Goal: Task Accomplishment & Management: Manage account settings

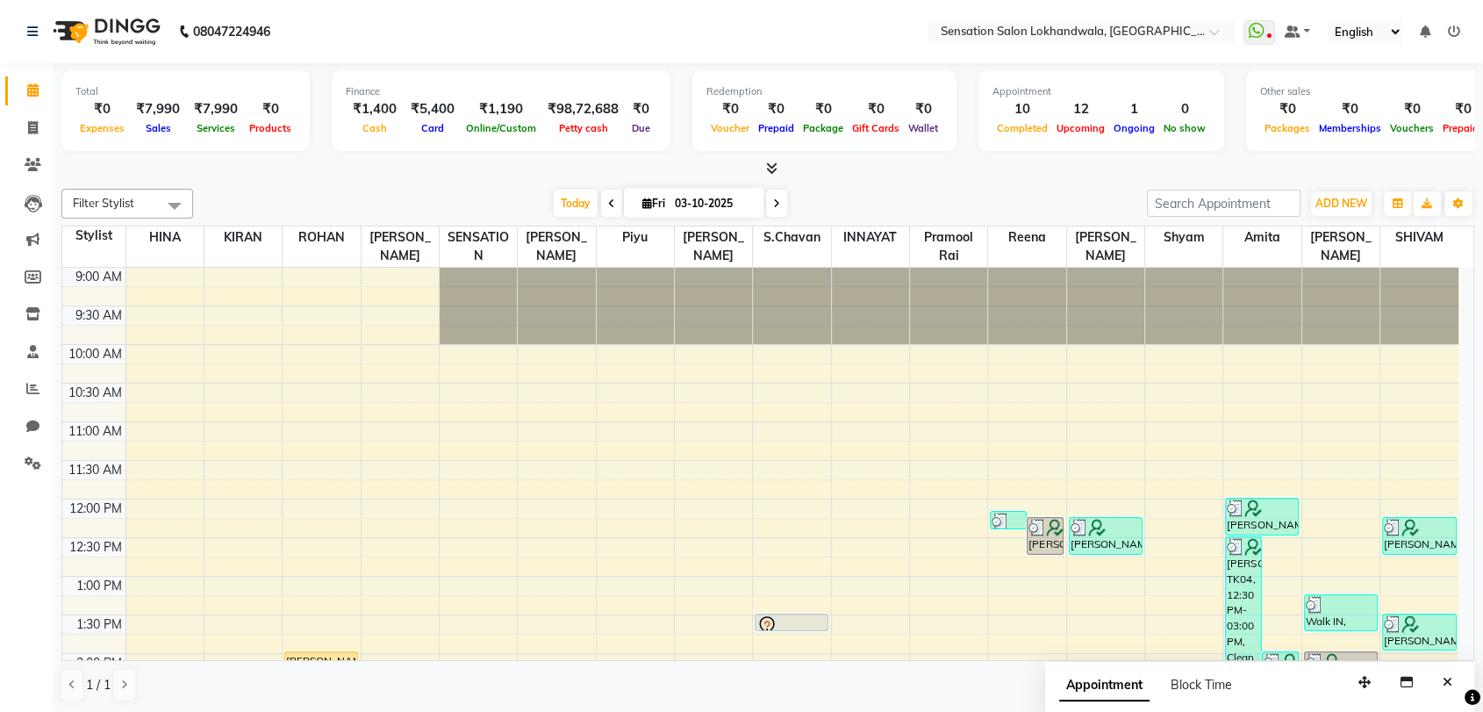
scroll to position [615, 0]
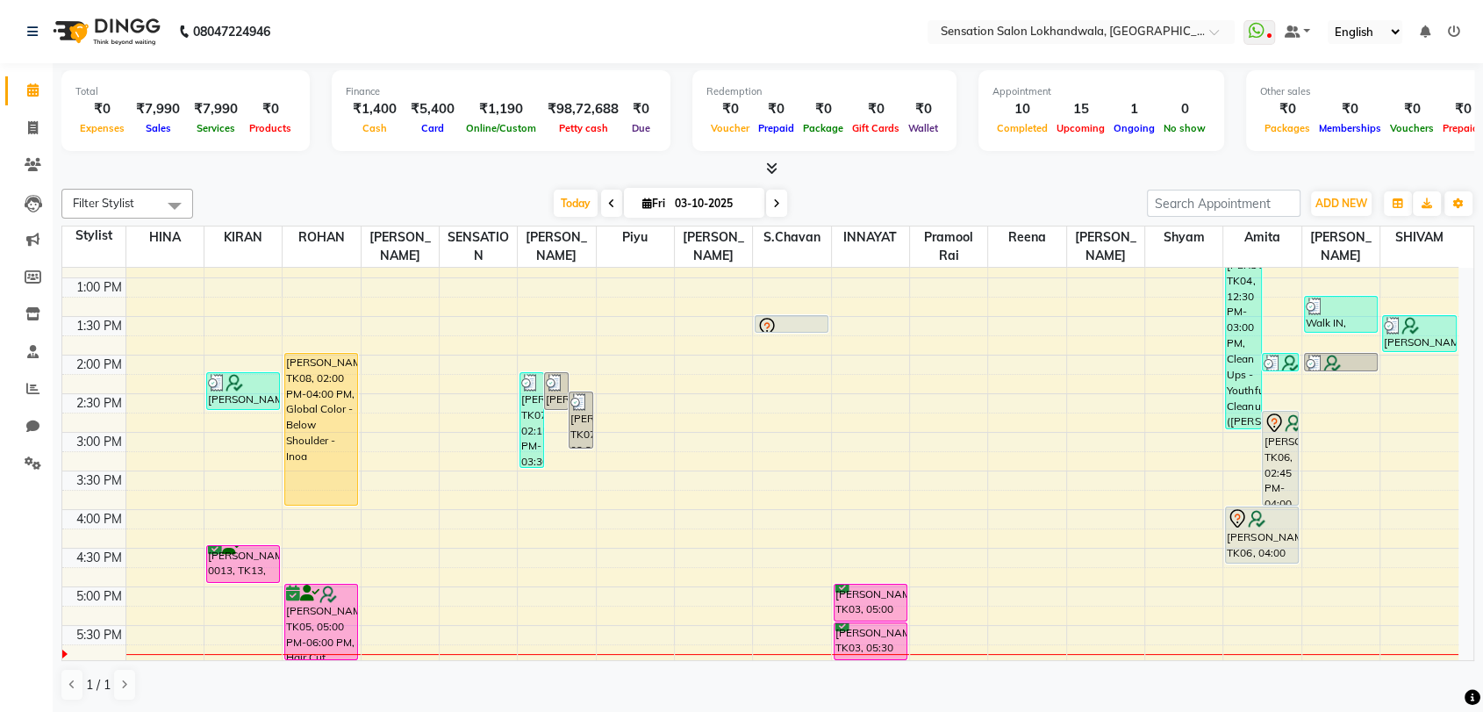
scroll to position [359, 0]
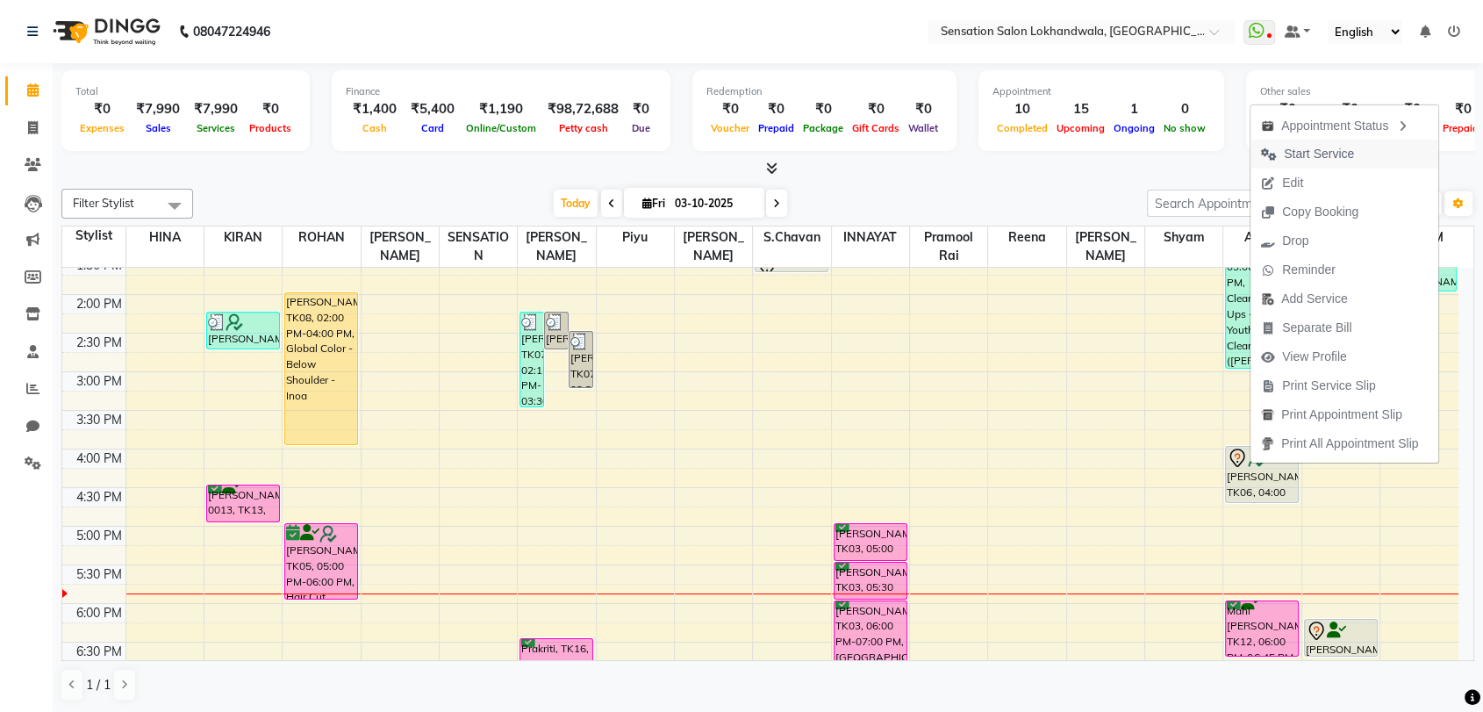
click at [1308, 153] on span "Start Service" at bounding box center [1319, 154] width 70 height 18
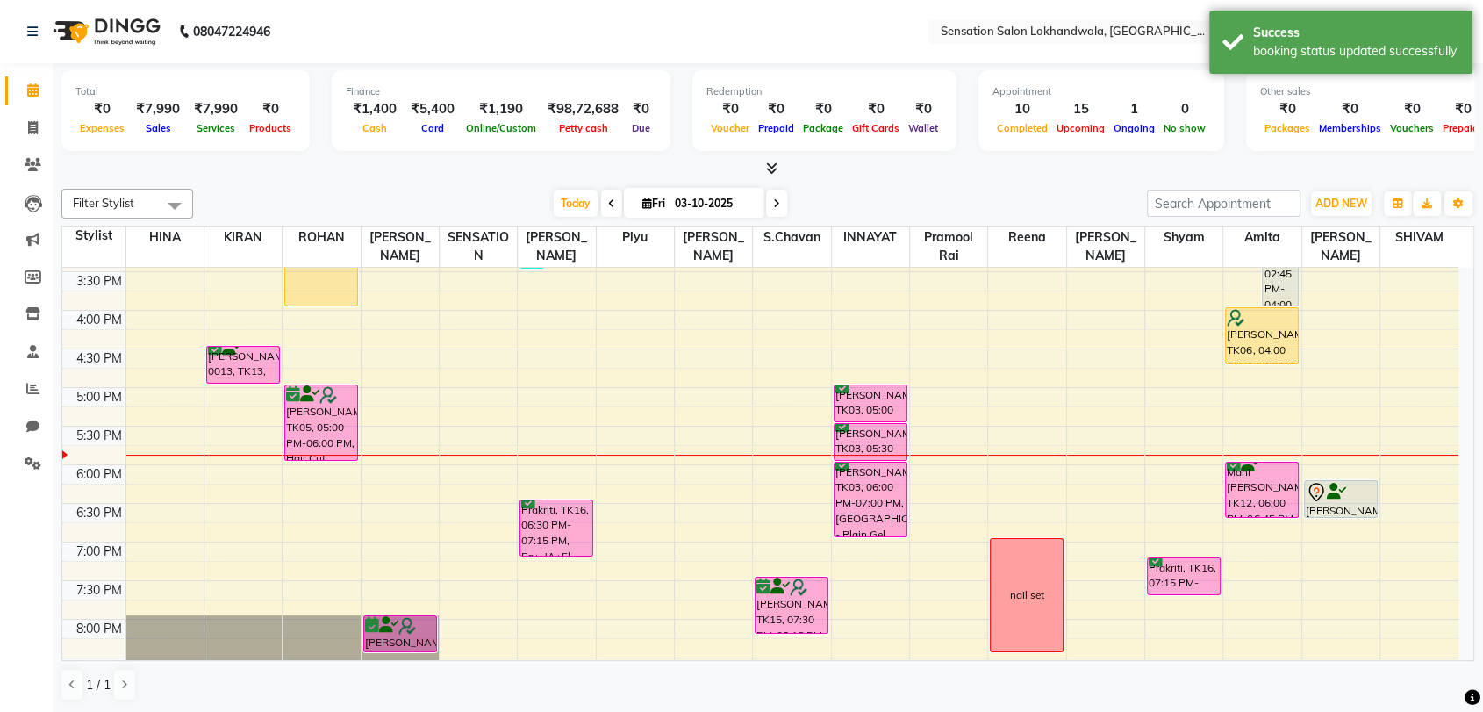
scroll to position [511, 0]
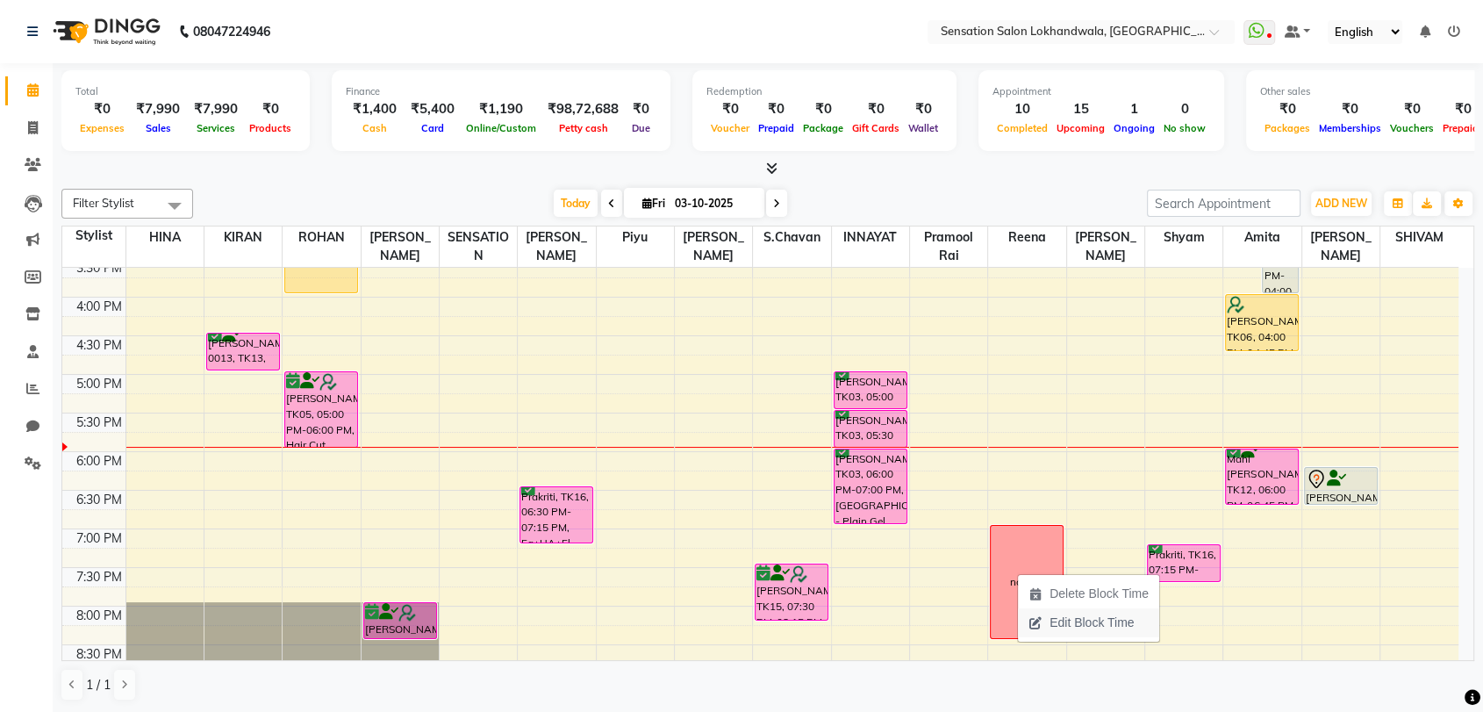
click at [1045, 634] on span "Edit Block Time" at bounding box center [1081, 622] width 126 height 29
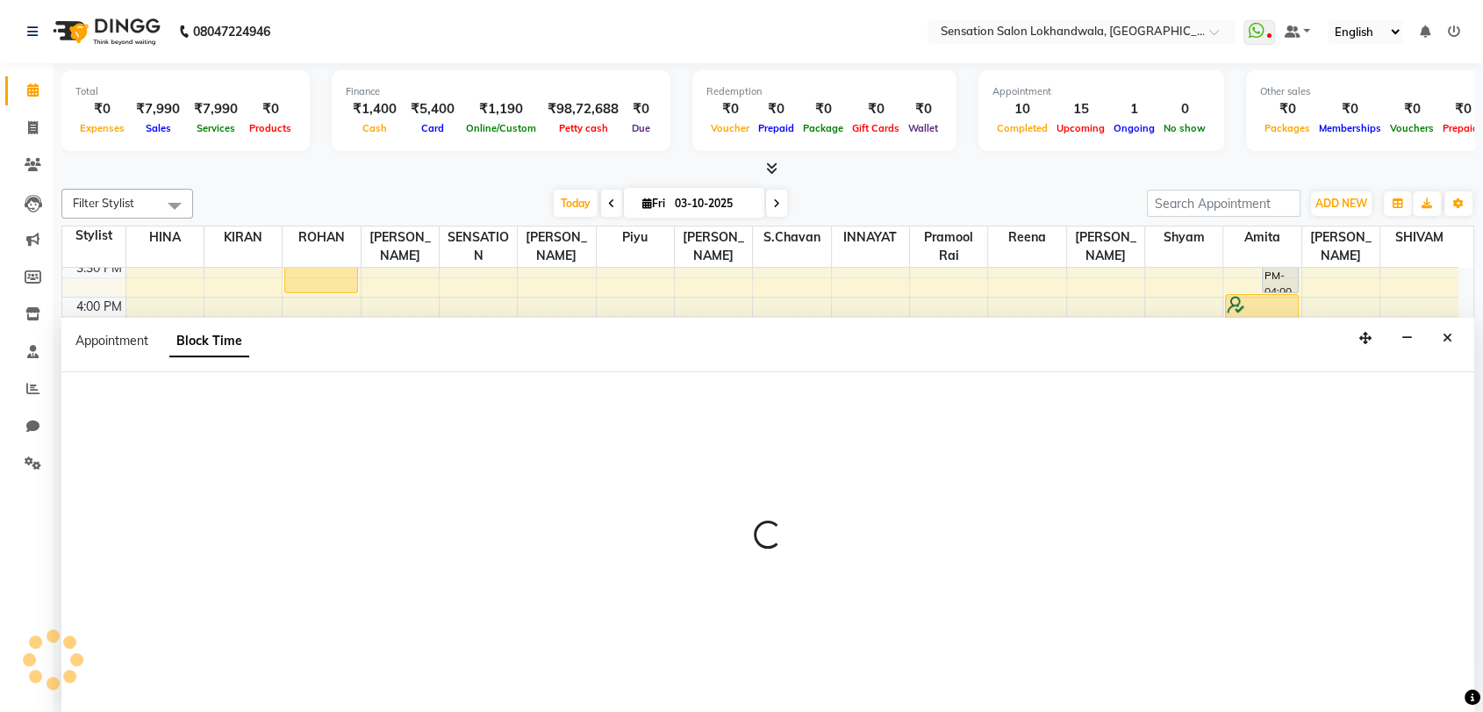
scroll to position [1, 0]
select select "70285"
select select "1140"
select select "1230"
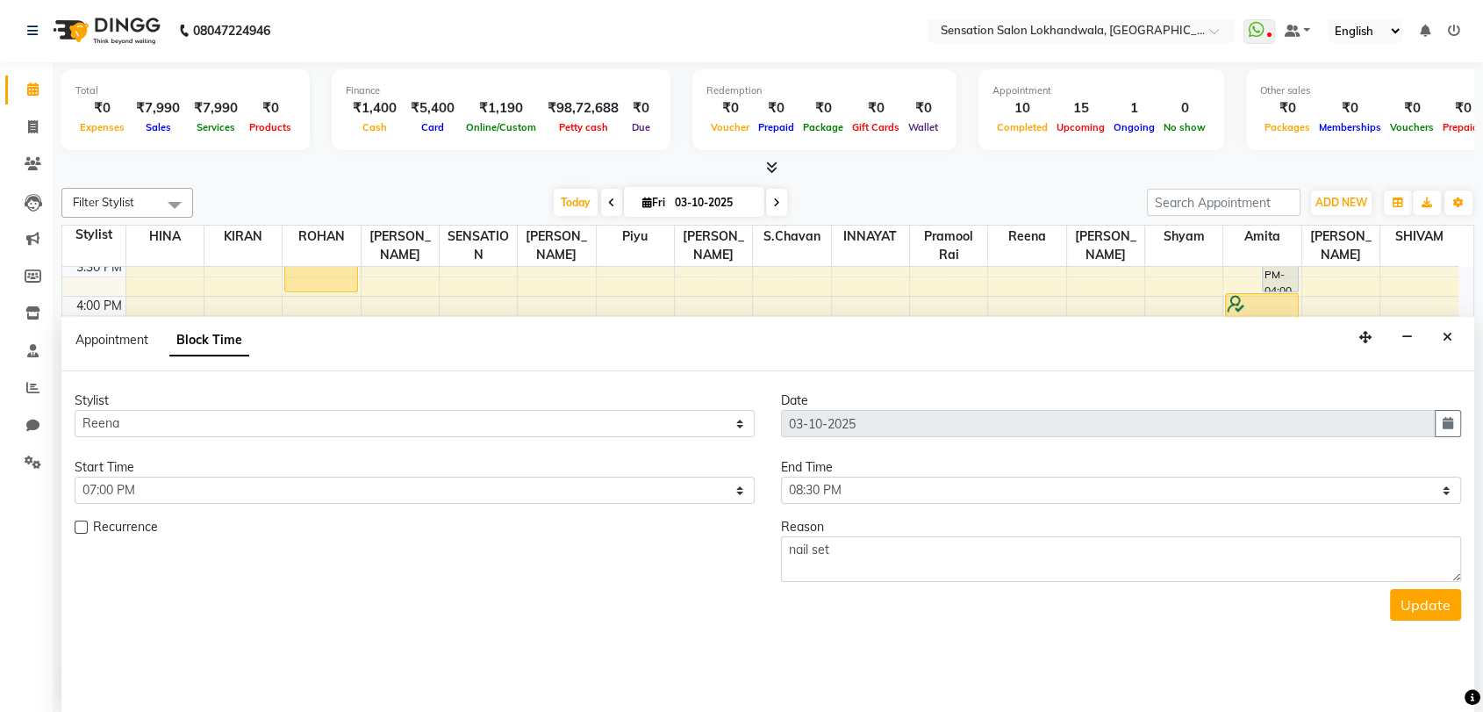
scroll to position [616, 0]
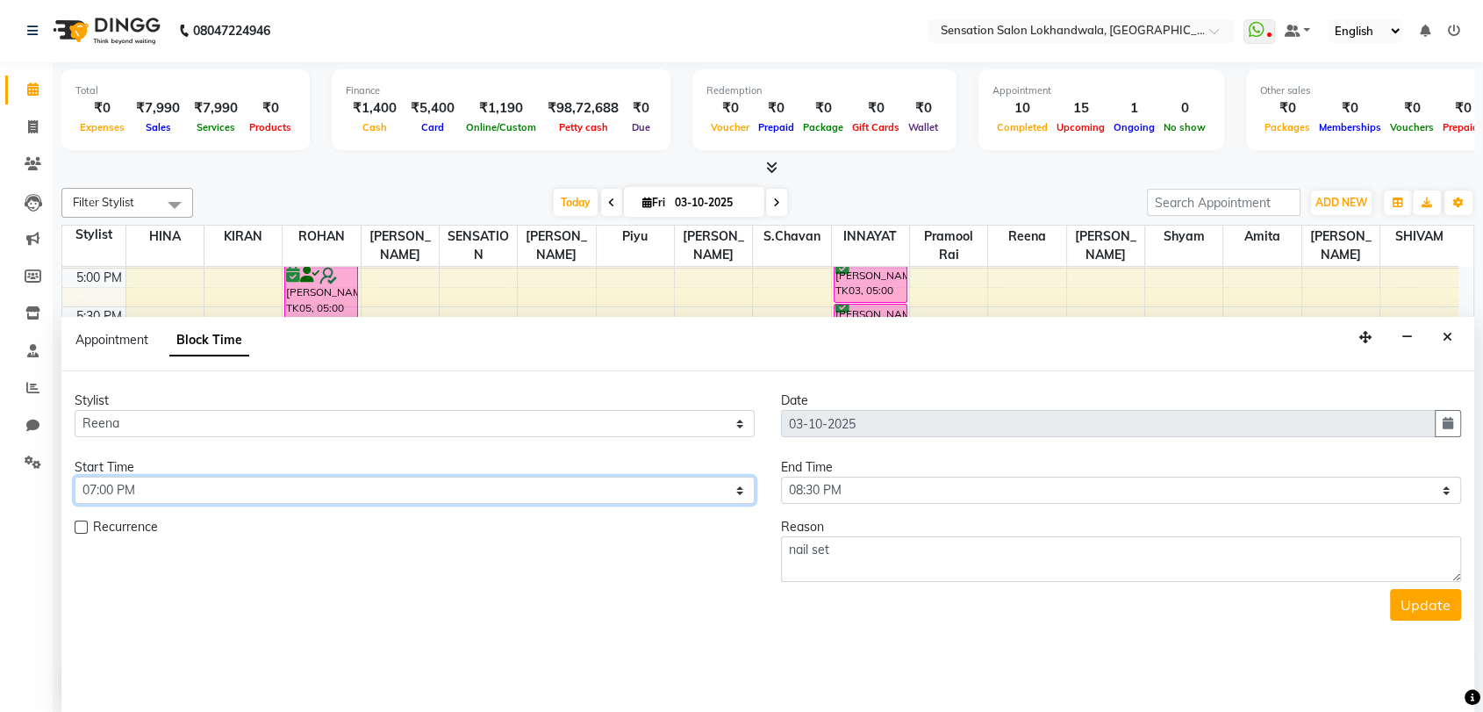
click at [661, 487] on select "Select 10:00 AM 10:15 AM 10:30 AM 10:45 AM 11:00 AM 11:15 AM 11:30 AM 11:45 AM …" at bounding box center [415, 490] width 680 height 27
select select "1170"
click at [75, 477] on select "Select 10:00 AM 10:15 AM 10:30 AM 10:45 AM 11:00 AM 11:15 AM 11:30 AM 11:45 AM …" at bounding box center [415, 490] width 680 height 27
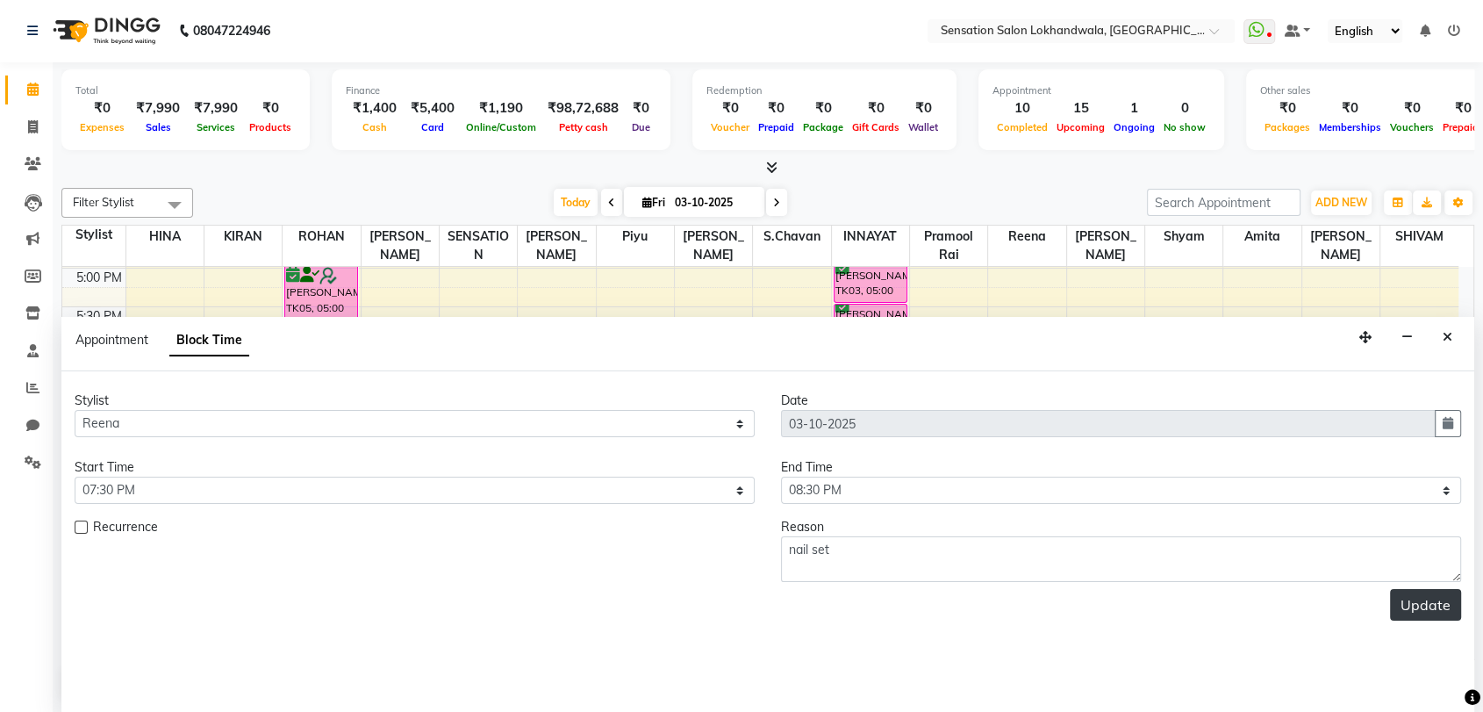
click at [1422, 598] on button "Update" at bounding box center [1425, 605] width 71 height 32
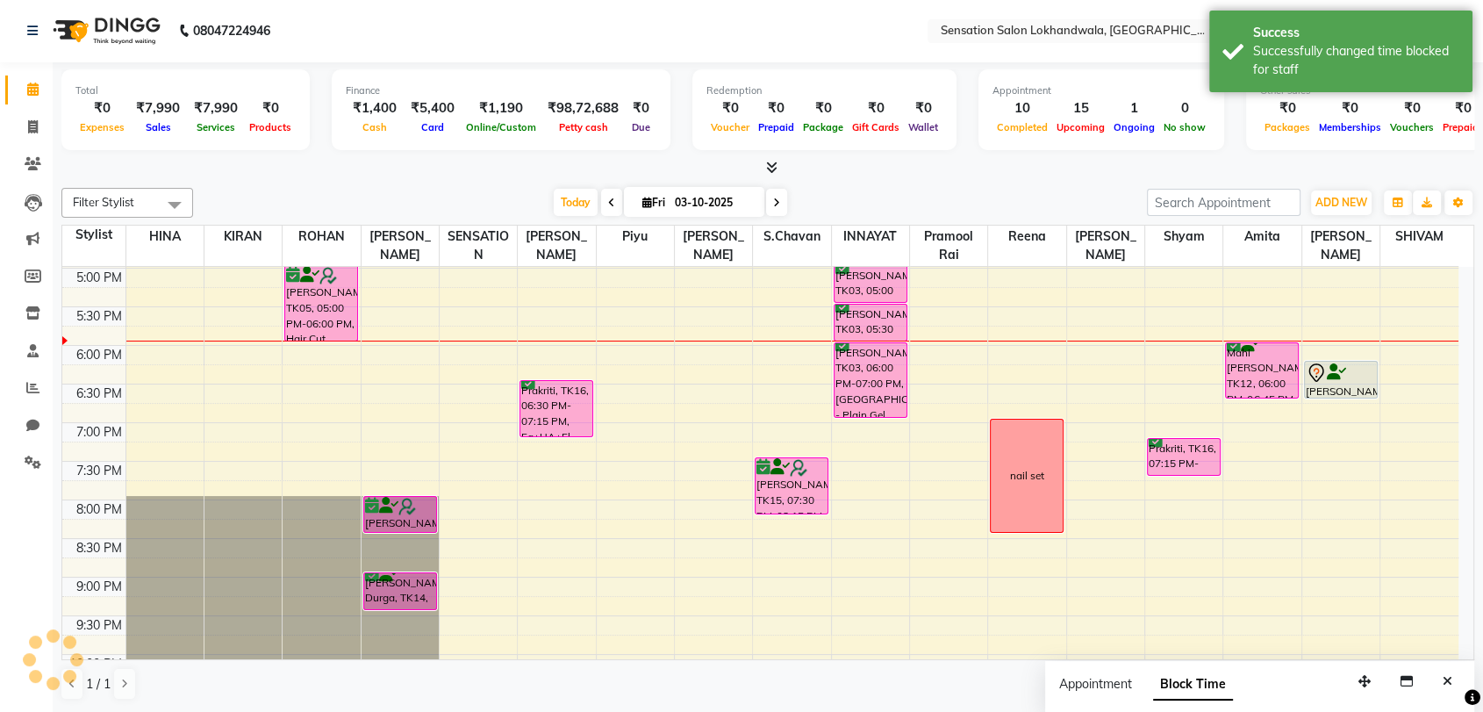
scroll to position [0, 0]
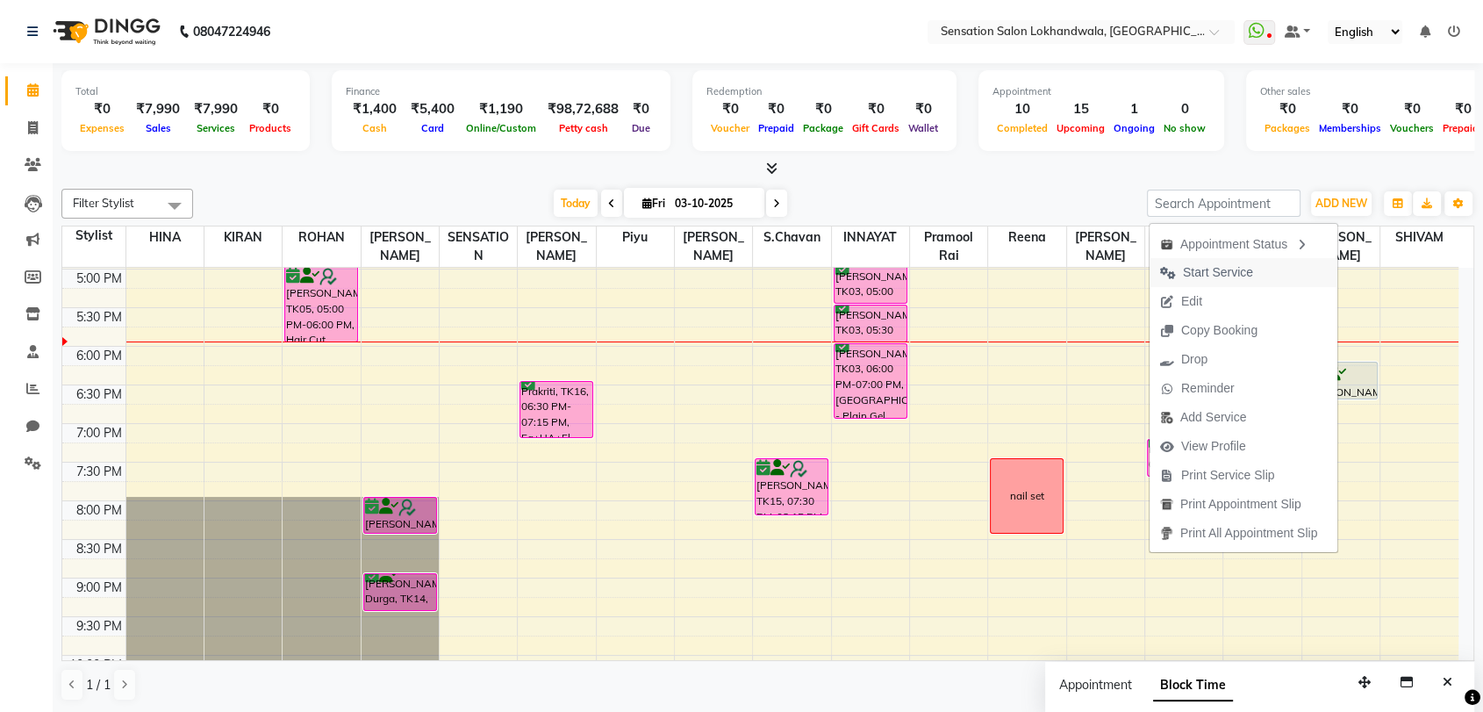
click at [1237, 271] on span "Start Service" at bounding box center [1218, 272] width 70 height 18
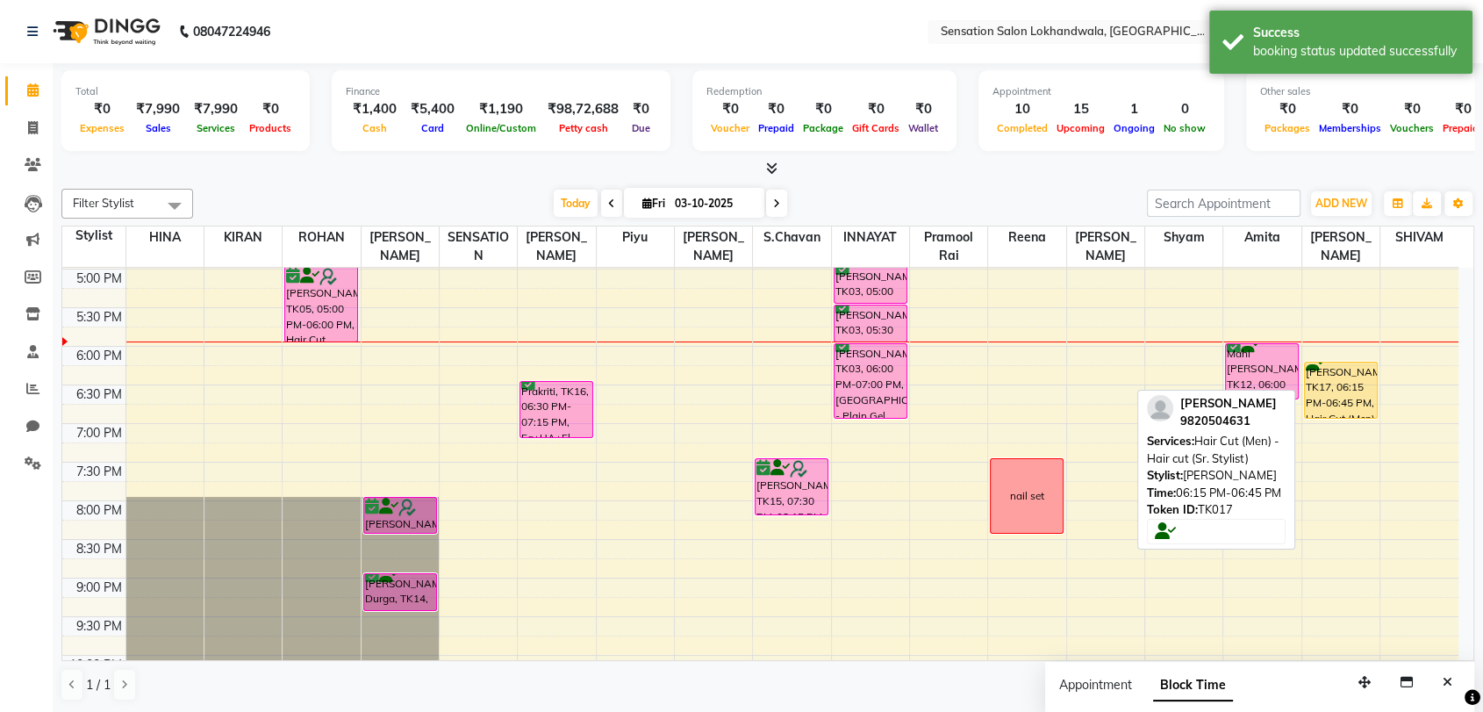
click at [1351, 405] on div "Walk IN, TK11, 01:15 PM-01:45 PM, Hair Cut (Men) - [PERSON_NAME] Trim (₹300) [P…" at bounding box center [1340, 230] width 77 height 1157
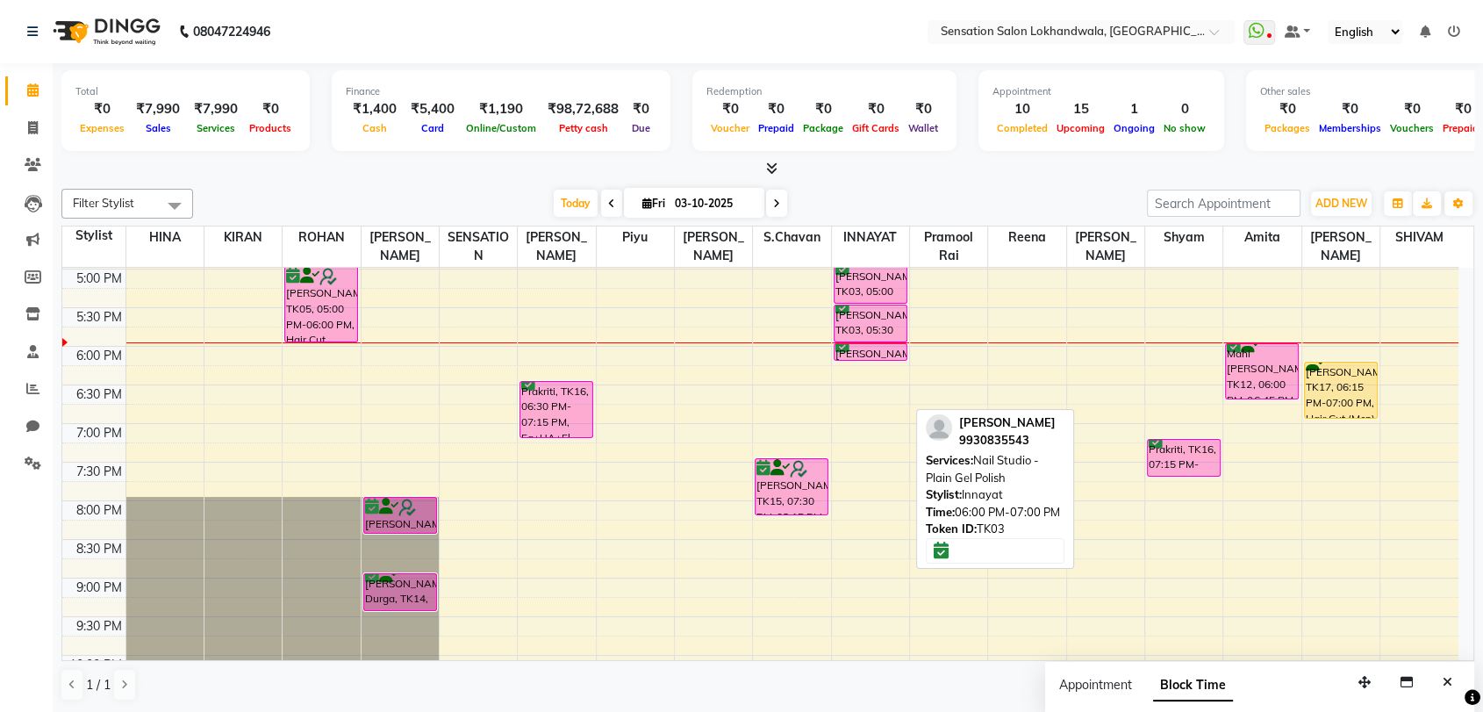
drag, startPoint x: 858, startPoint y: 416, endPoint x: 862, endPoint y: 351, distance: 65.0
click at [862, 351] on div "[PERSON_NAME], TK03, 05:00 PM-05:30 PM, Nail Refilling - Plain Refill (2 Hand) …" at bounding box center [870, 230] width 77 height 1157
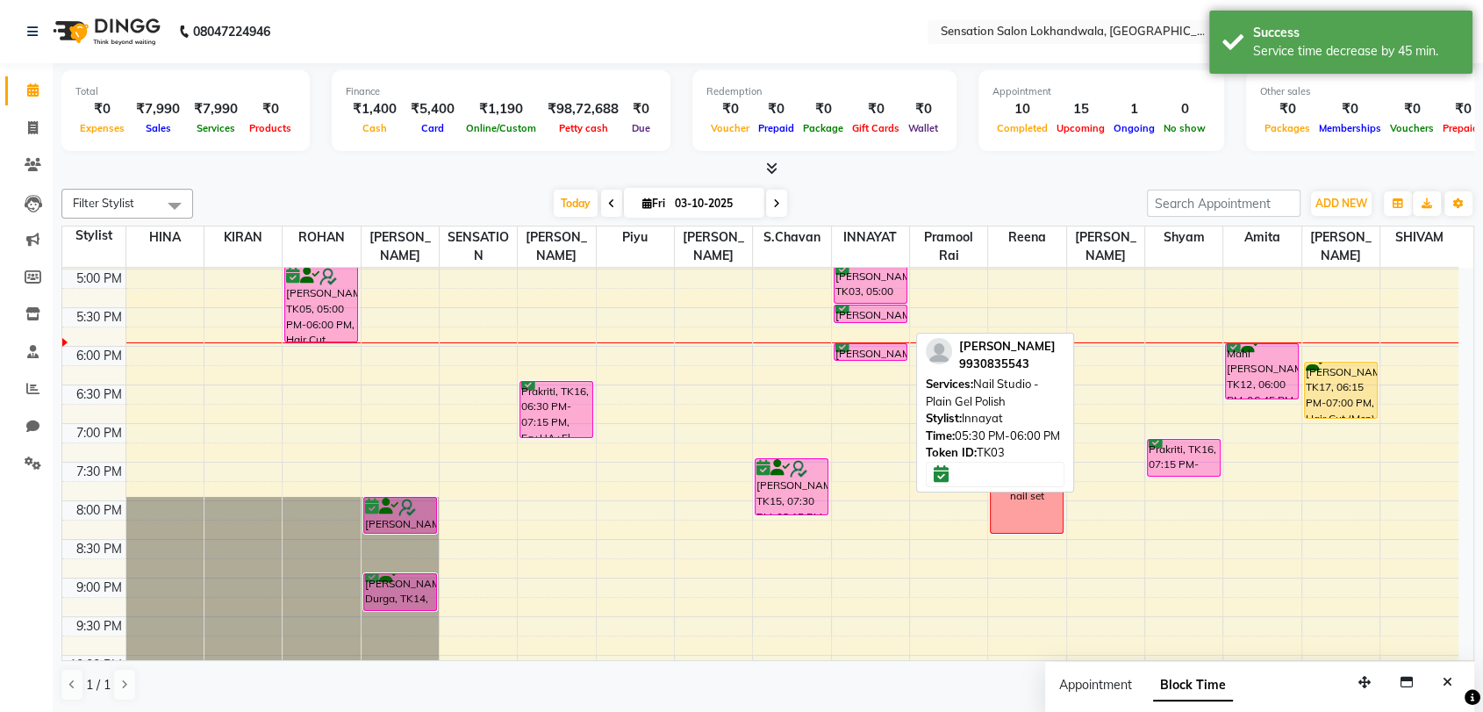
drag, startPoint x: 877, startPoint y: 339, endPoint x: 877, endPoint y: 319, distance: 20.2
click at [877, 319] on div "[PERSON_NAME], TK03, 05:00 PM-05:30 PM, Nail Refilling - Plain Refill (2 Hand) …" at bounding box center [870, 230] width 77 height 1157
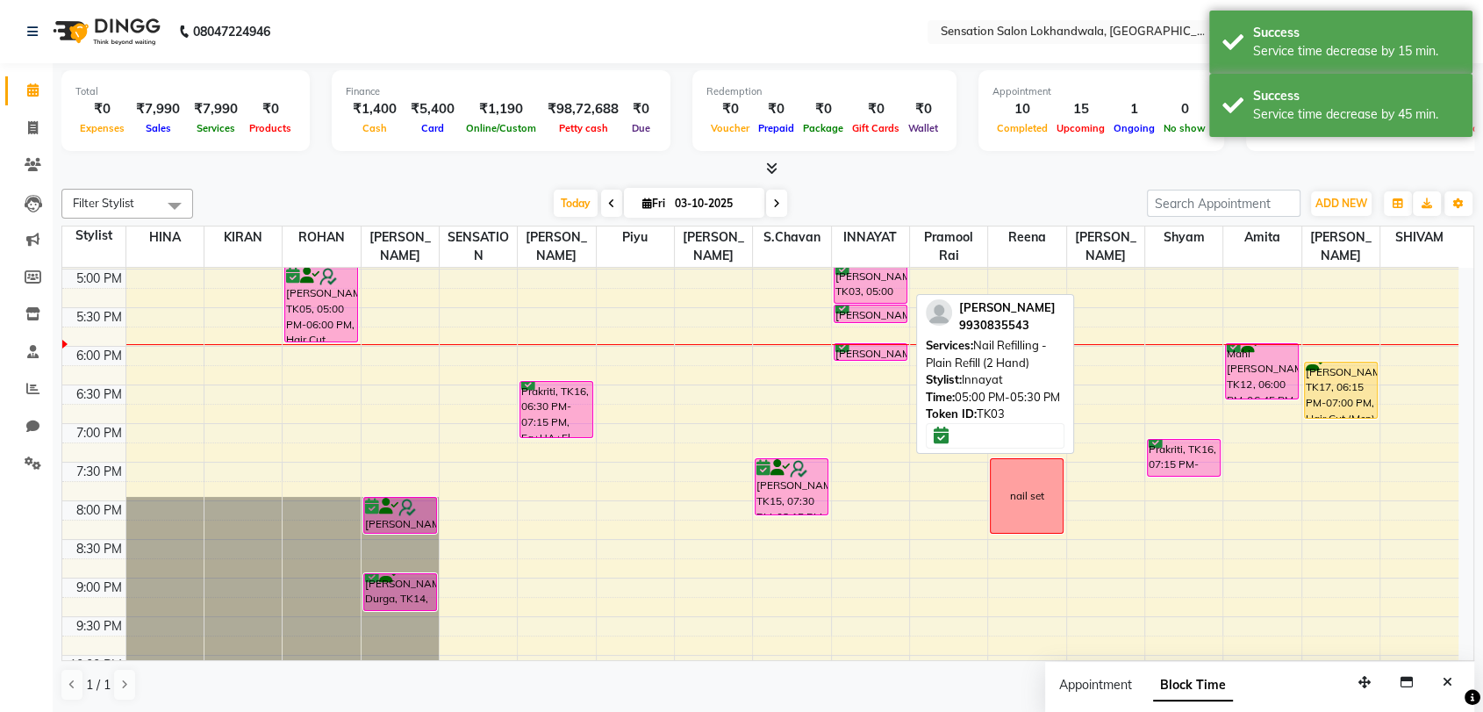
drag, startPoint x: 874, startPoint y: 299, endPoint x: 871, endPoint y: 276, distance: 23.8
click at [871, 276] on div "9:00 AM 9:30 AM 10:00 AM 10:30 AM 11:00 AM 11:30 AM 12:00 PM 12:30 PM 1:00 PM 1…" at bounding box center [760, 230] width 1396 height 1157
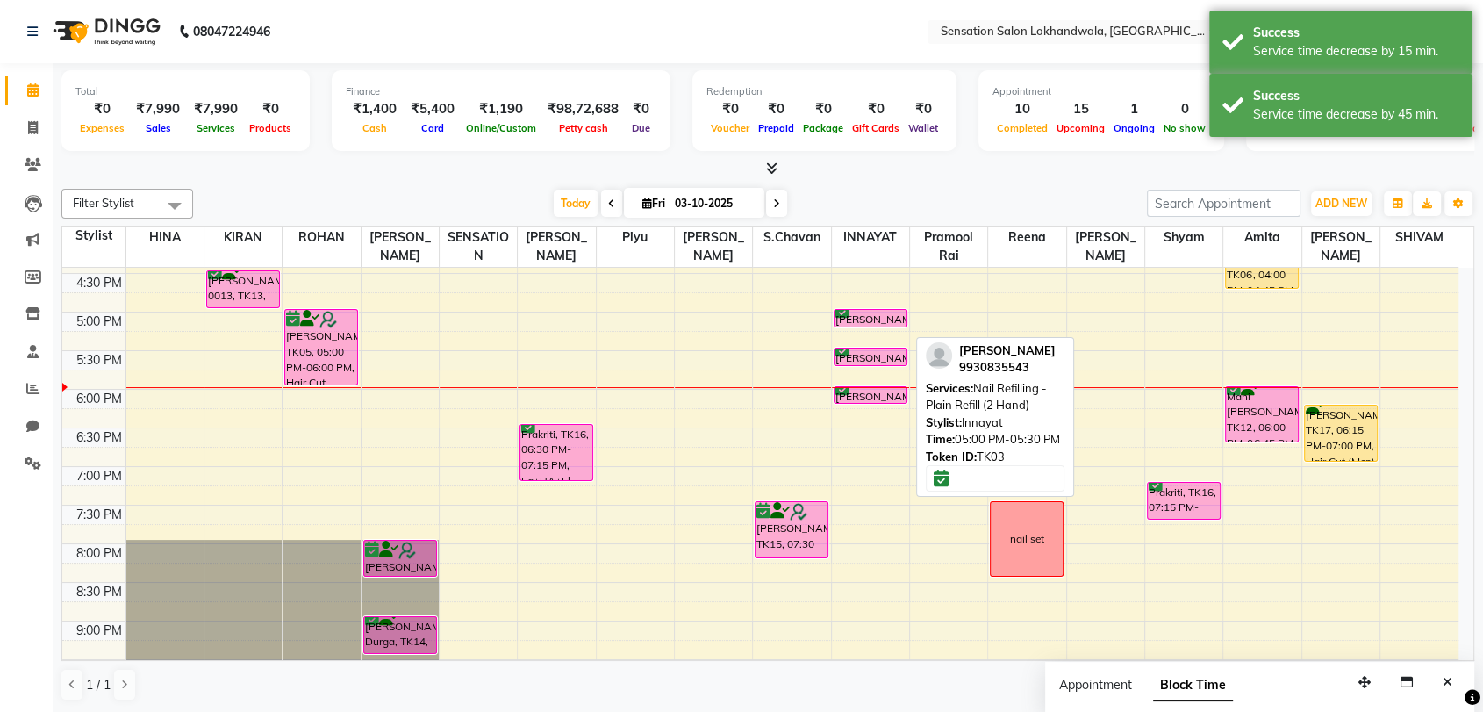
drag, startPoint x: 885, startPoint y: 344, endPoint x: 885, endPoint y: 322, distance: 21.9
click at [885, 322] on div "[PERSON_NAME], TK03, 05:00 PM-05:30 PM, Nail Refilling - Plain Refill (2 Hand) …" at bounding box center [870, 273] width 77 height 1157
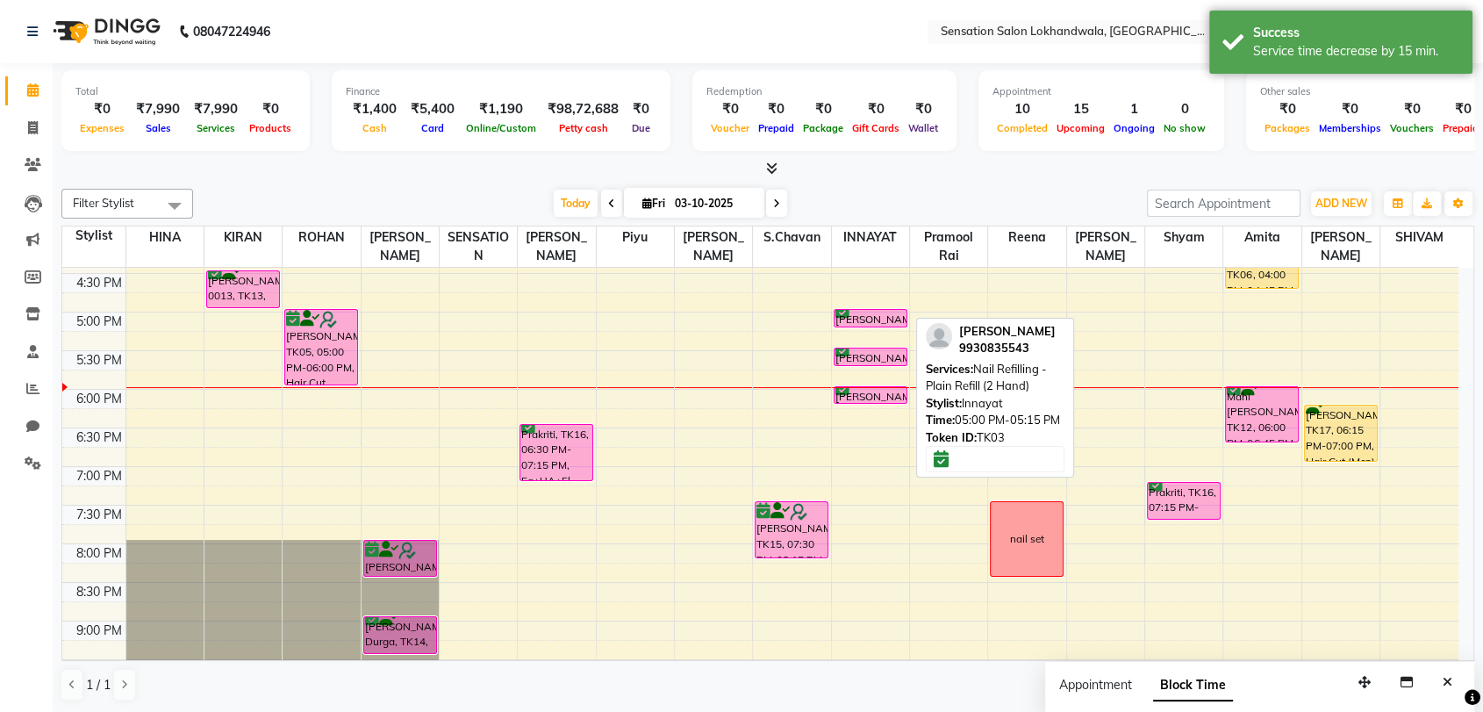
drag, startPoint x: 895, startPoint y: 360, endPoint x: 887, endPoint y: 316, distance: 44.6
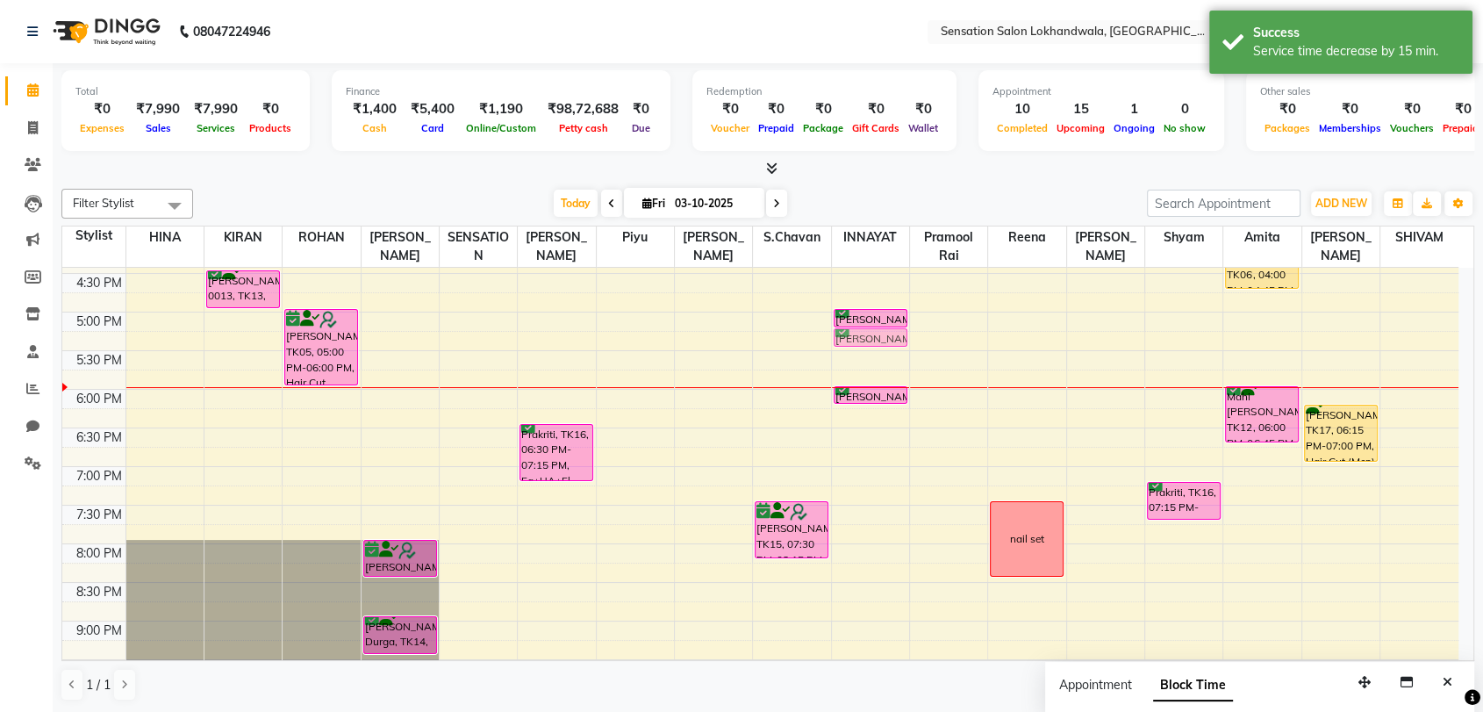
drag, startPoint x: 887, startPoint y: 348, endPoint x: 880, endPoint y: 317, distance: 31.5
click at [880, 317] on div "[PERSON_NAME], TK03, 05:00 PM-05:15 PM, Nail Refilling - Plain Refill (2 Hand) …" at bounding box center [870, 273] width 77 height 1157
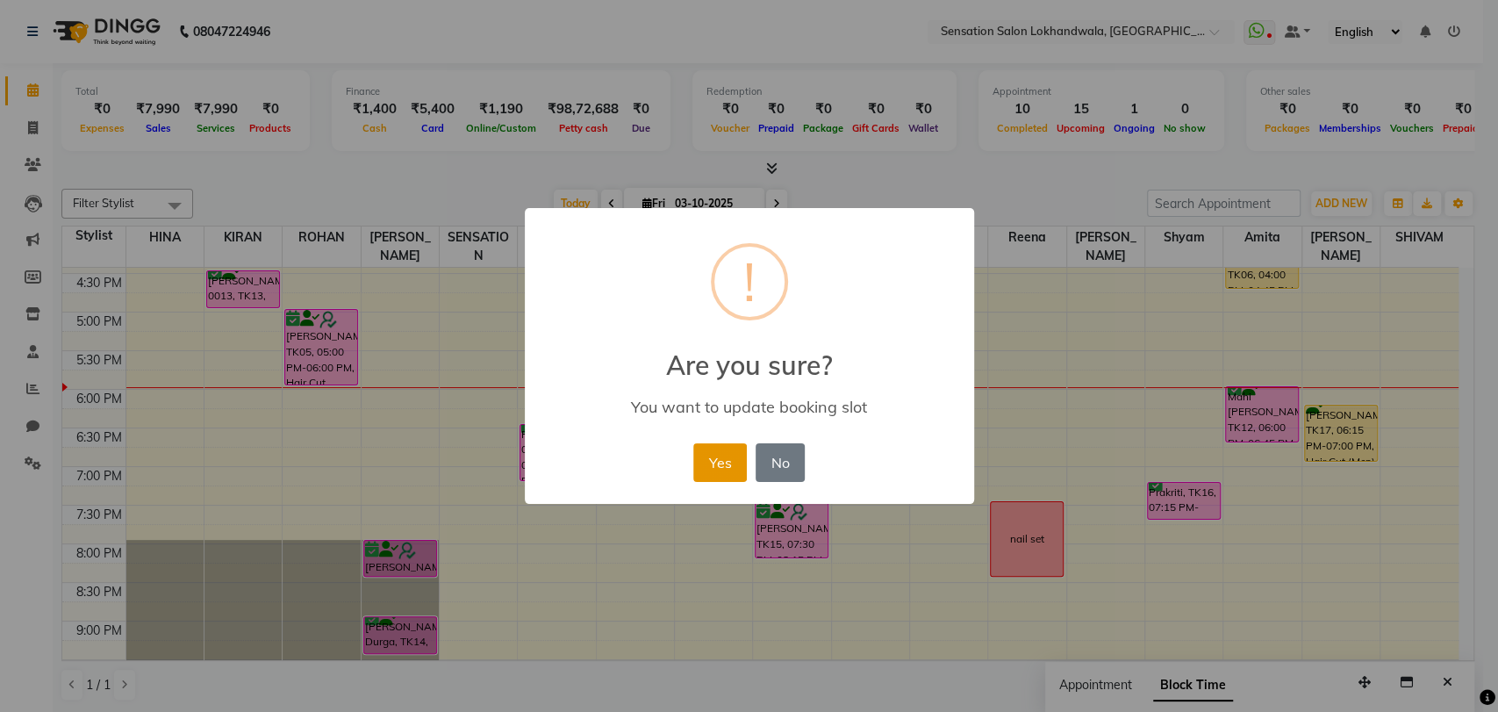
click at [712, 452] on button "Yes" at bounding box center [720, 462] width 54 height 39
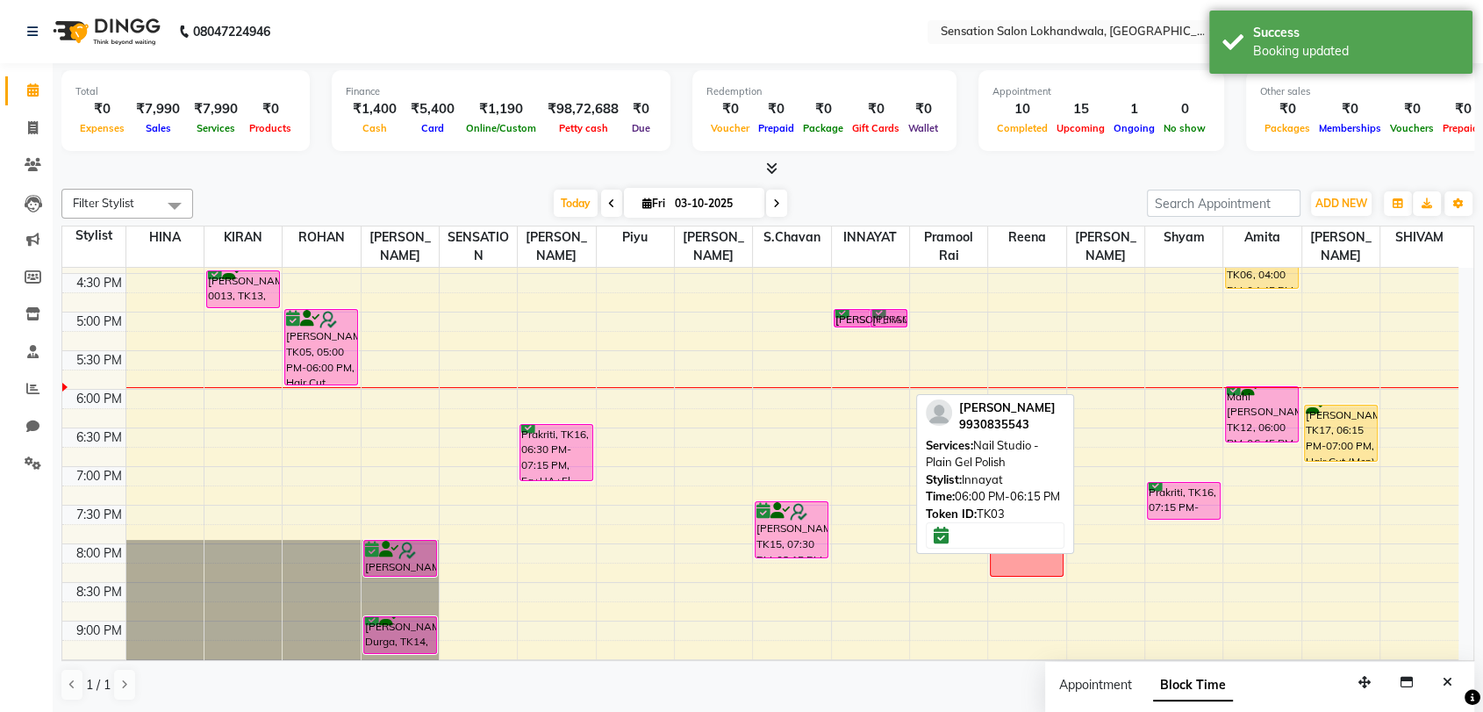
drag, startPoint x: 877, startPoint y: 395, endPoint x: 872, endPoint y: 310, distance: 85.2
click at [872, 310] on div "[PERSON_NAME], TK03, 05:00 PM-05:15 PM, Nail Refilling - Plain Refill (2 Hand) …" at bounding box center [870, 273] width 77 height 1157
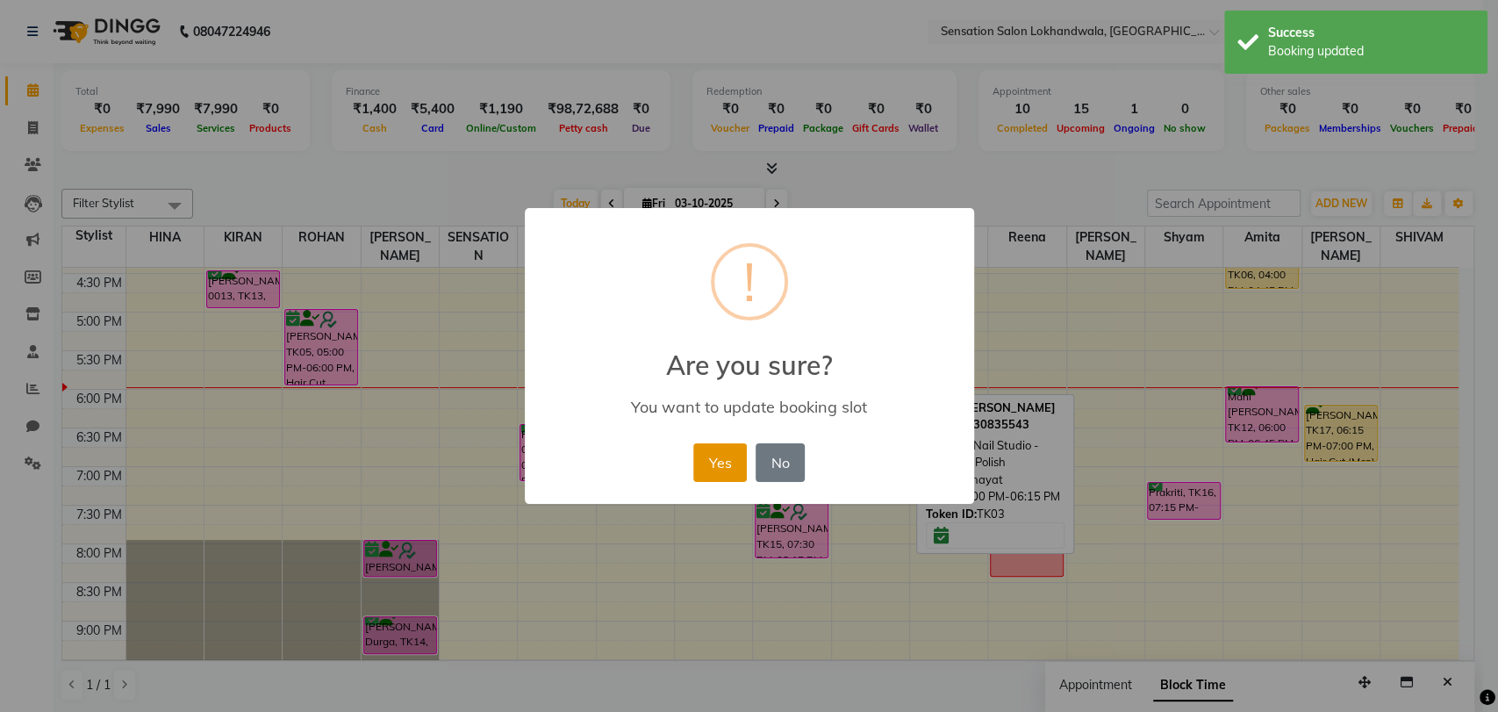
click at [734, 470] on button "Yes" at bounding box center [720, 462] width 54 height 39
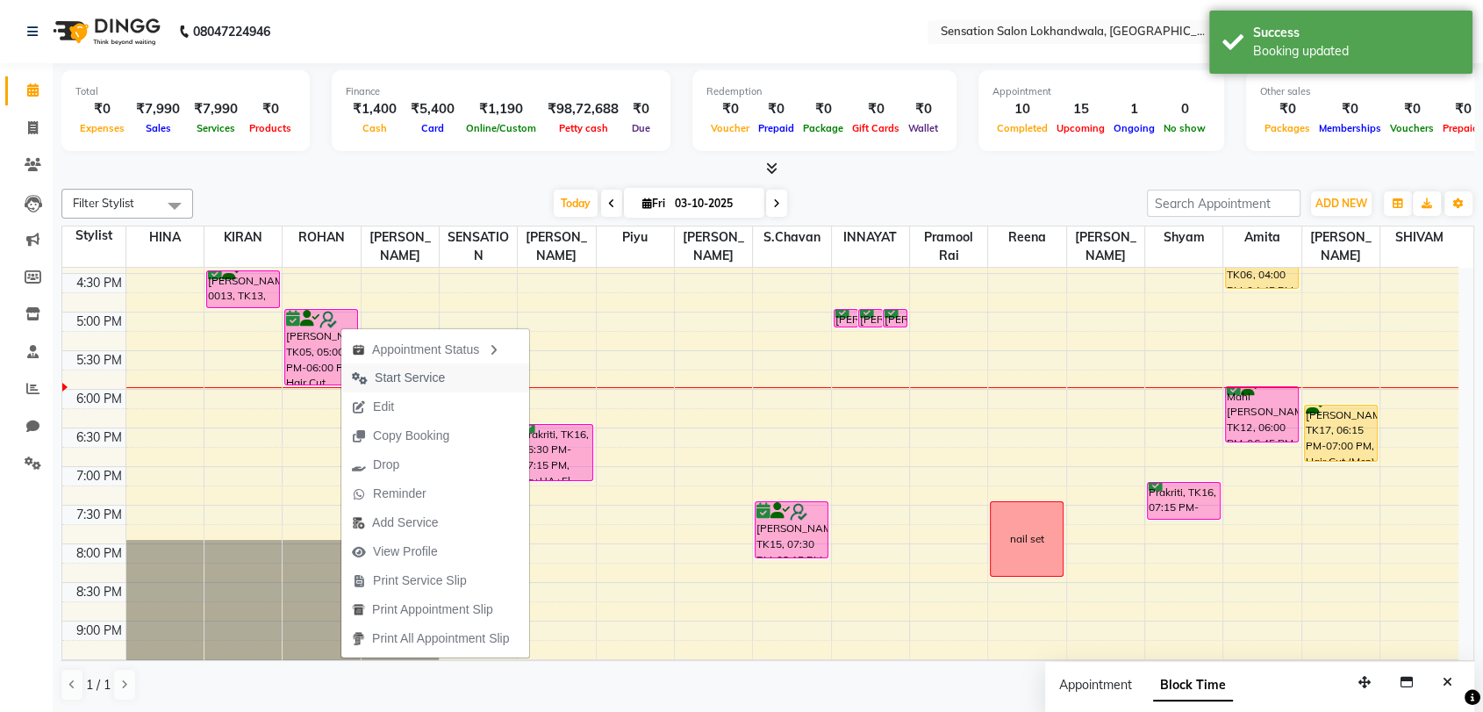
click at [361, 367] on span "Start Service" at bounding box center [398, 377] width 114 height 29
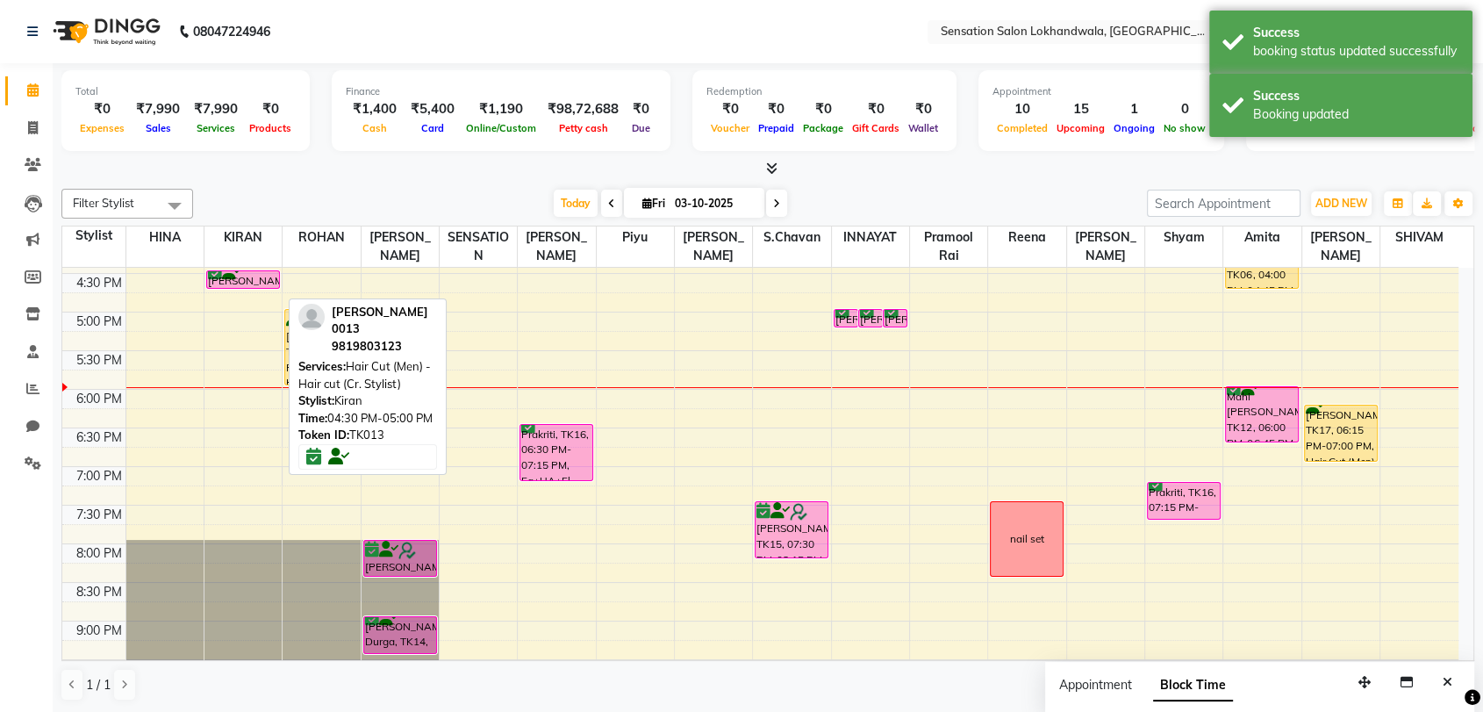
click at [254, 287] on div "9:00 AM 9:30 AM 10:00 AM 10:30 AM 11:00 AM 11:30 AM 12:00 PM 12:30 PM 1:00 PM 1…" at bounding box center [760, 273] width 1396 height 1157
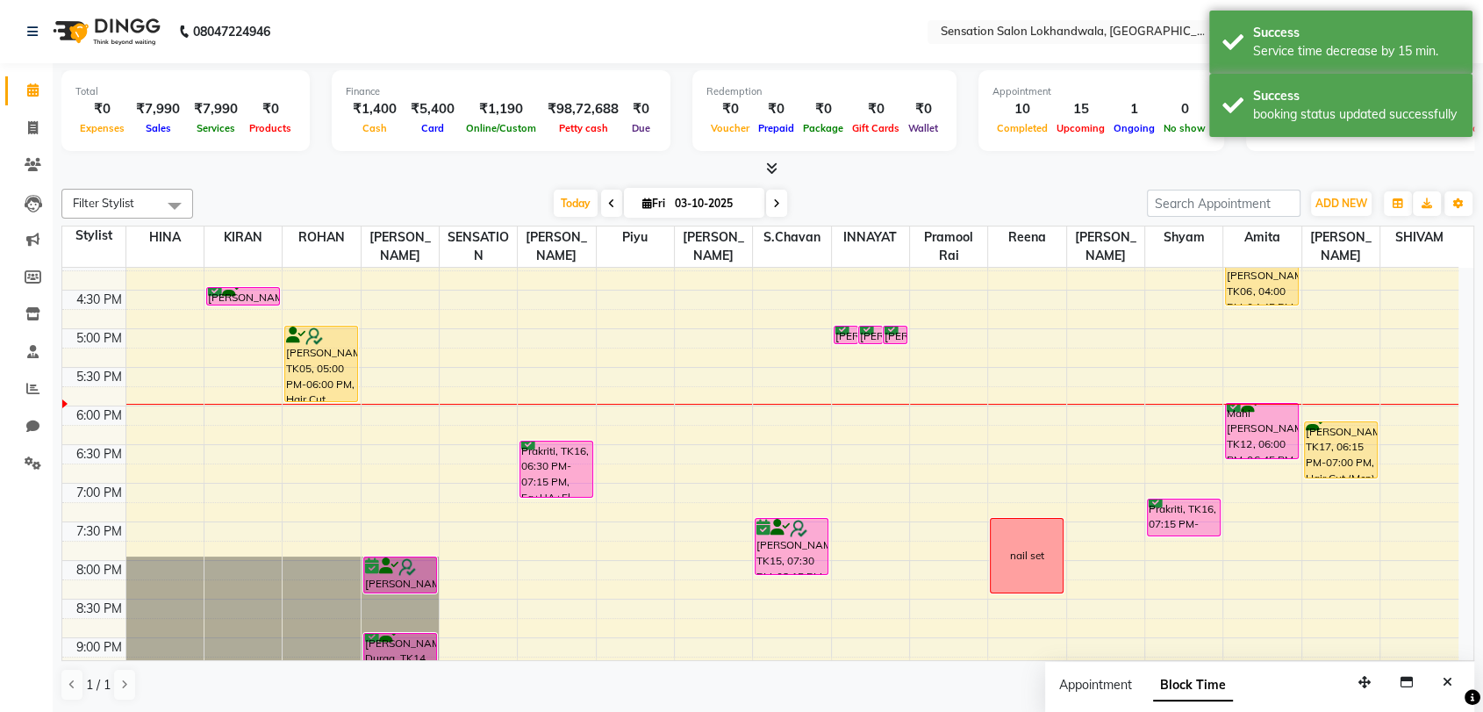
scroll to position [552, 0]
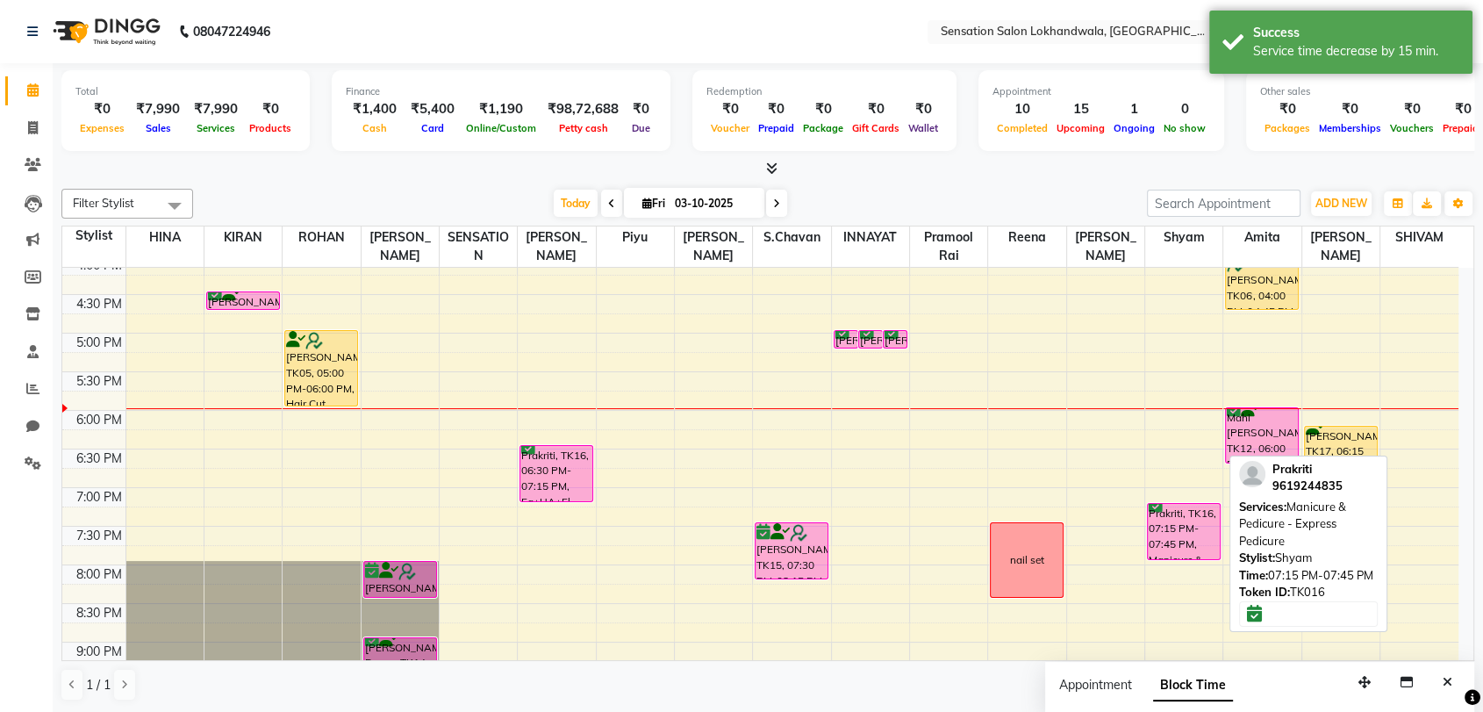
click at [1178, 542] on div "Prakriti, TK16, 07:15 PM-07:45 PM, Manicure & Pedicure - Express Pedicure Prakr…" at bounding box center [1183, 294] width 77 height 1157
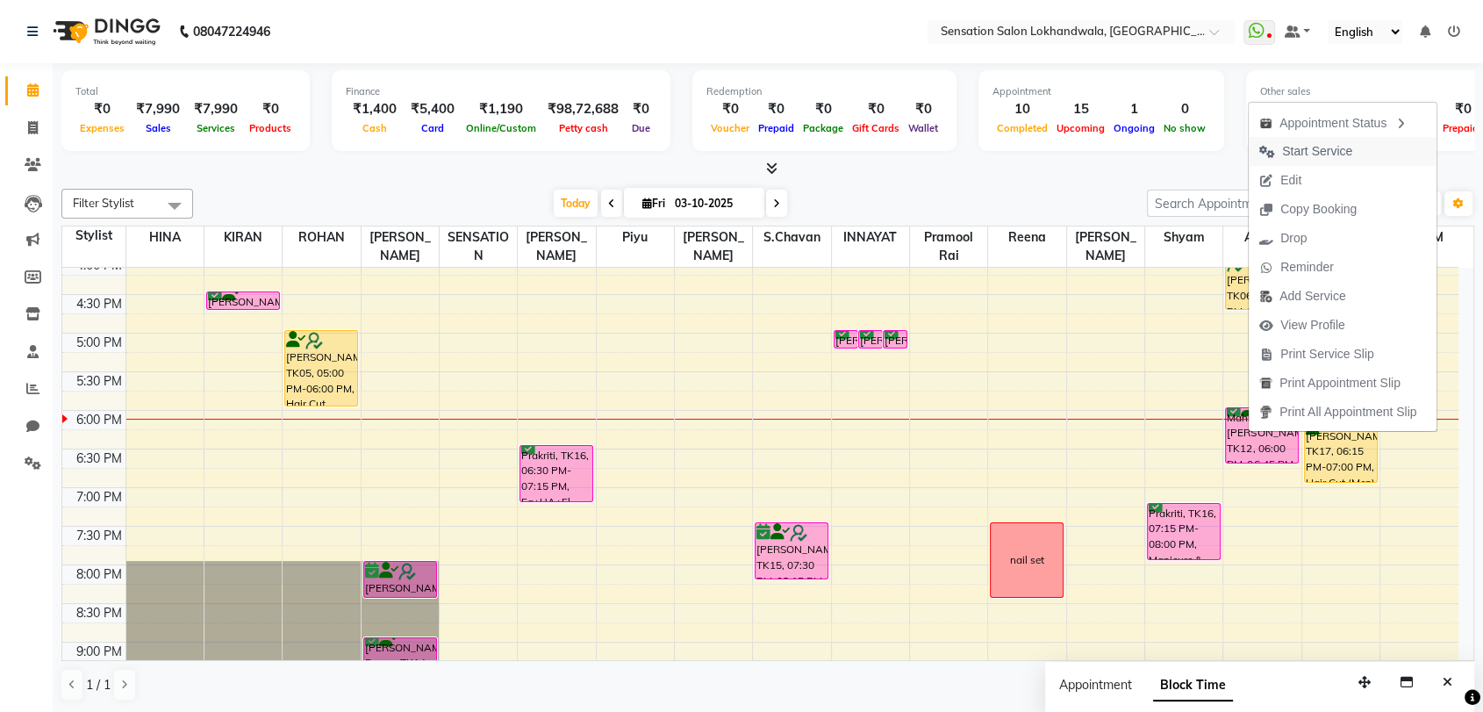
click at [1322, 140] on span "Start Service" at bounding box center [1306, 151] width 114 height 29
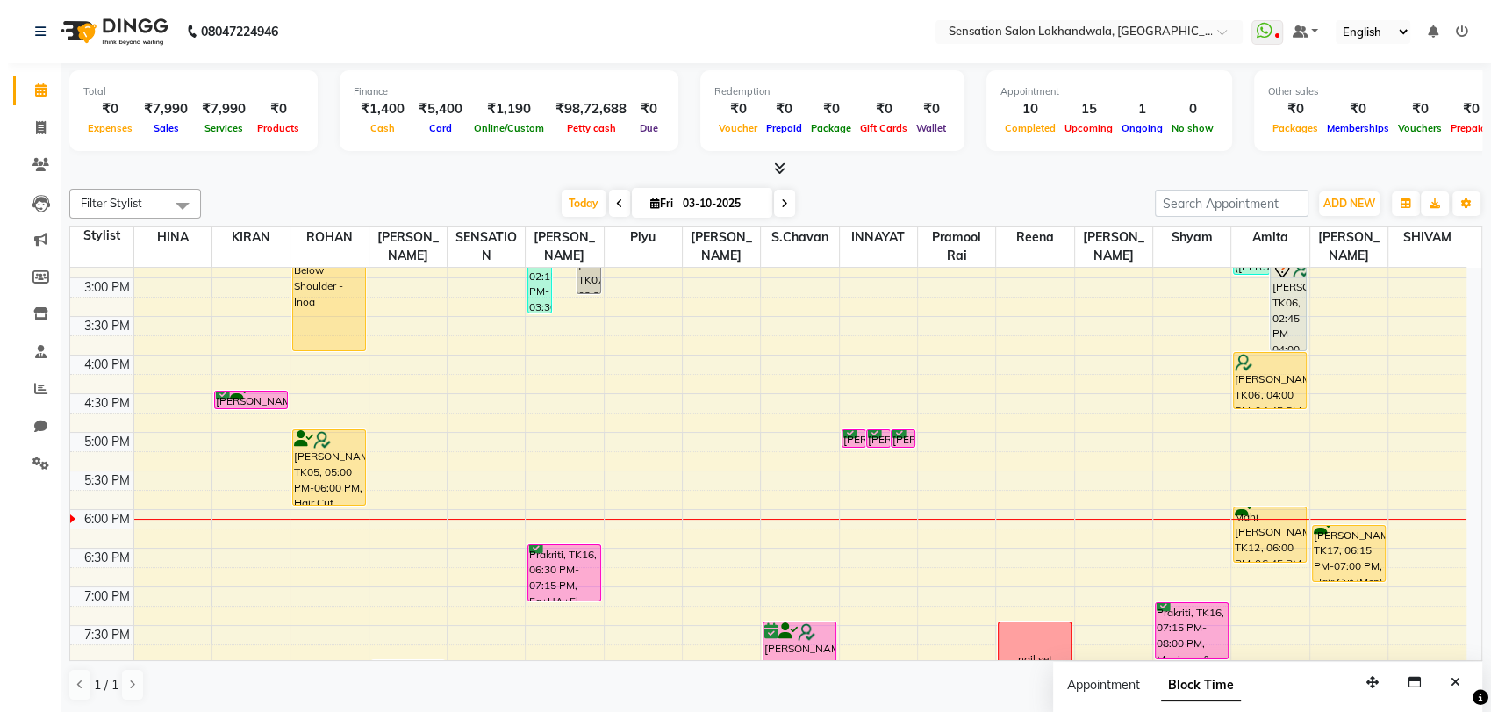
scroll to position [603, 0]
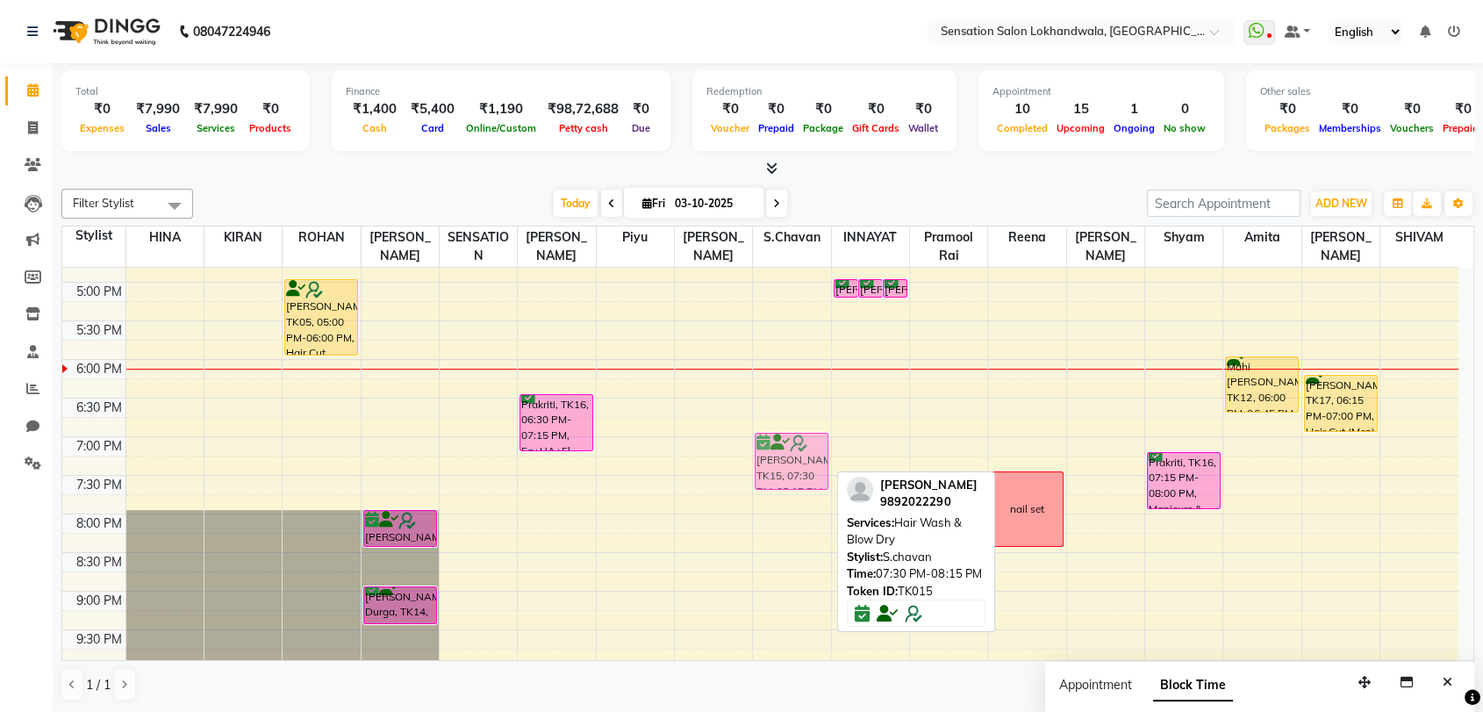
drag, startPoint x: 781, startPoint y: 493, endPoint x: 786, endPoint y: 452, distance: 41.6
click at [786, 452] on div "[PERSON_NAME] client, TK01, 01:30 PM-01:45 PM, Hair Spa-L'Oreal - Below Shoulde…" at bounding box center [791, 243] width 77 height 1157
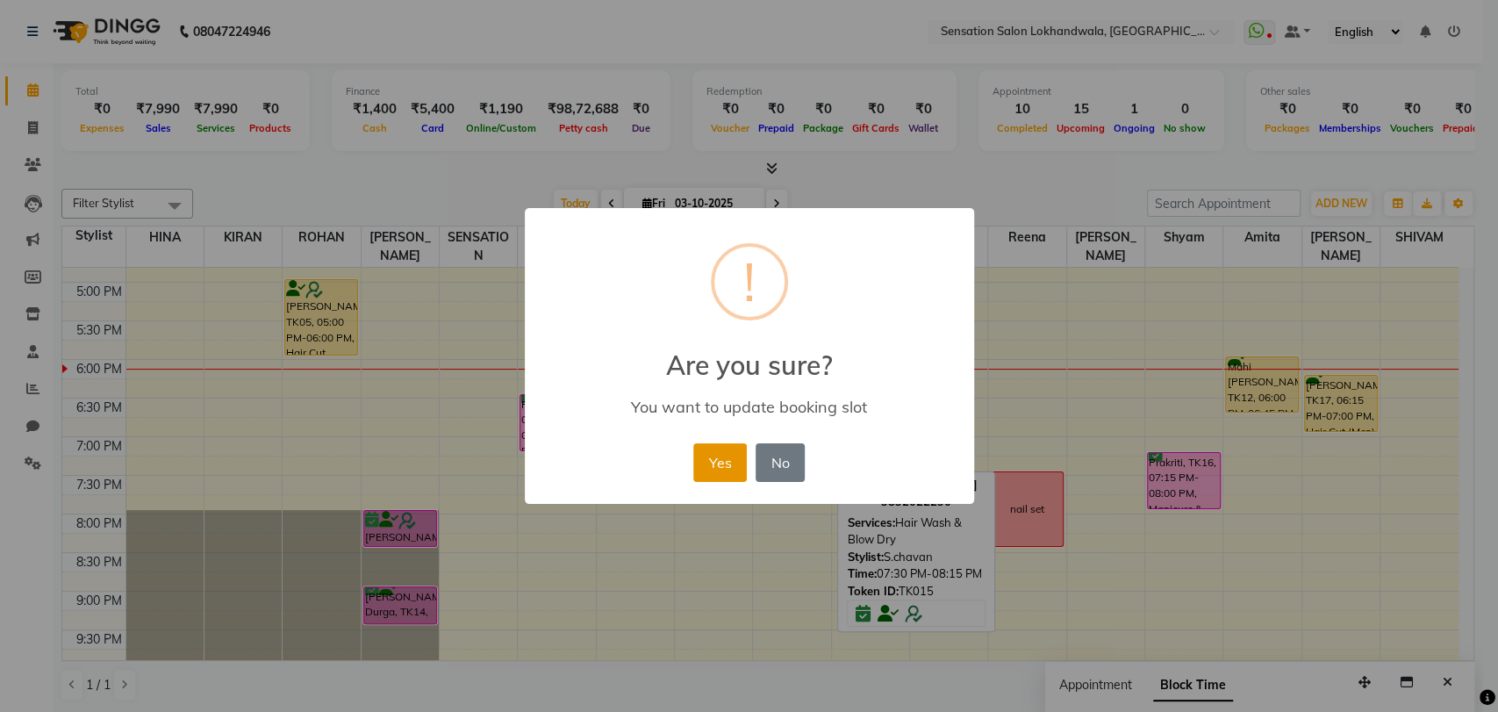
click at [737, 467] on button "Yes" at bounding box center [720, 462] width 54 height 39
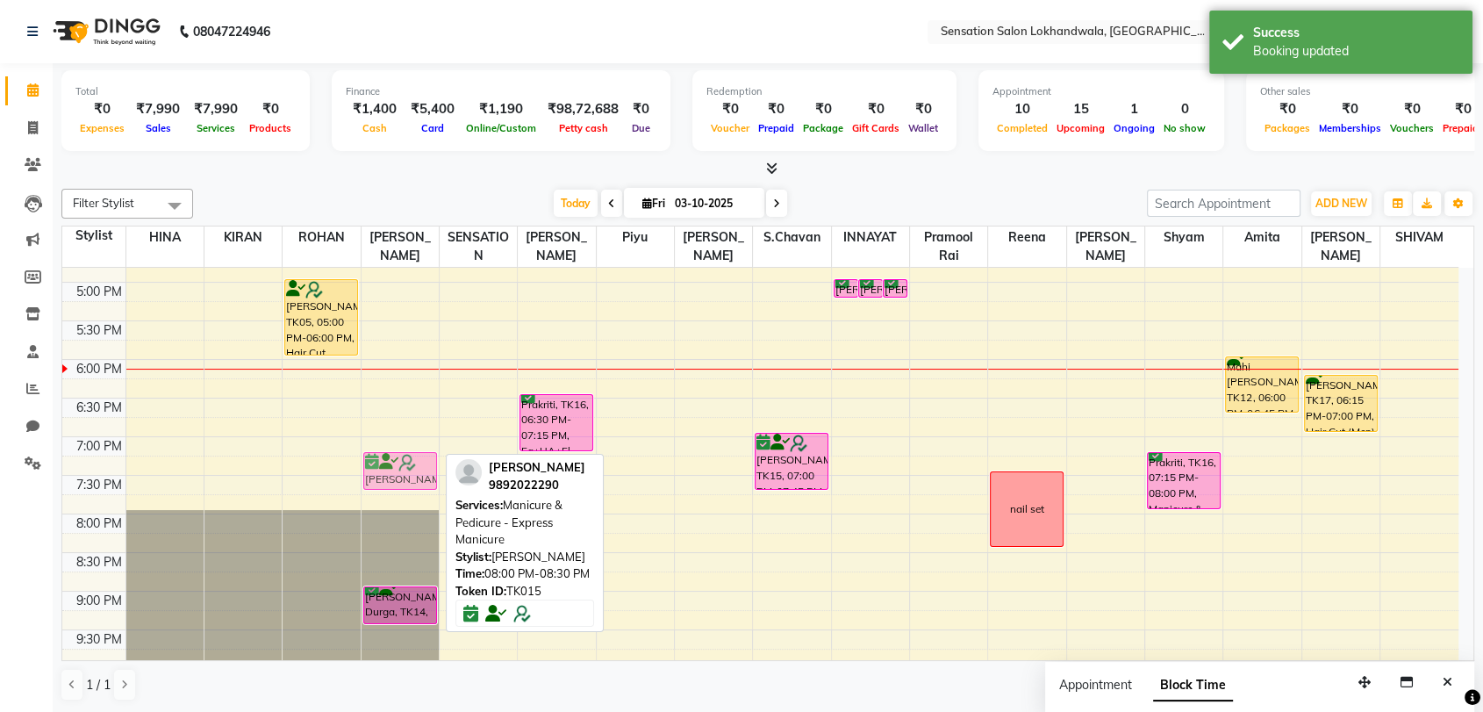
drag, startPoint x: 400, startPoint y: 533, endPoint x: 400, endPoint y: 506, distance: 26.3
click at [397, 471] on div "[PERSON_NAME], TK15, 08:00 PM-08:30 PM, Manicure & Pedicure - Express Manicure …" at bounding box center [400, 243] width 77 height 1157
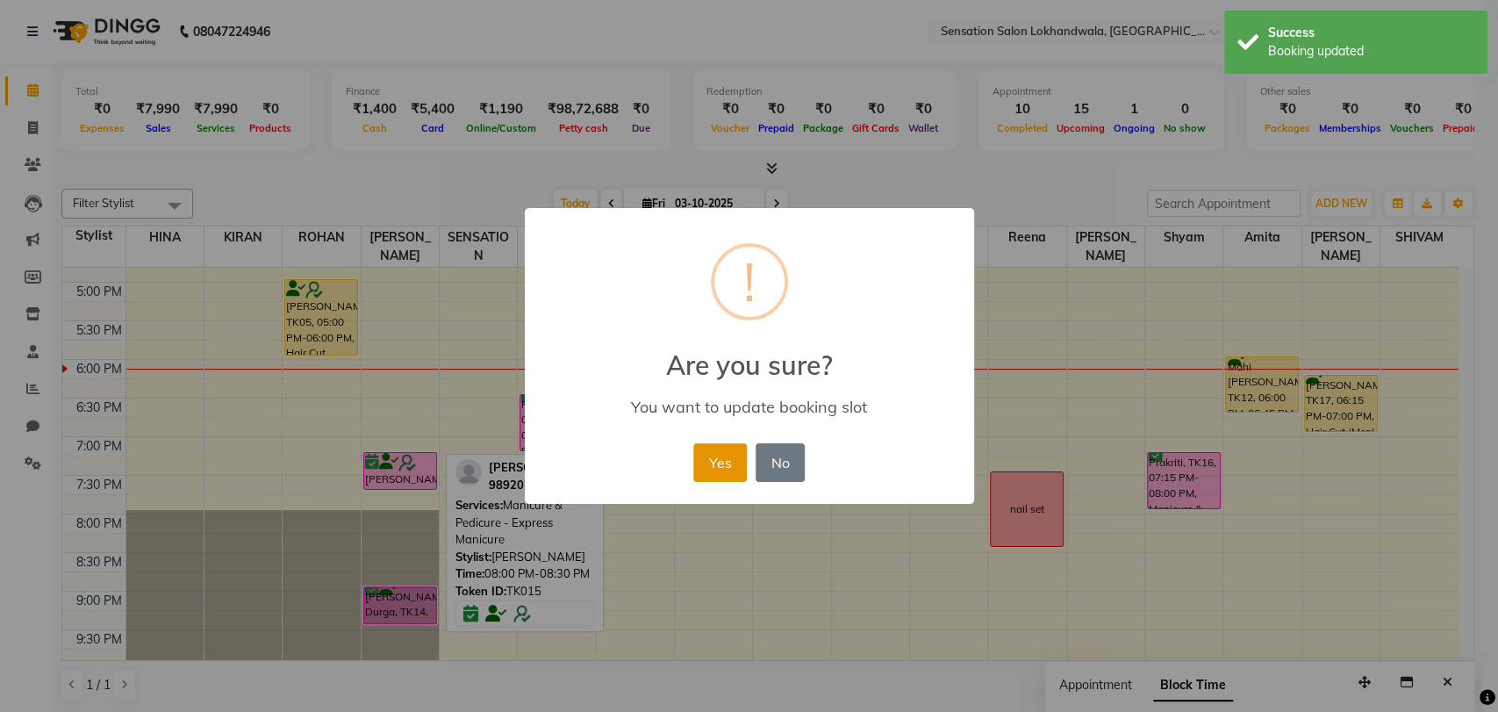
click at [721, 458] on button "Yes" at bounding box center [720, 462] width 54 height 39
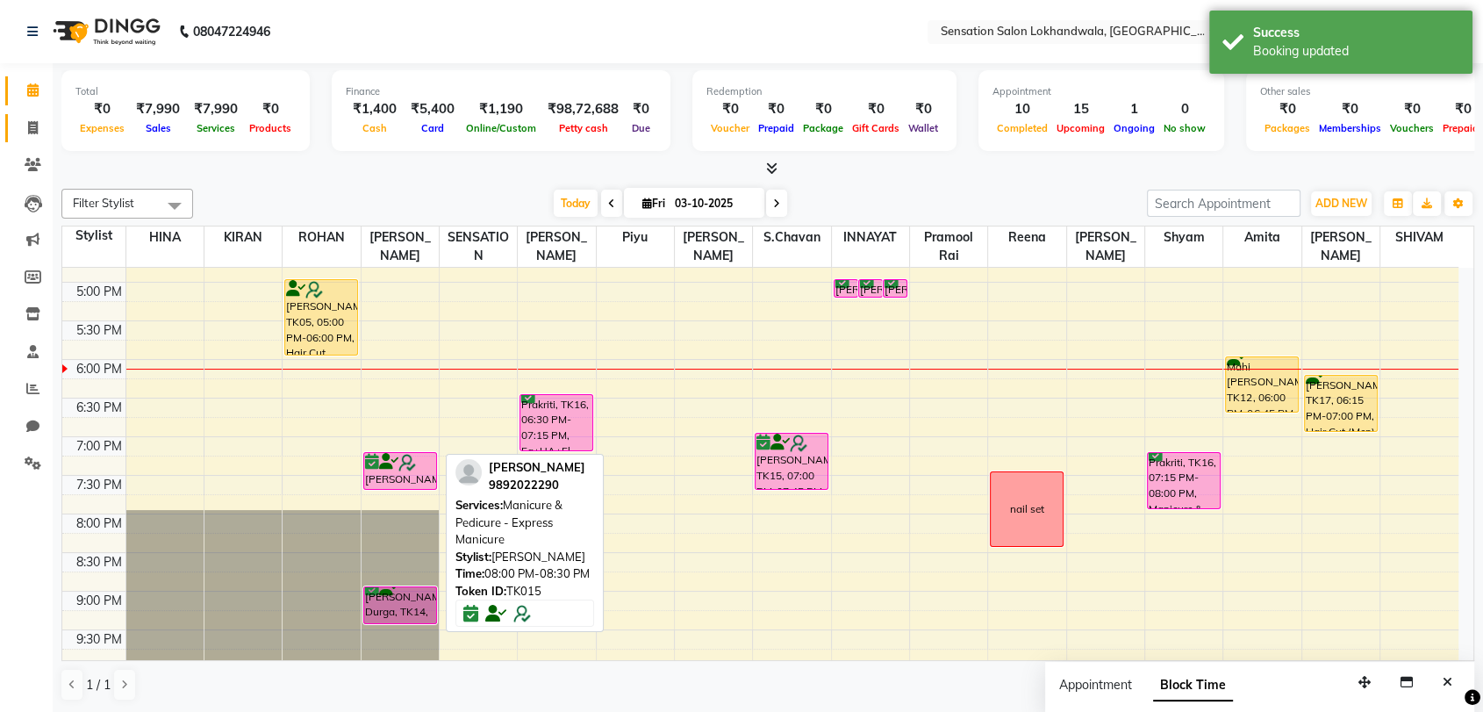
click at [33, 114] on link "Invoice" at bounding box center [26, 128] width 42 height 29
select select "service"
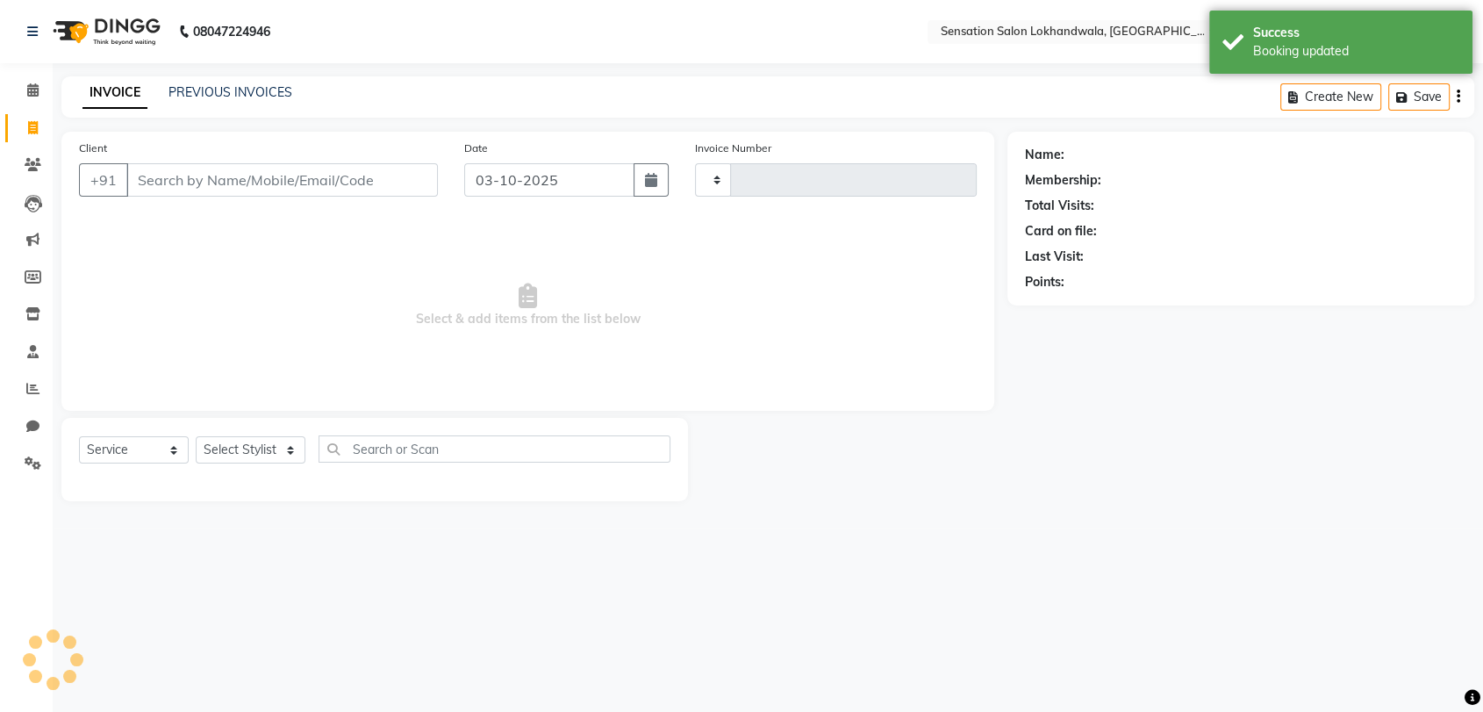
type input "10131"
select select "1499"
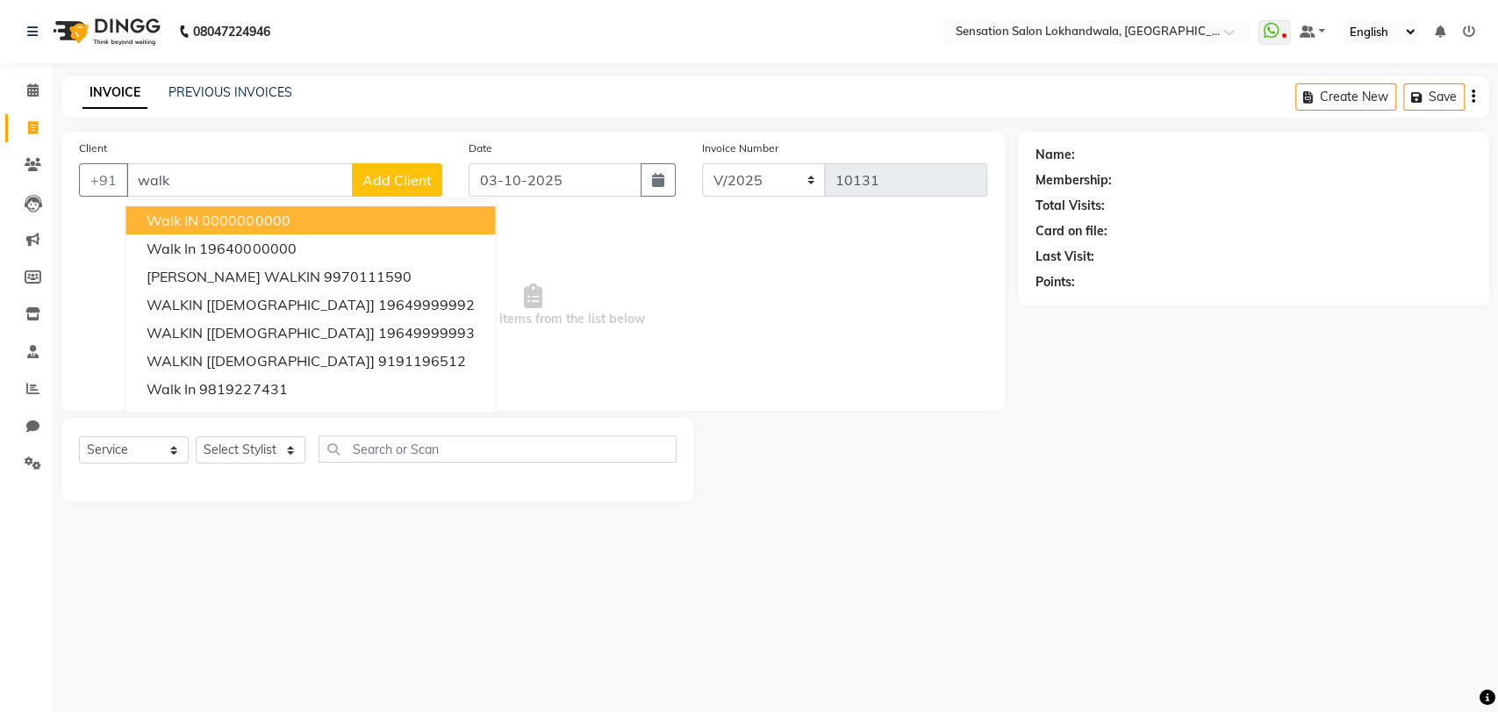
click at [218, 226] on ngb-highlight "0000000000" at bounding box center [246, 220] width 88 height 18
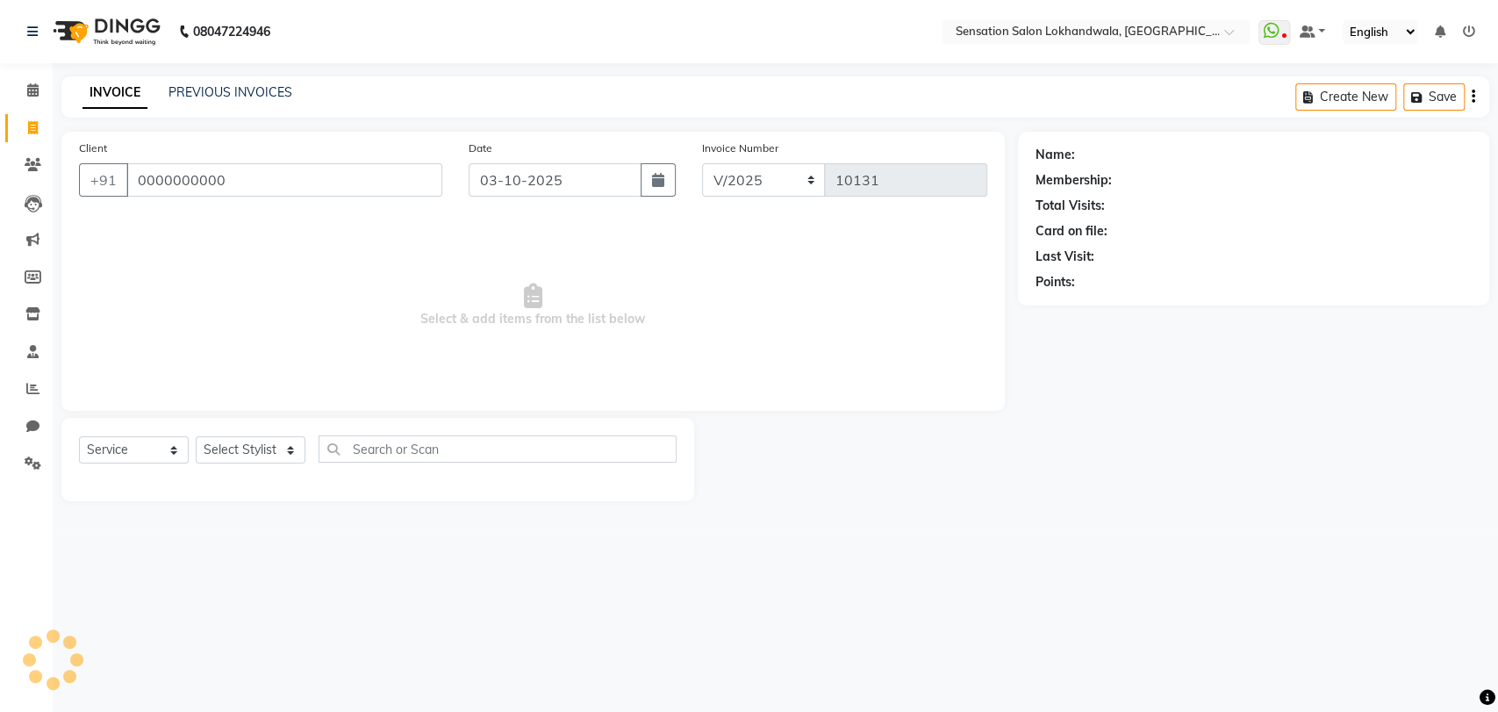
type input "0000000000"
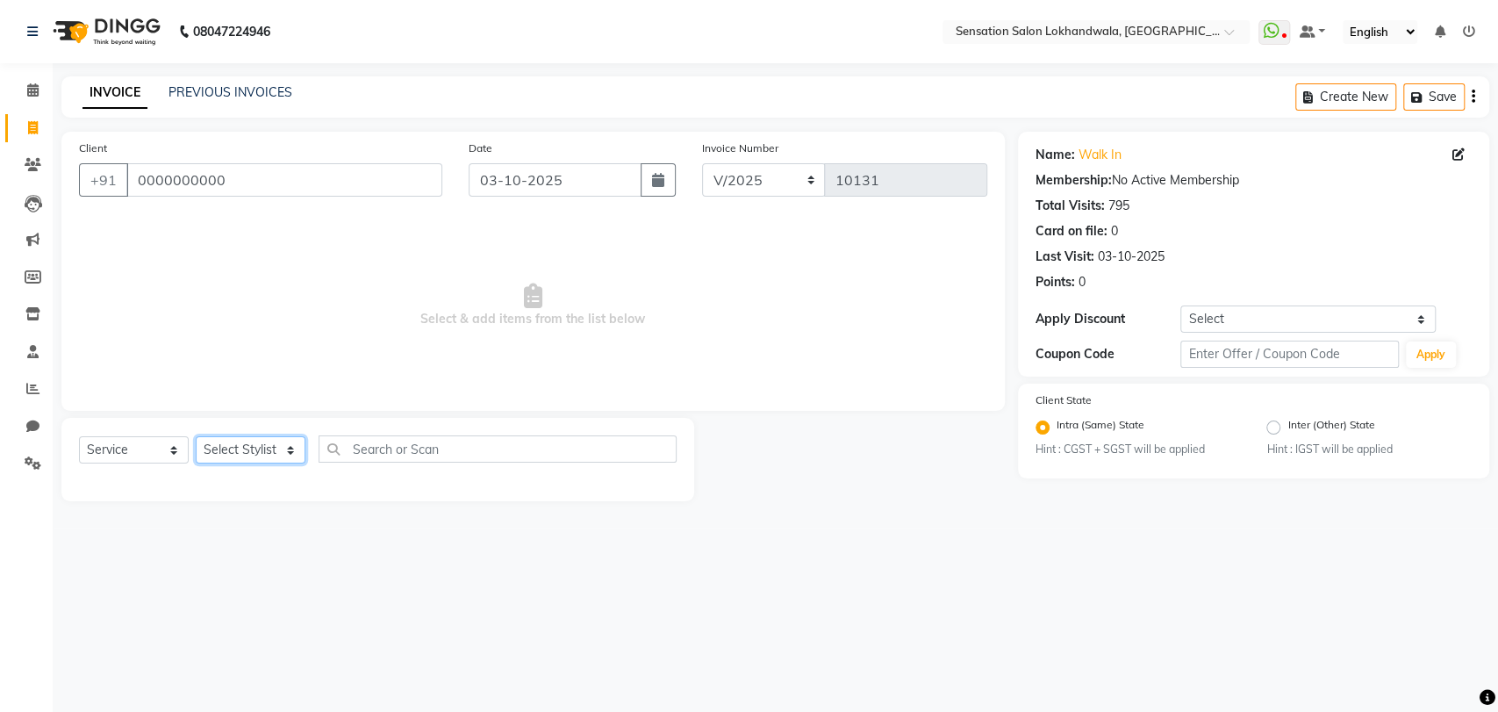
click at [283, 453] on select "Select Stylist [PERSON_NAME] HINA INNAYAT KIRAN LAVESH Piyu Pramool Rai PRIYANK…" at bounding box center [251, 449] width 110 height 27
select select "7686"
click at [196, 436] on select "Select Stylist [PERSON_NAME] HINA INNAYAT KIRAN LAVESH Piyu Pramool Rai PRIYANK…" at bounding box center [251, 449] width 110 height 27
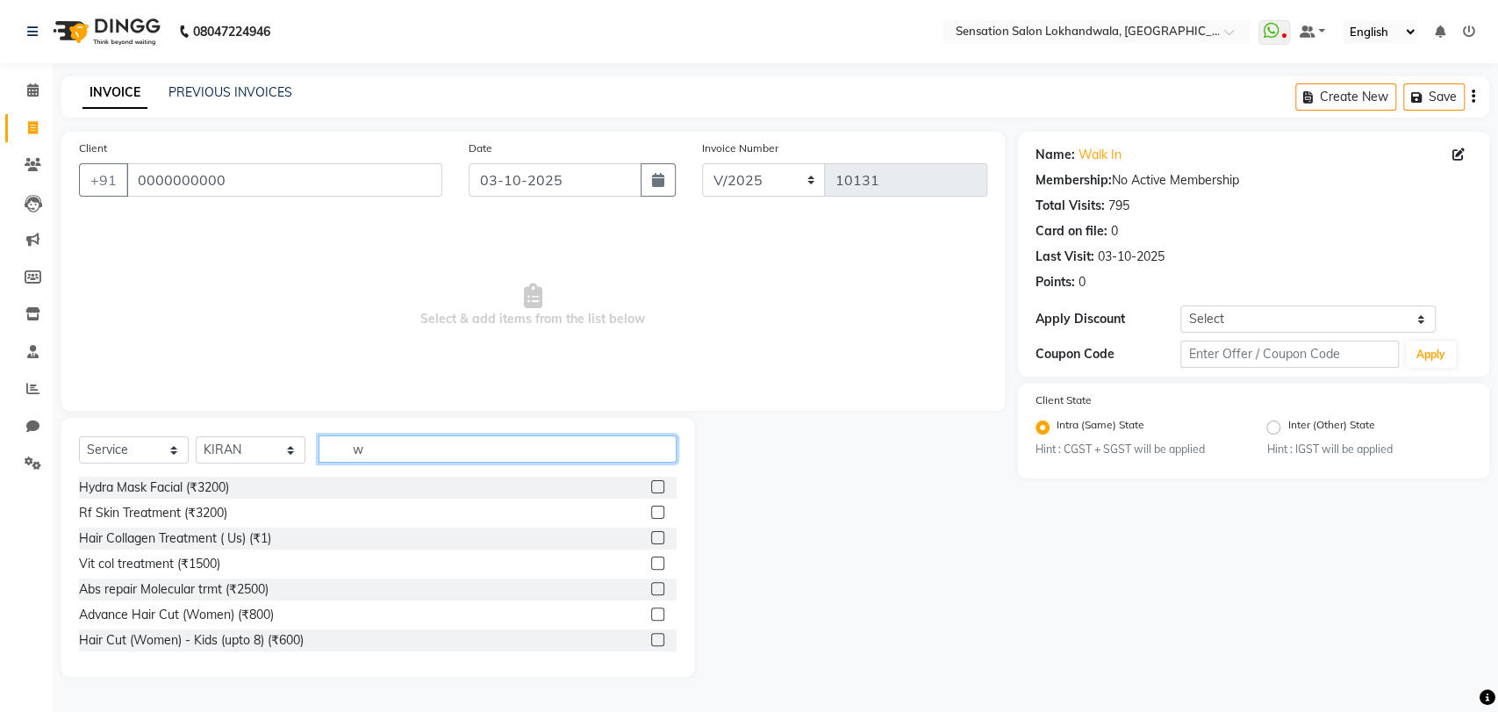
click at [475, 444] on input "w" at bounding box center [498, 448] width 358 height 27
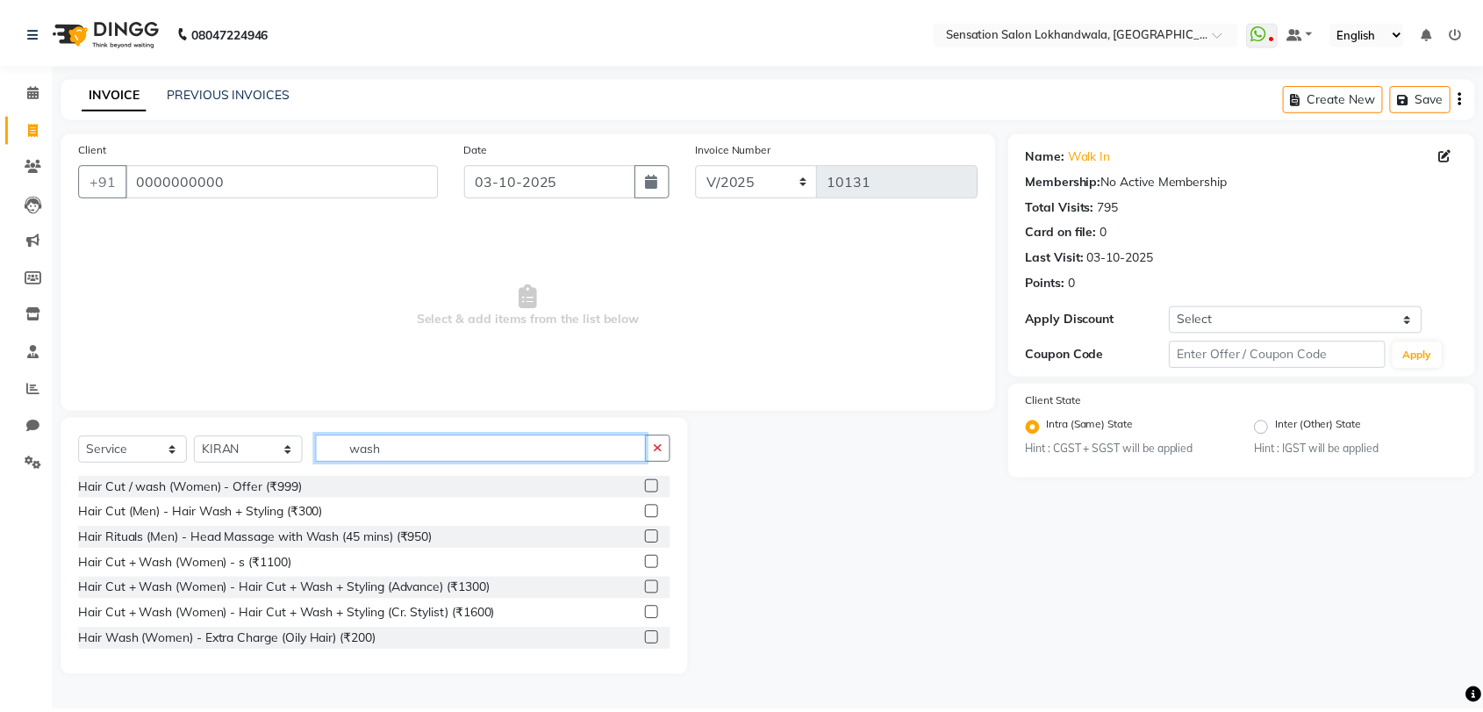
scroll to position [119, 0]
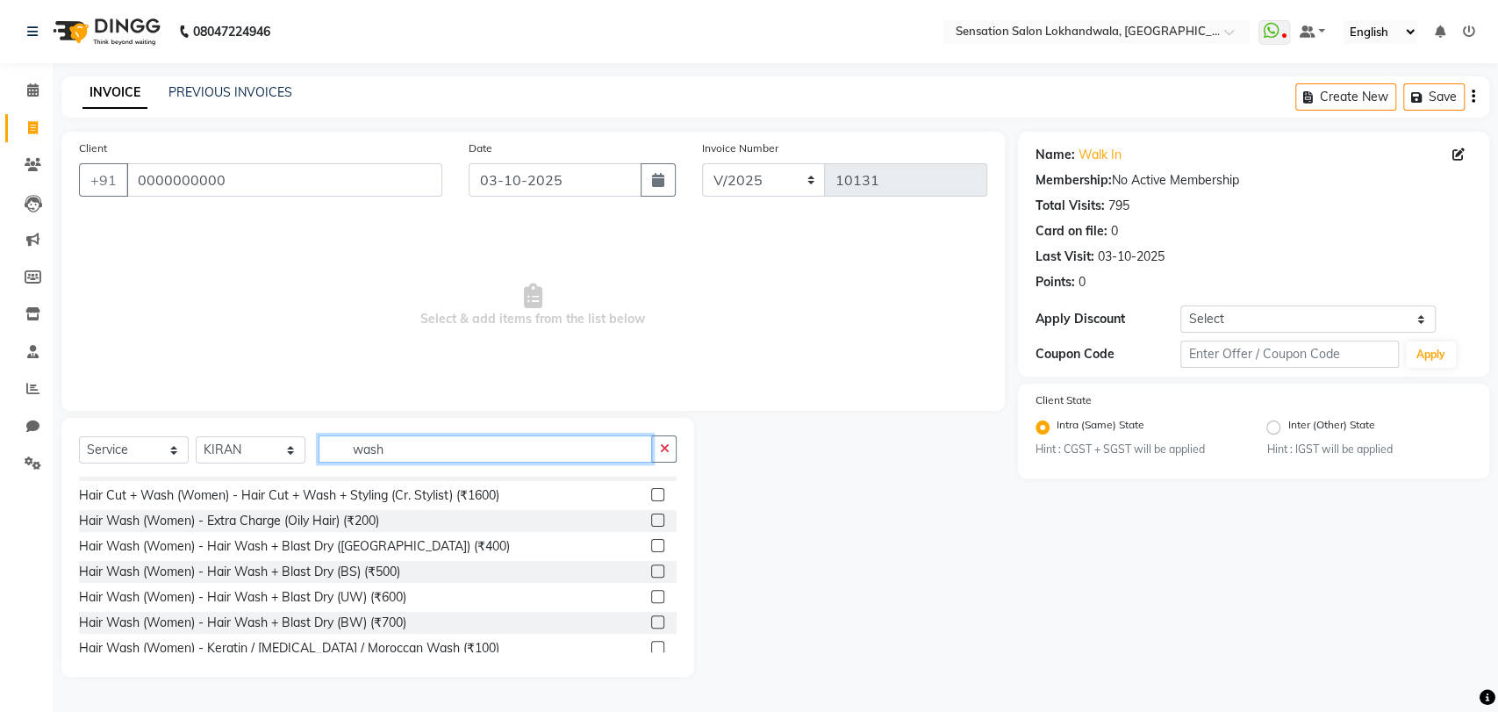
type input "wash"
click at [651, 550] on div at bounding box center [656, 548] width 11 height 18
click at [651, 547] on label at bounding box center [657, 545] width 13 height 13
click at [651, 547] on input "checkbox" at bounding box center [656, 546] width 11 height 11
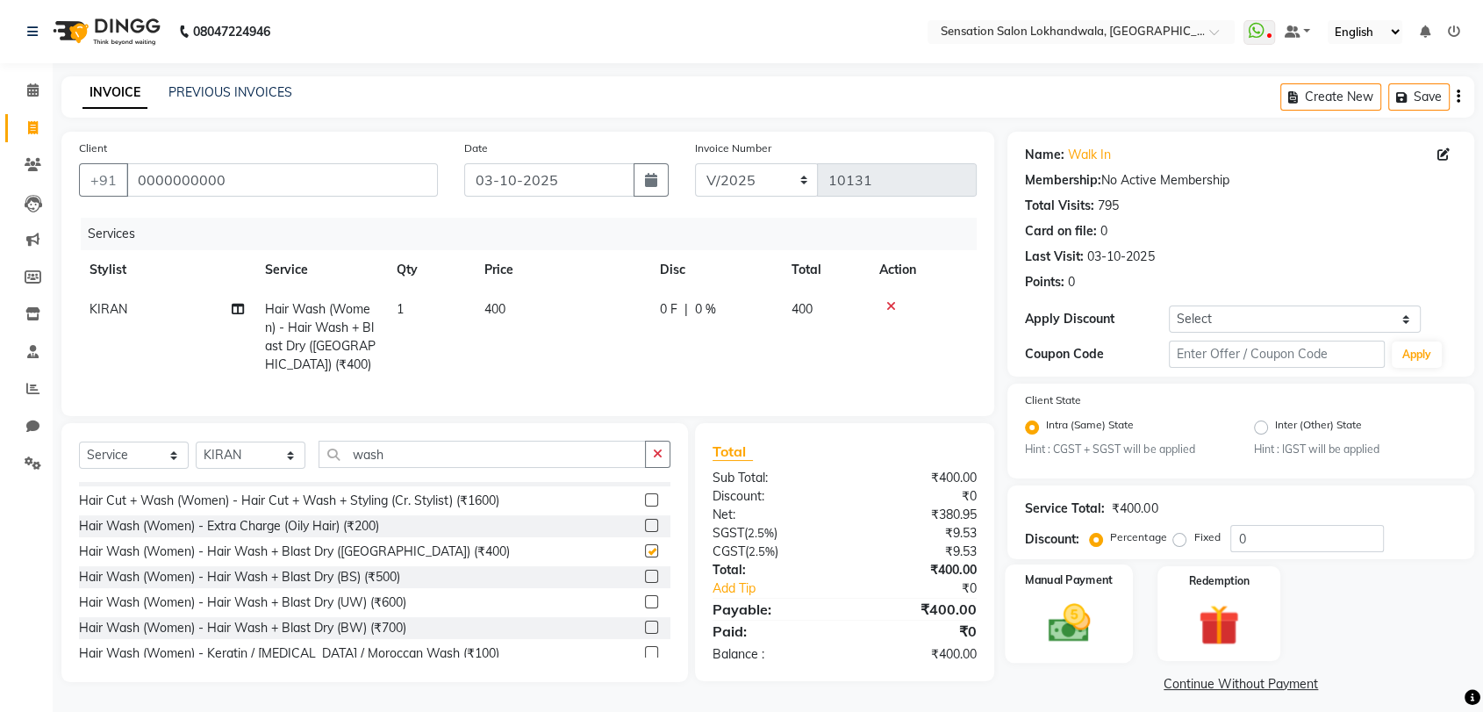
checkbox input "false"
click at [1053, 637] on img at bounding box center [1069, 623] width 68 height 49
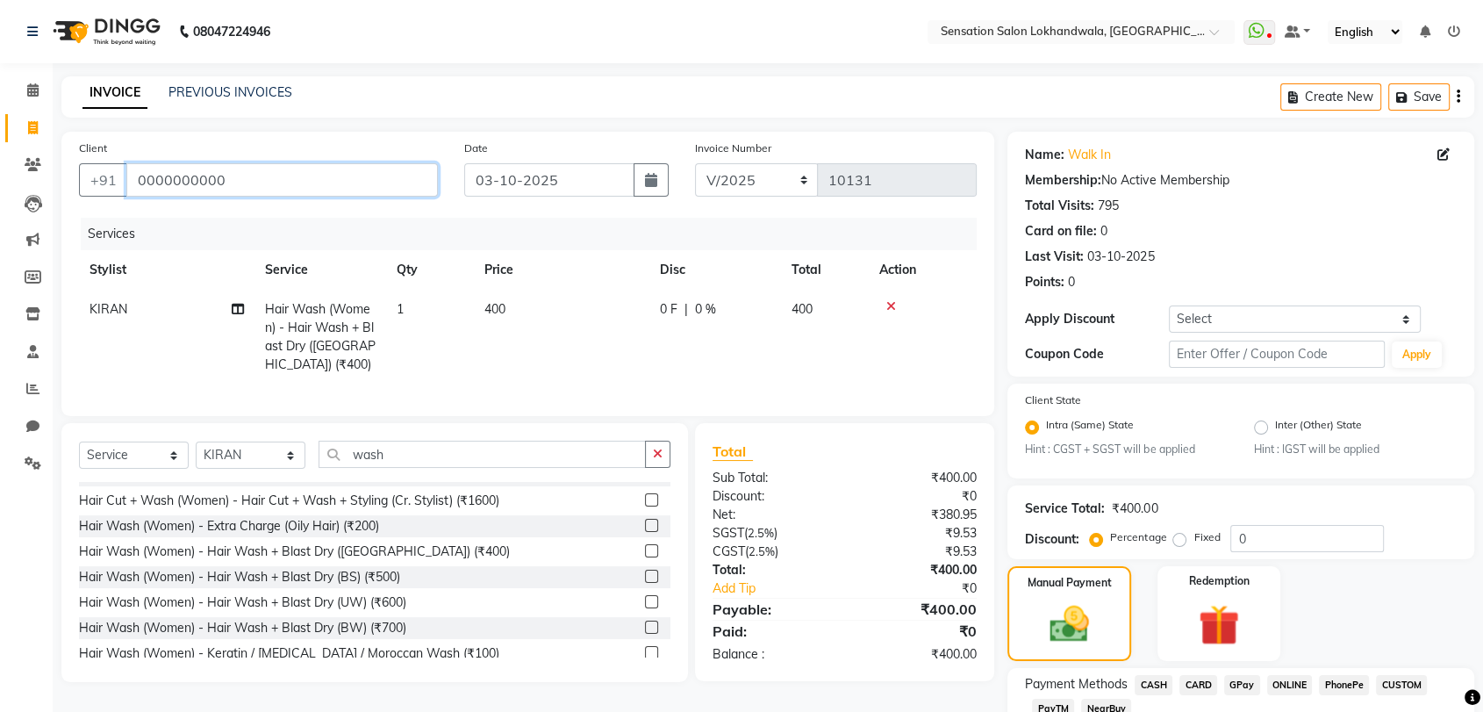
click at [400, 176] on input "0000000000" at bounding box center [282, 179] width 312 height 33
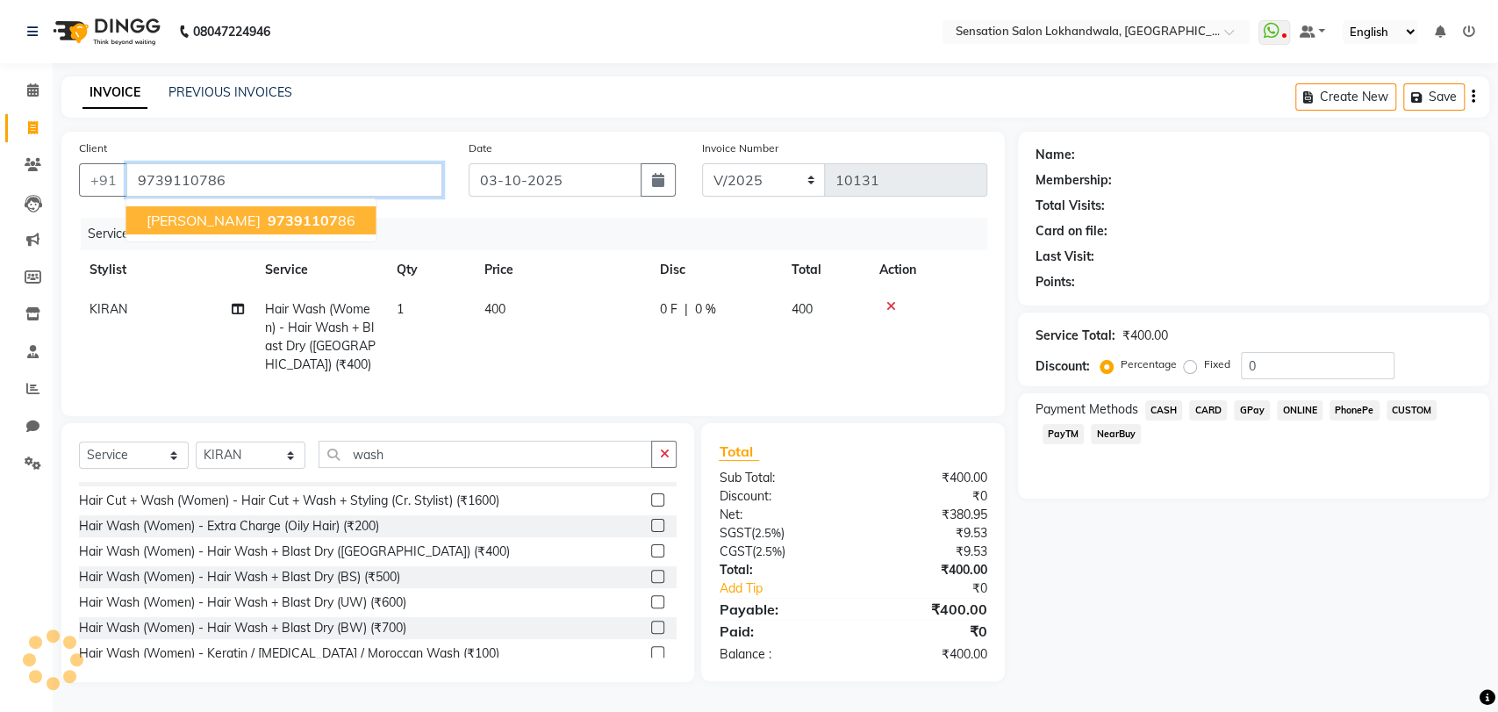
type input "9739110786"
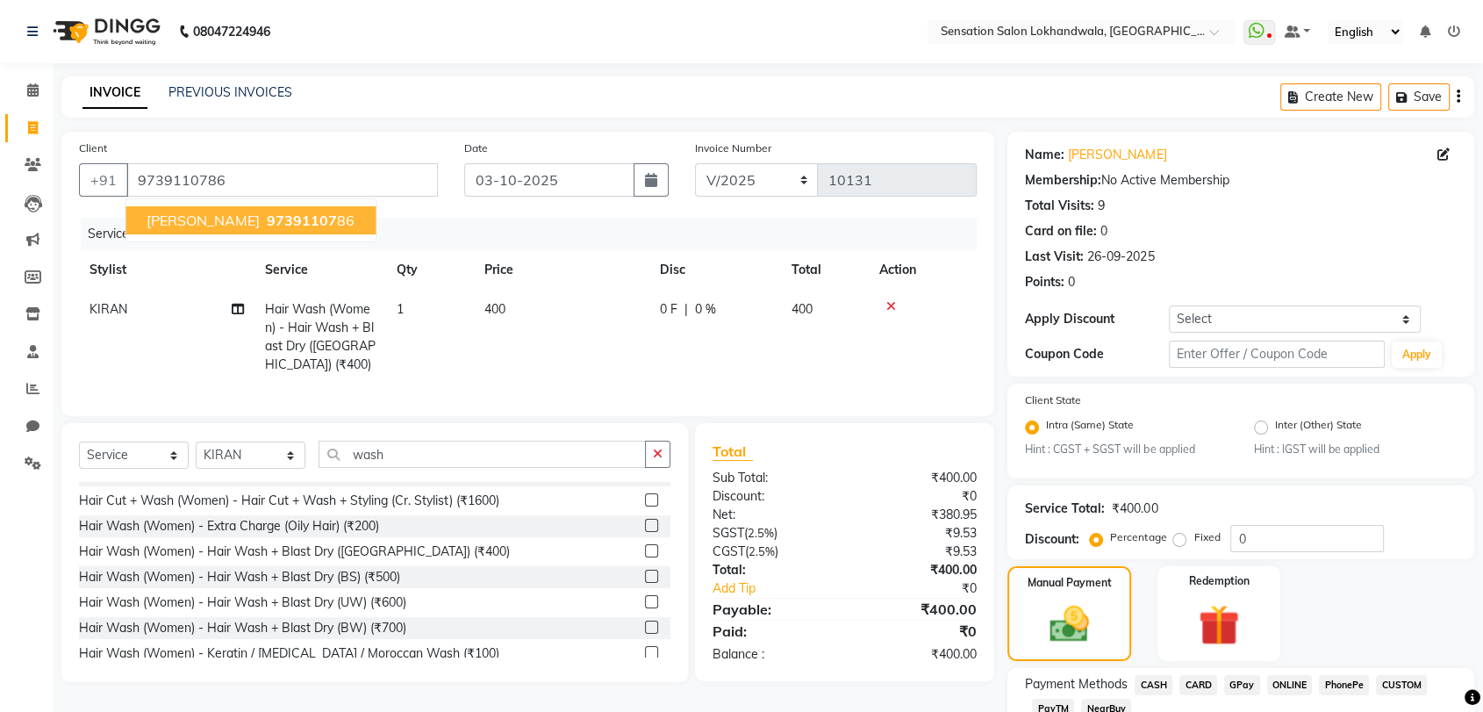
click at [267, 223] on span "97391107" at bounding box center [302, 220] width 70 height 18
click at [1148, 692] on span "CASH" at bounding box center [1154, 685] width 38 height 20
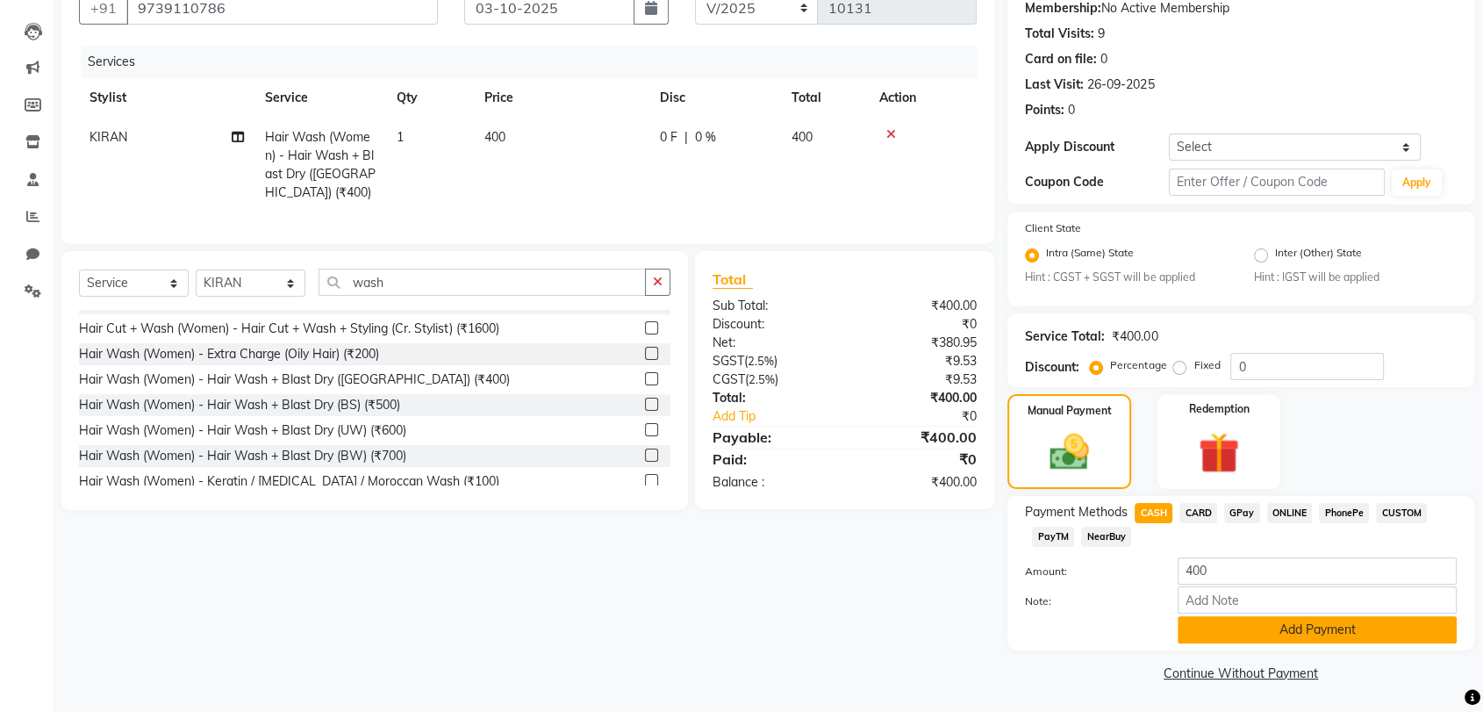
click at [1274, 620] on button "Add Payment" at bounding box center [1317, 629] width 279 height 27
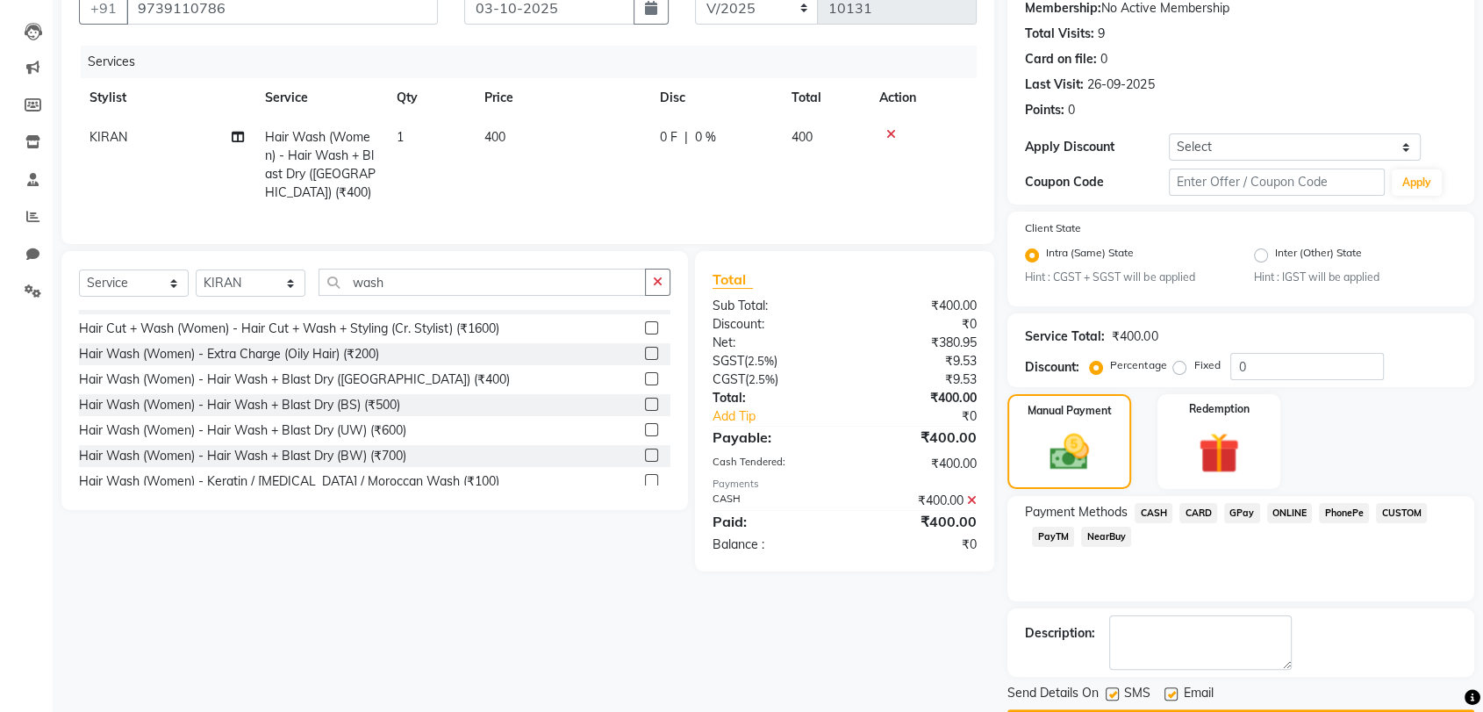
scroll to position [222, 0]
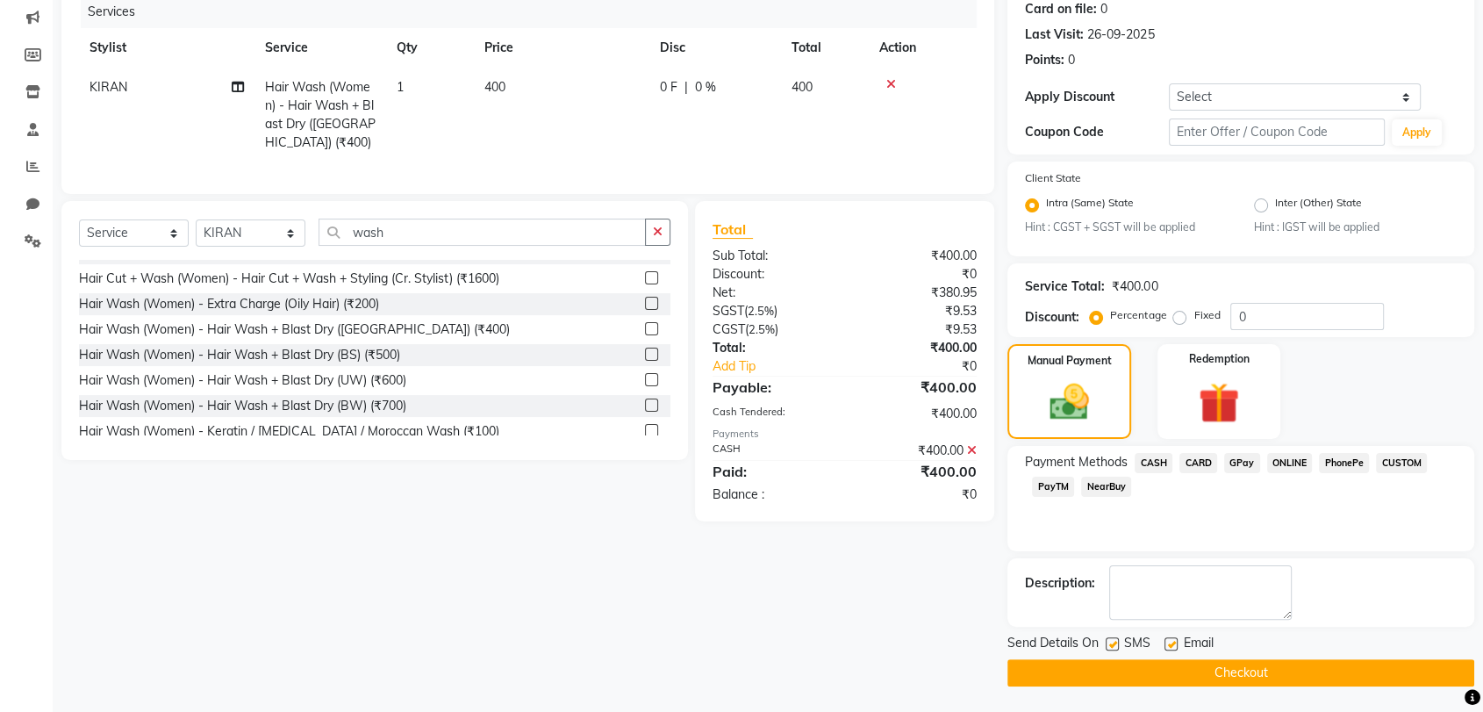
click at [1267, 673] on button "Checkout" at bounding box center [1240, 672] width 467 height 27
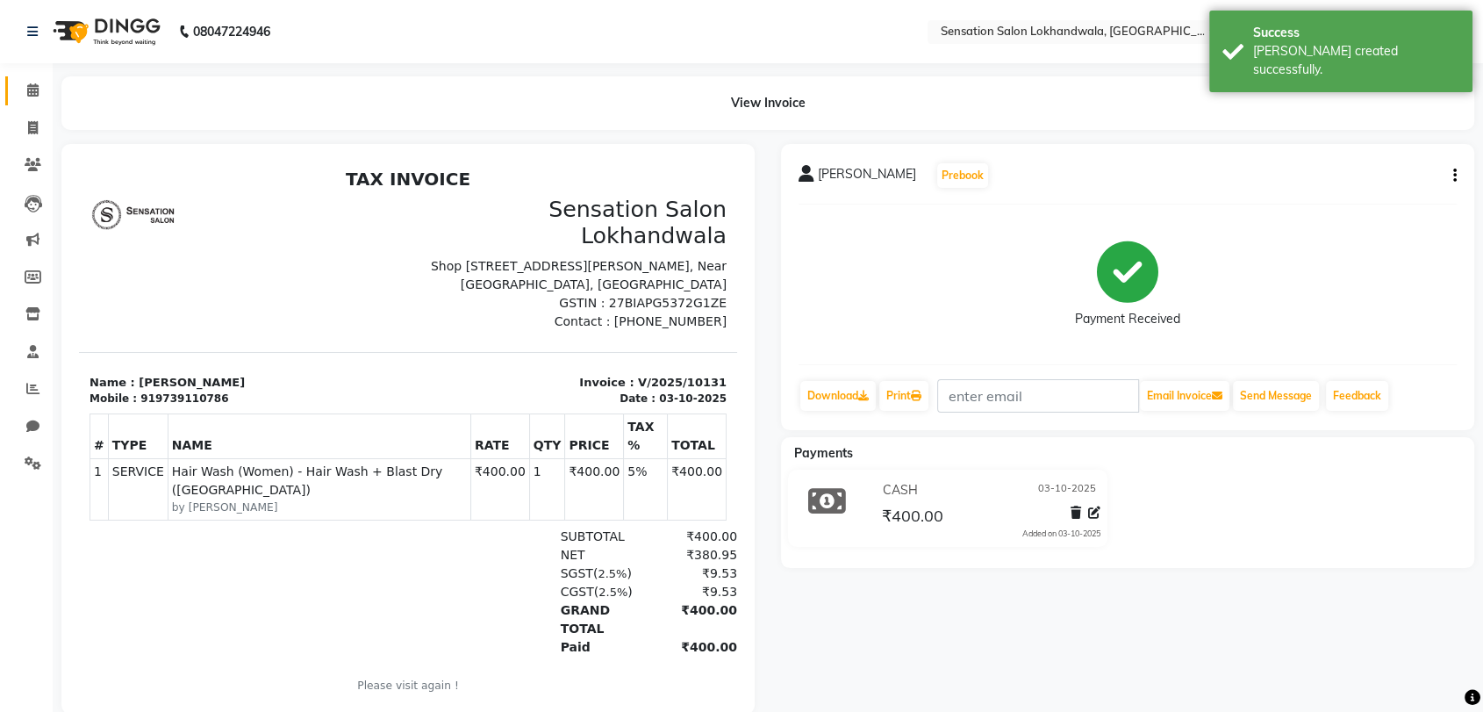
click at [41, 97] on span at bounding box center [33, 91] width 31 height 20
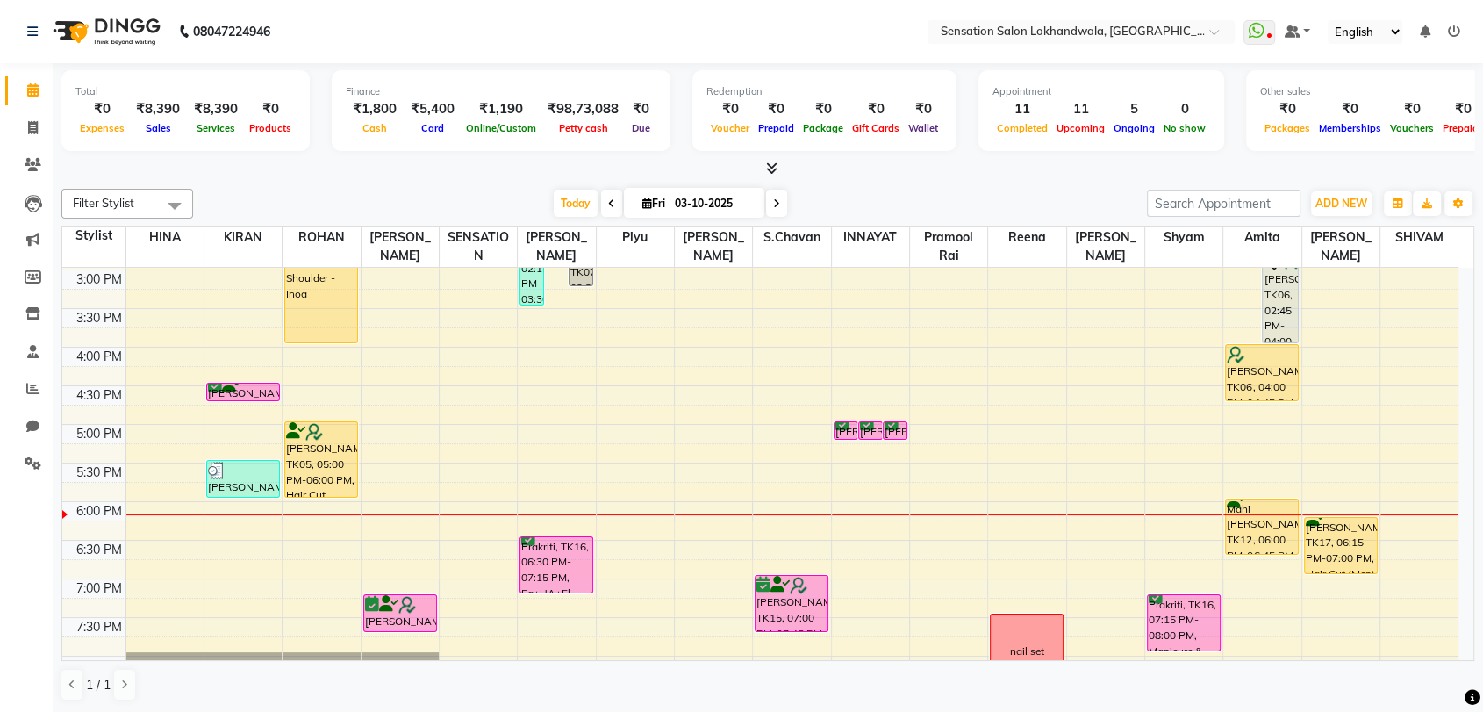
scroll to position [522, 0]
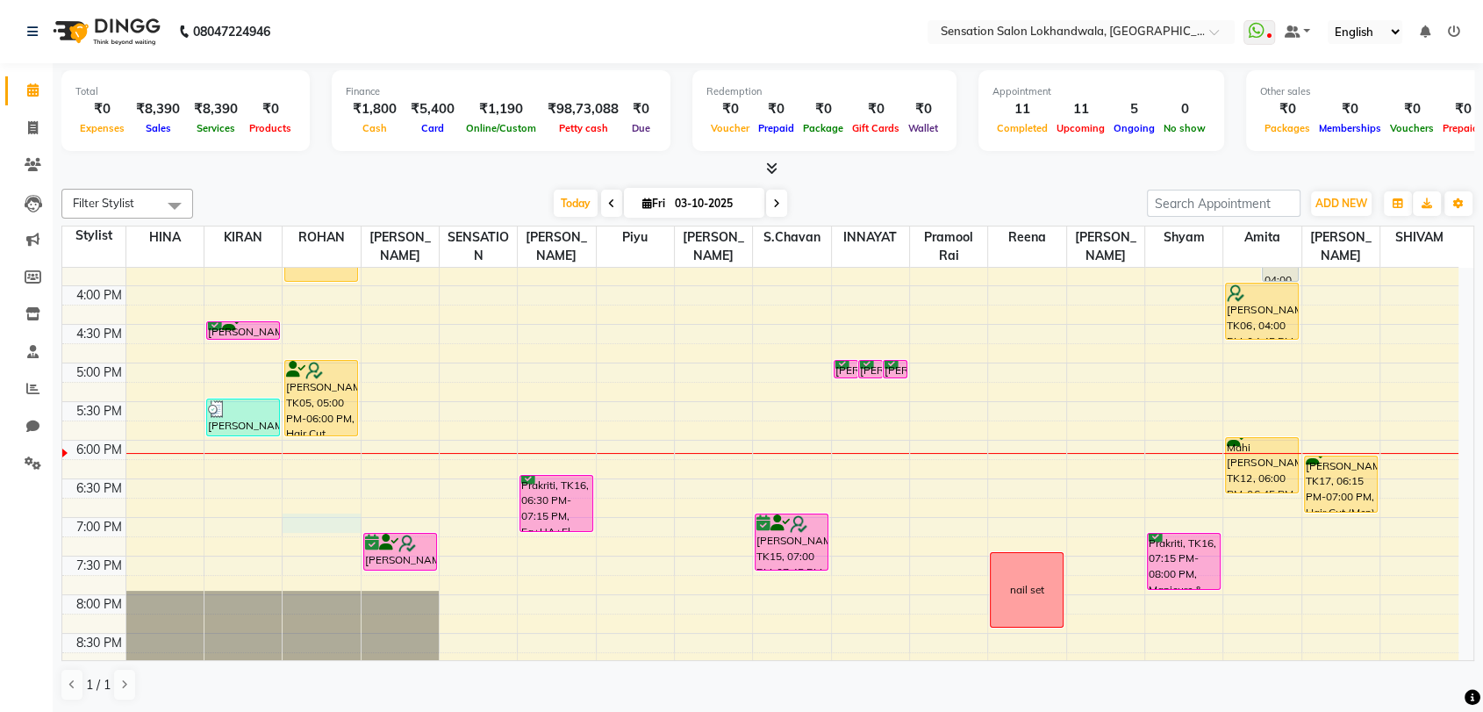
click at [301, 519] on div "9:00 AM 9:30 AM 10:00 AM 10:30 AM 11:00 AM 11:30 AM 12:00 PM 12:30 PM 1:00 PM 1…" at bounding box center [760, 324] width 1396 height 1157
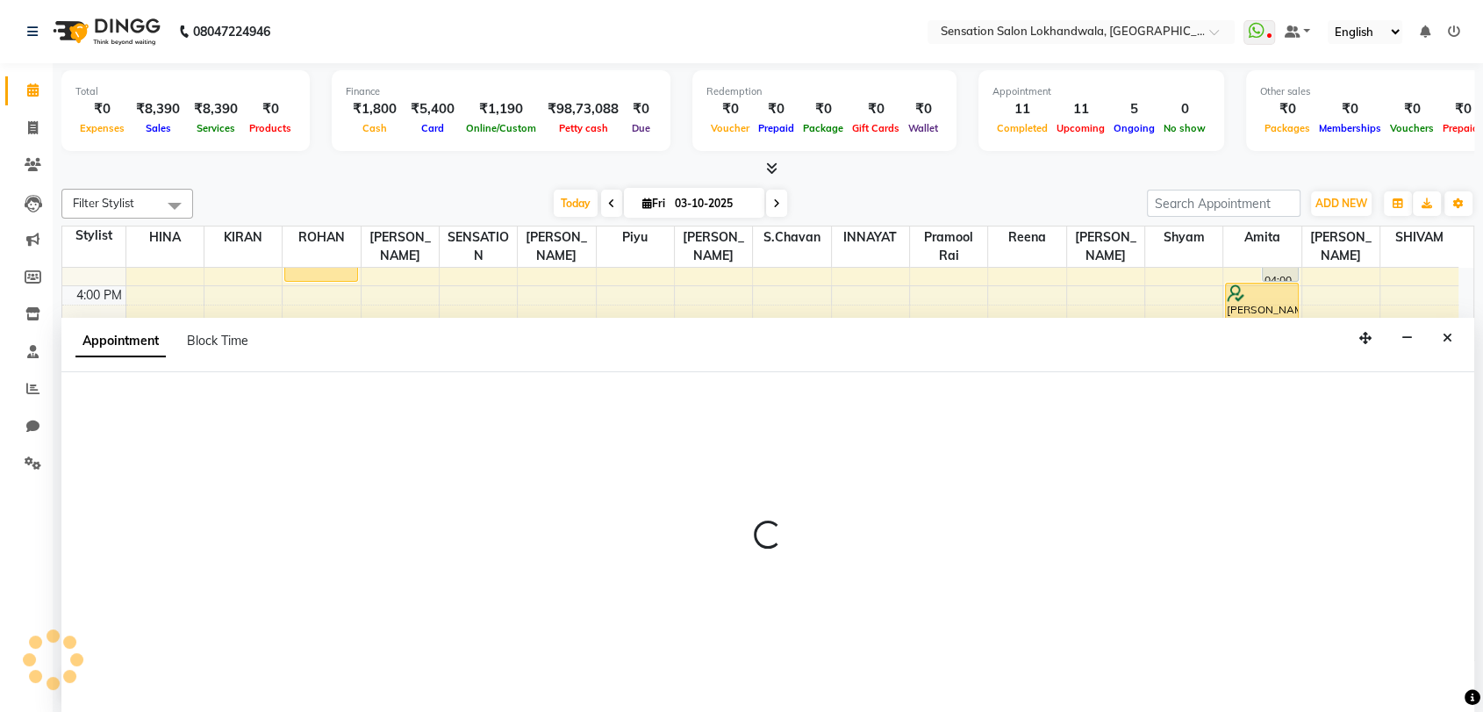
scroll to position [1, 0]
select select "7691"
select select "tentative"
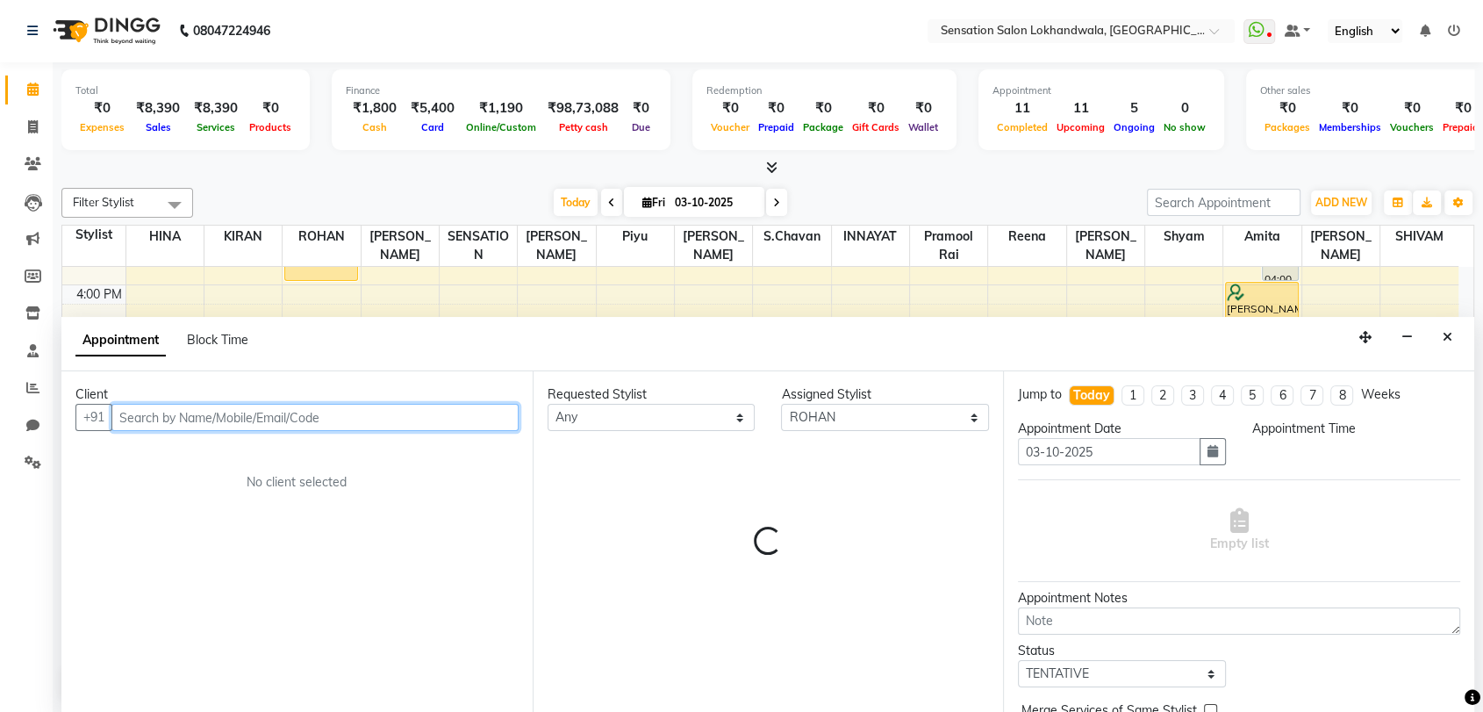
select select "1140"
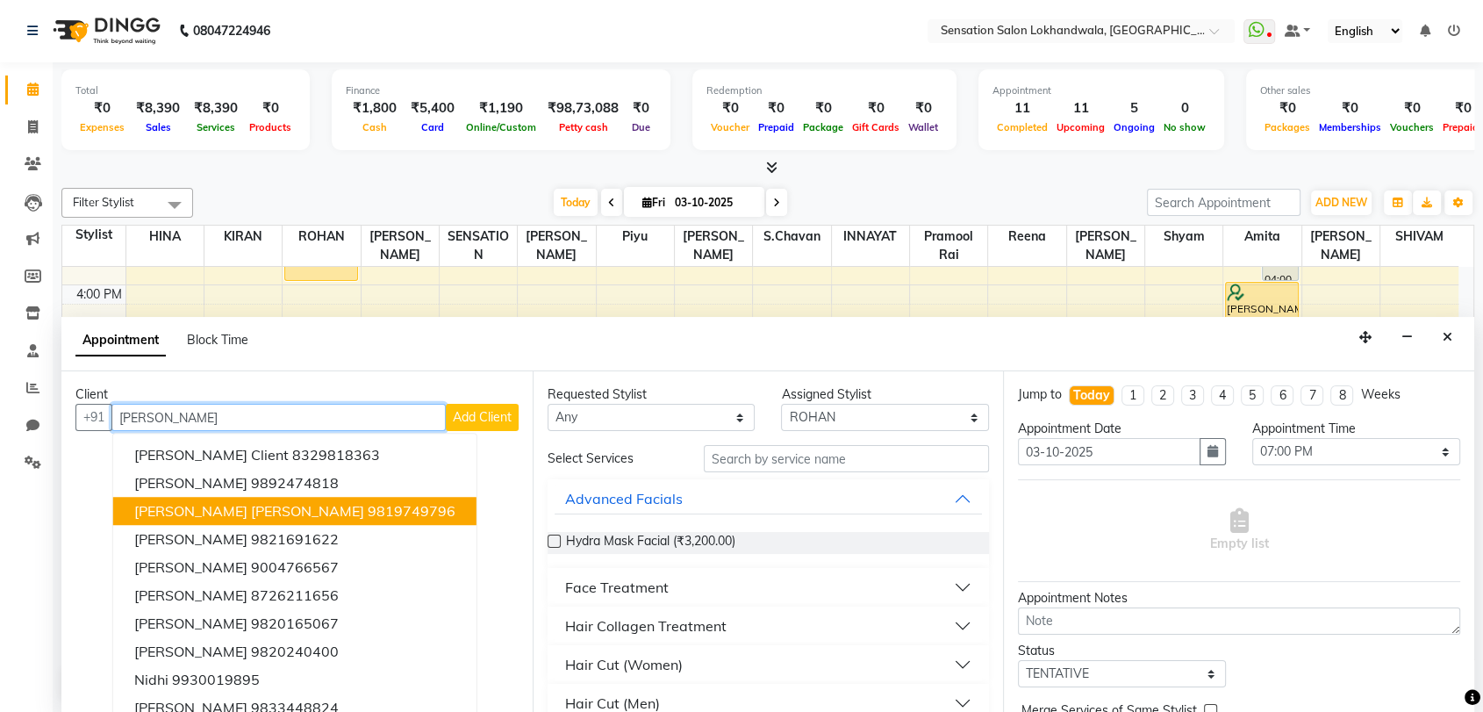
click at [368, 503] on ngb-highlight "9819749796" at bounding box center [412, 512] width 88 height 18
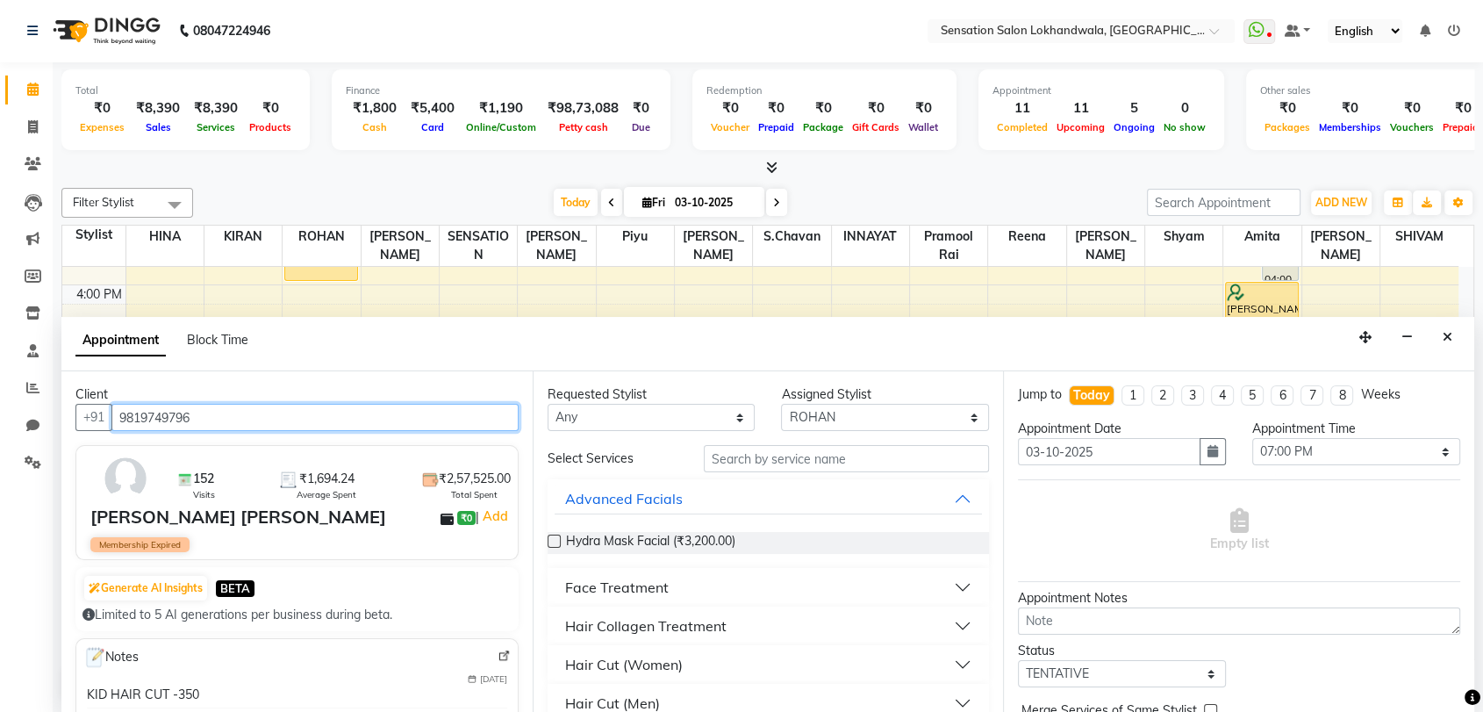
type input "9819749796"
click at [596, 430] on div "Any Amita Amjad HINA INNAYAT KIRAN LAVESH Piyu Pramool Rai Reena ROHAN S.Chavan…" at bounding box center [652, 417] width 208 height 27
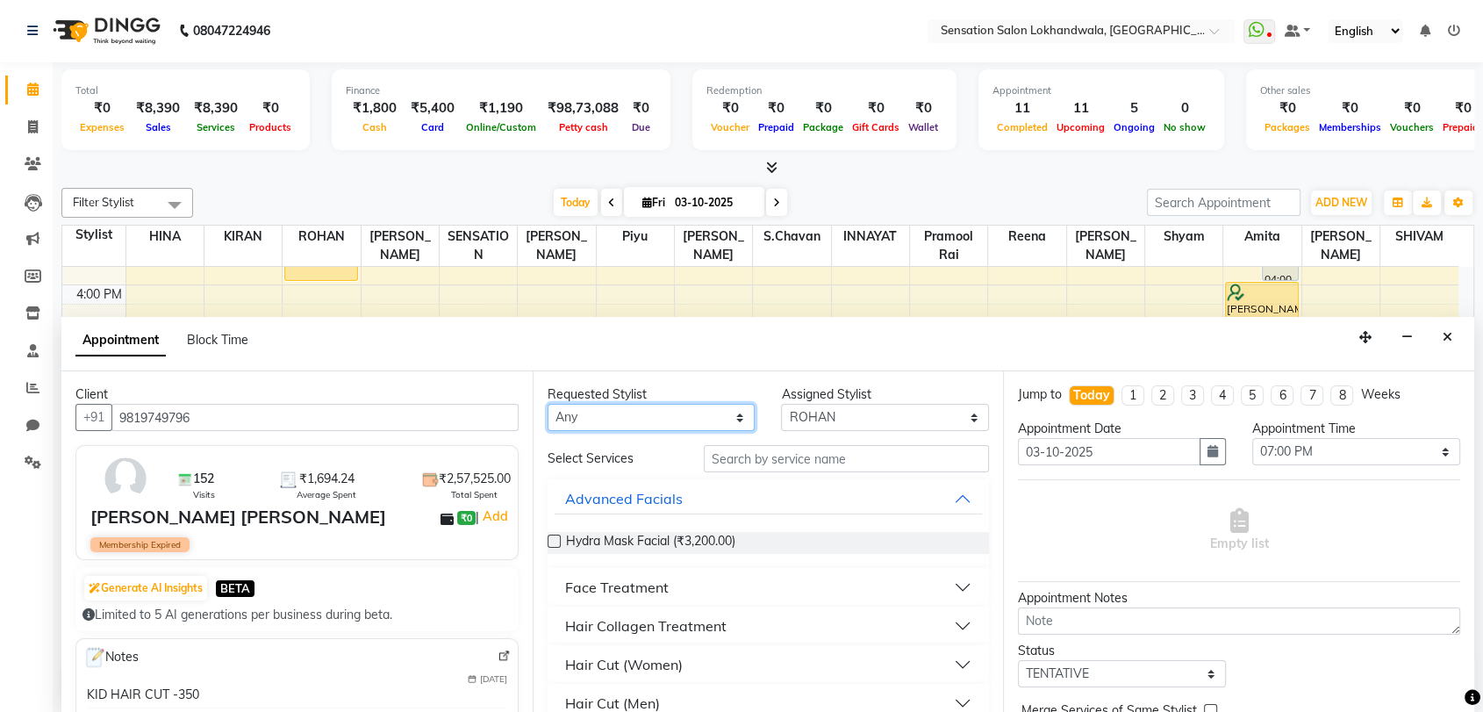
click at [598, 426] on select "Any Amita Amjad HINA INNAYAT KIRAN LAVESH Piyu Pramool Rai Reena ROHAN S.Chavan…" at bounding box center [652, 417] width 208 height 27
select select "7686"
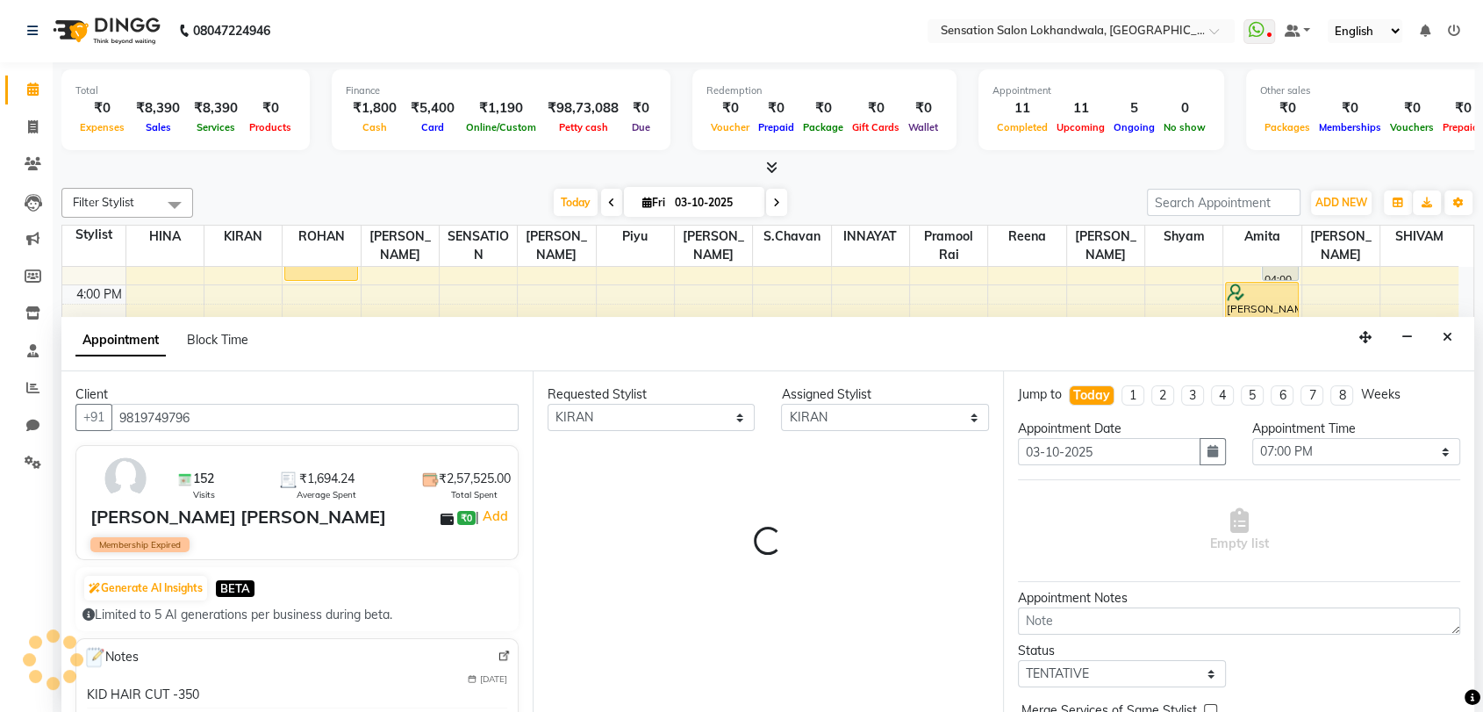
click at [780, 464] on div "Requested Stylist Any Amita Amjad HINA INNAYAT KIRAN LAVESH Piyu Pramool Rai Re…" at bounding box center [768, 541] width 471 height 340
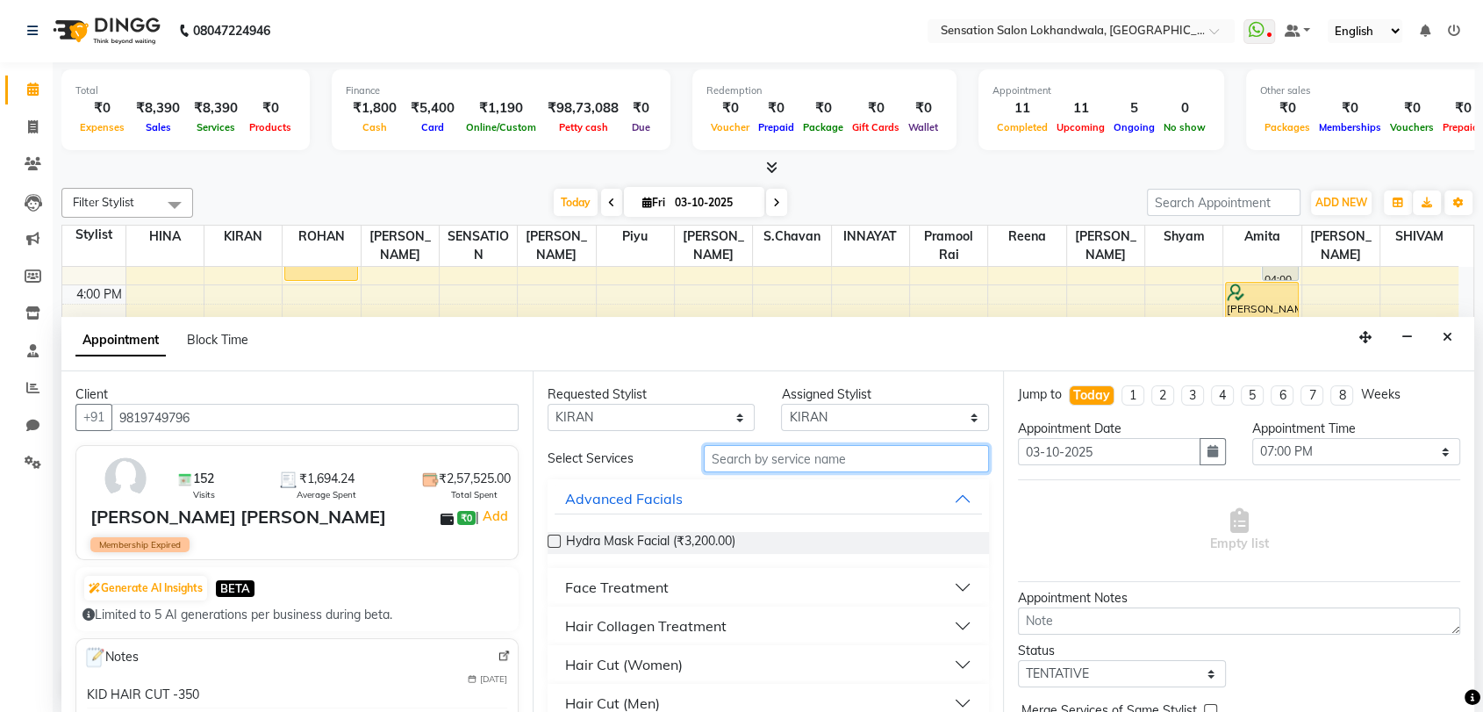
click at [780, 464] on input "text" at bounding box center [847, 458] width 286 height 27
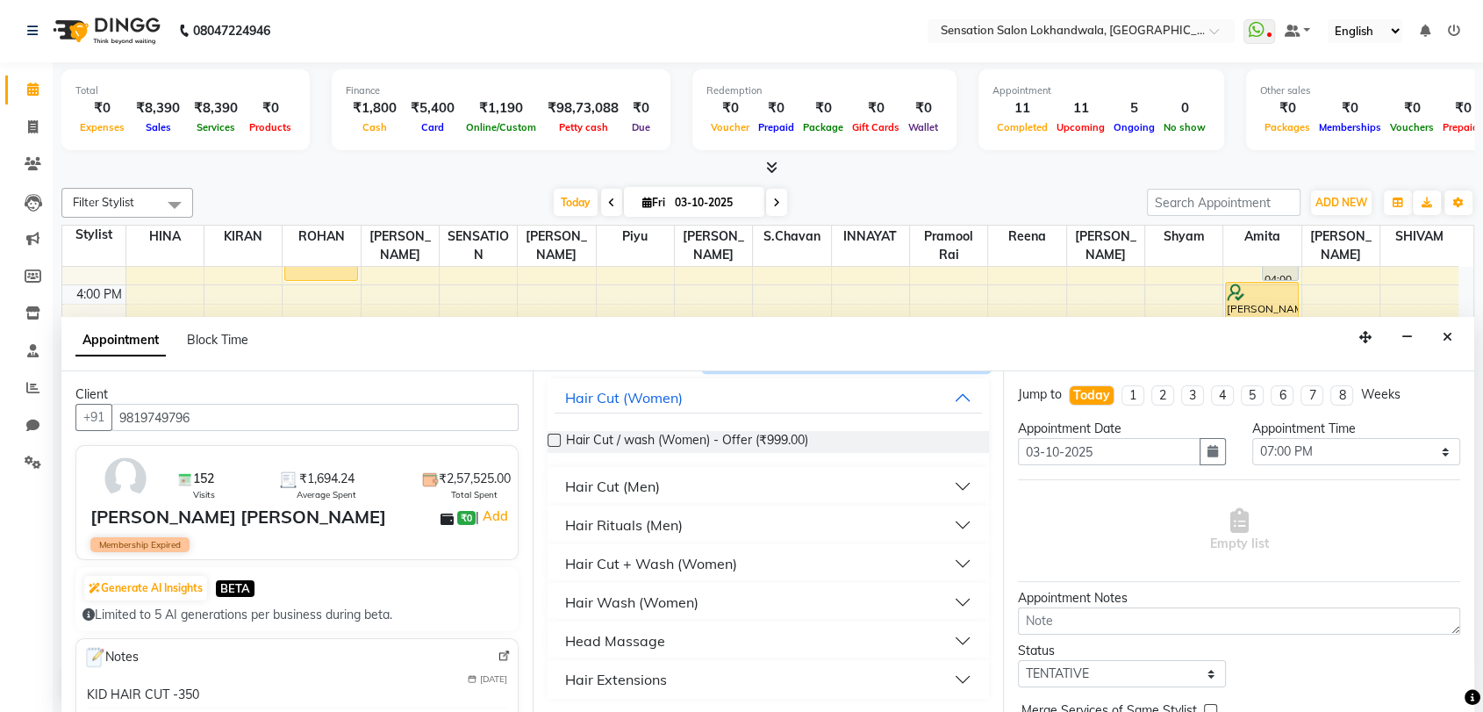
type input "wash"
click at [756, 609] on button "Hair Wash (Women)" at bounding box center [769, 602] width 428 height 32
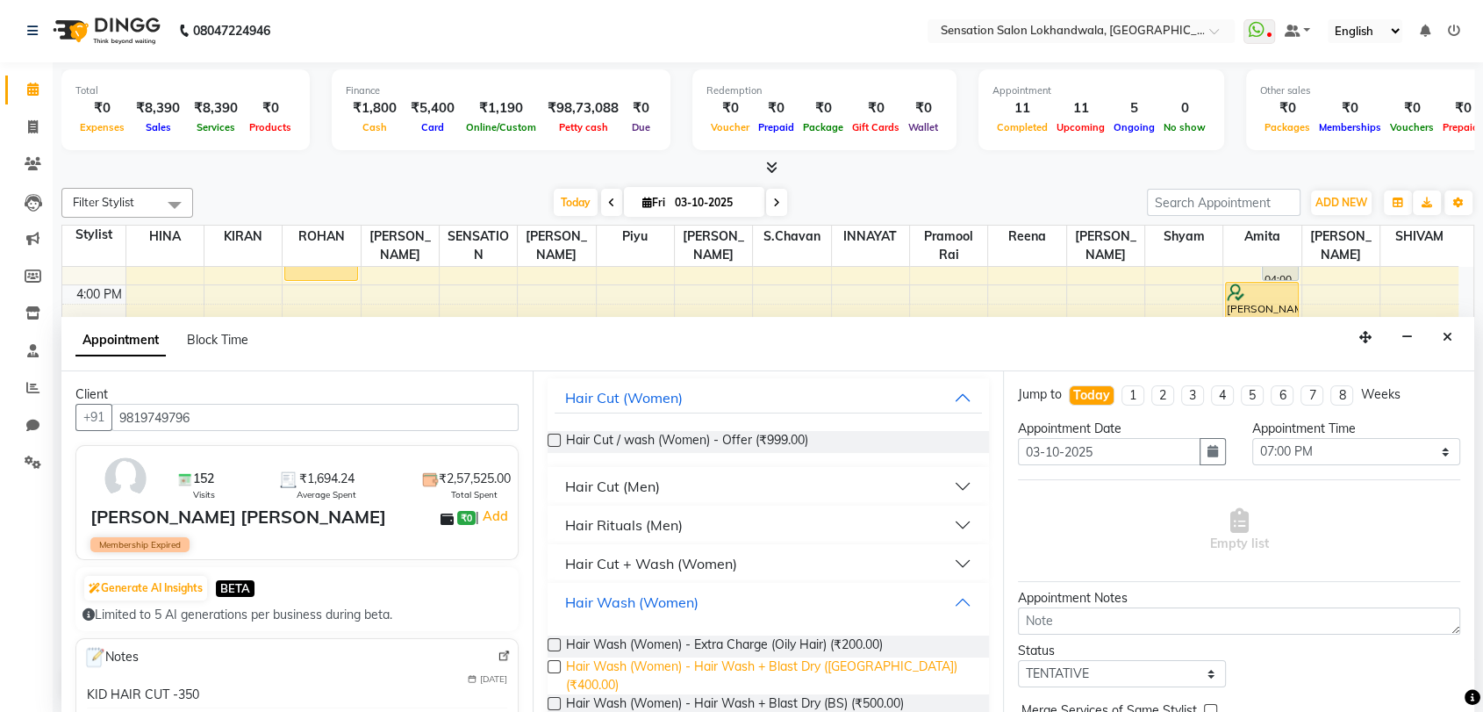
scroll to position [269, 0]
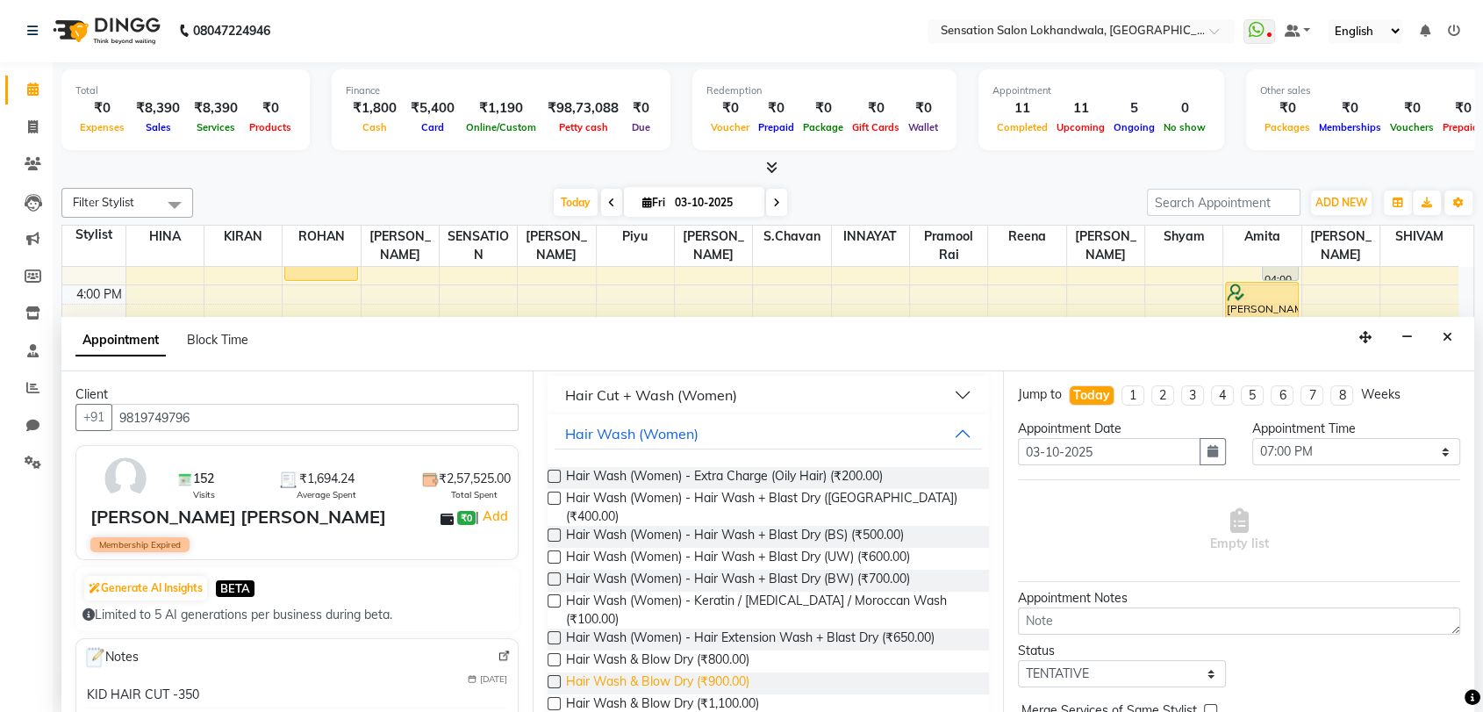
click at [732, 672] on span "Hair Wash & Blow Dry (₹900.00)" at bounding box center [657, 683] width 183 height 22
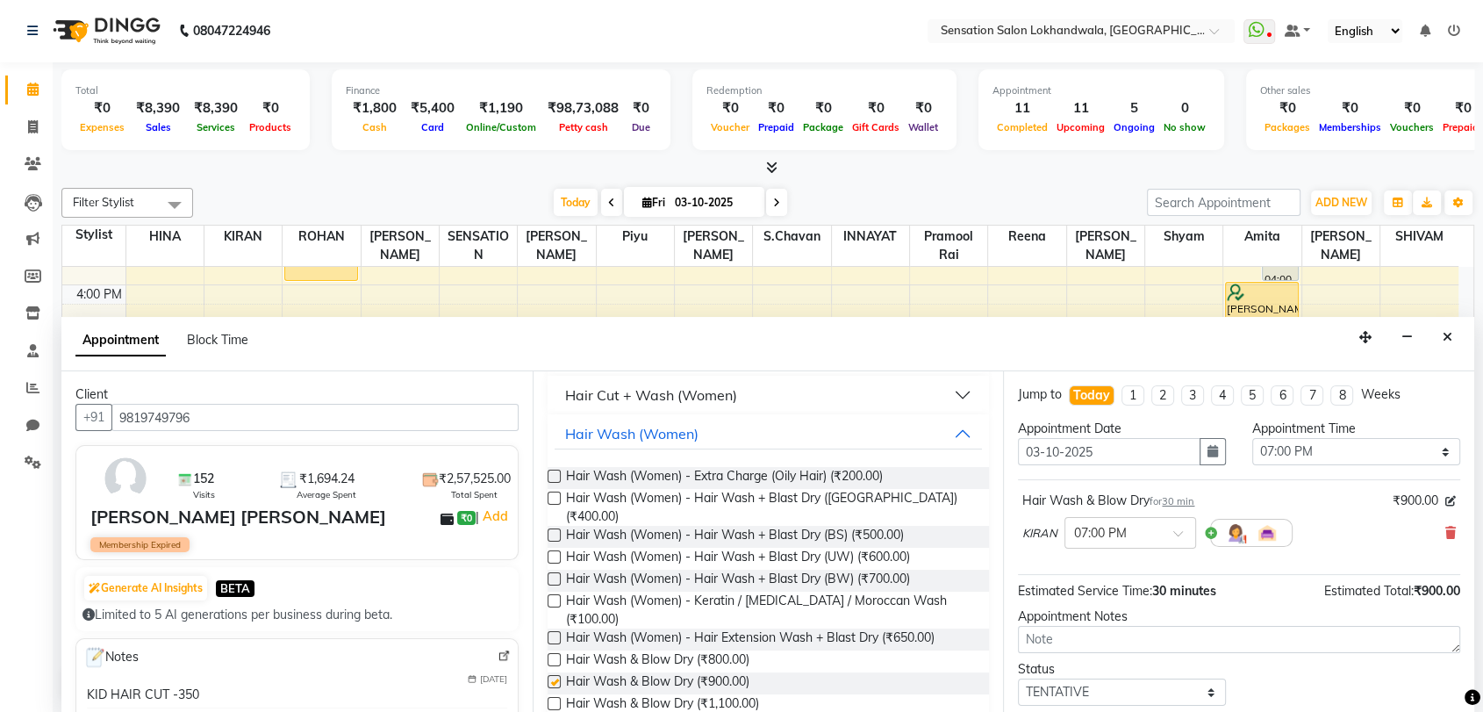
checkbox input "false"
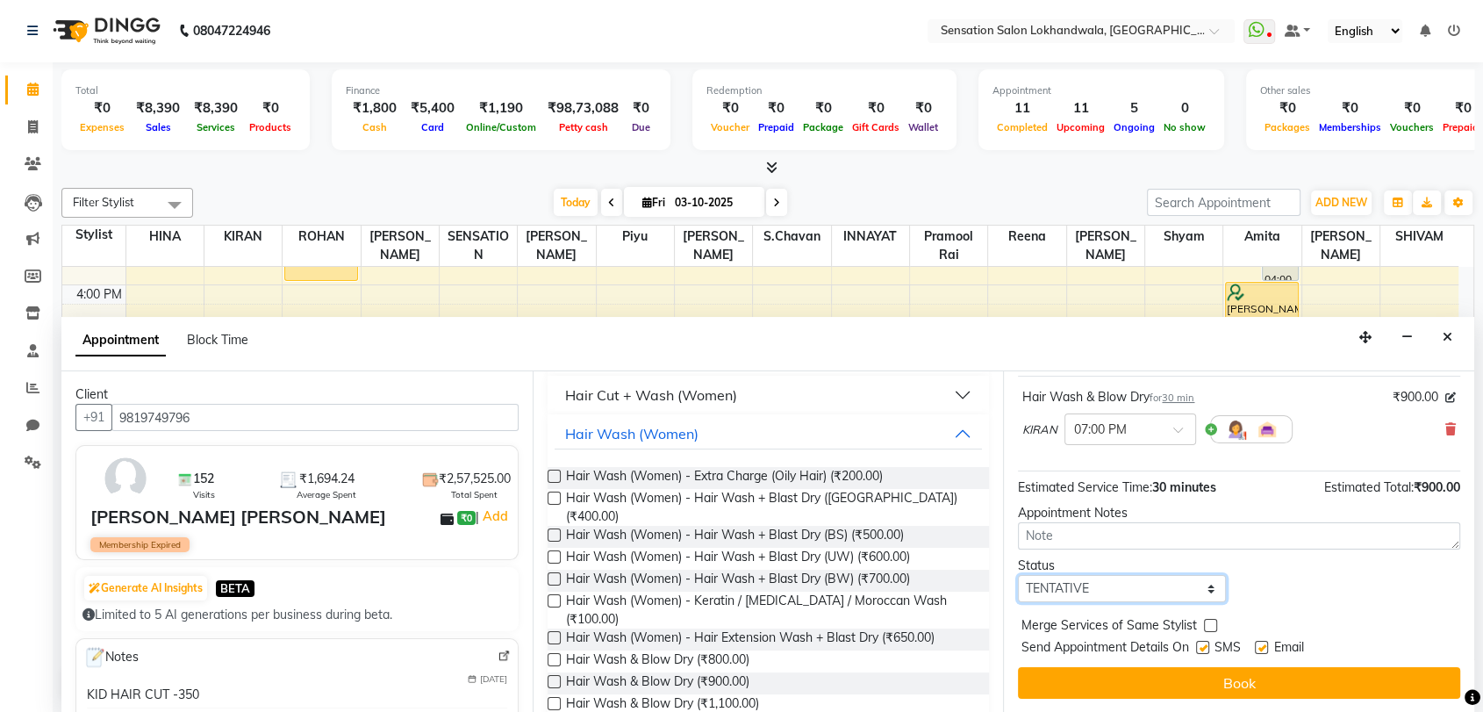
click at [1193, 589] on select "Select TENTATIVE CONFIRM CHECK-IN UPCOMING" at bounding box center [1122, 588] width 208 height 27
select select "confirm booking"
click at [1018, 575] on select "Select TENTATIVE CONFIRM CHECK-IN UPCOMING" at bounding box center [1122, 588] width 208 height 27
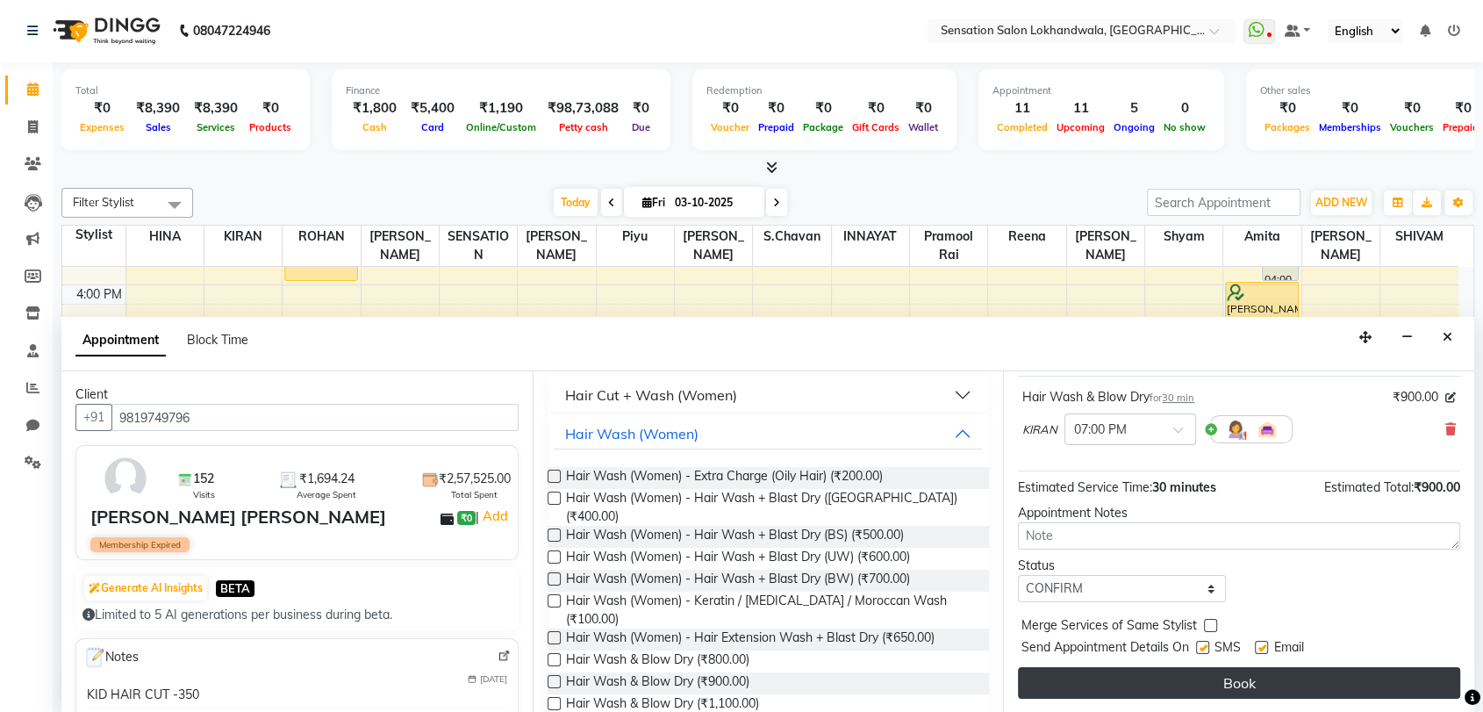
click at [1172, 686] on button "Book" at bounding box center [1239, 683] width 442 height 32
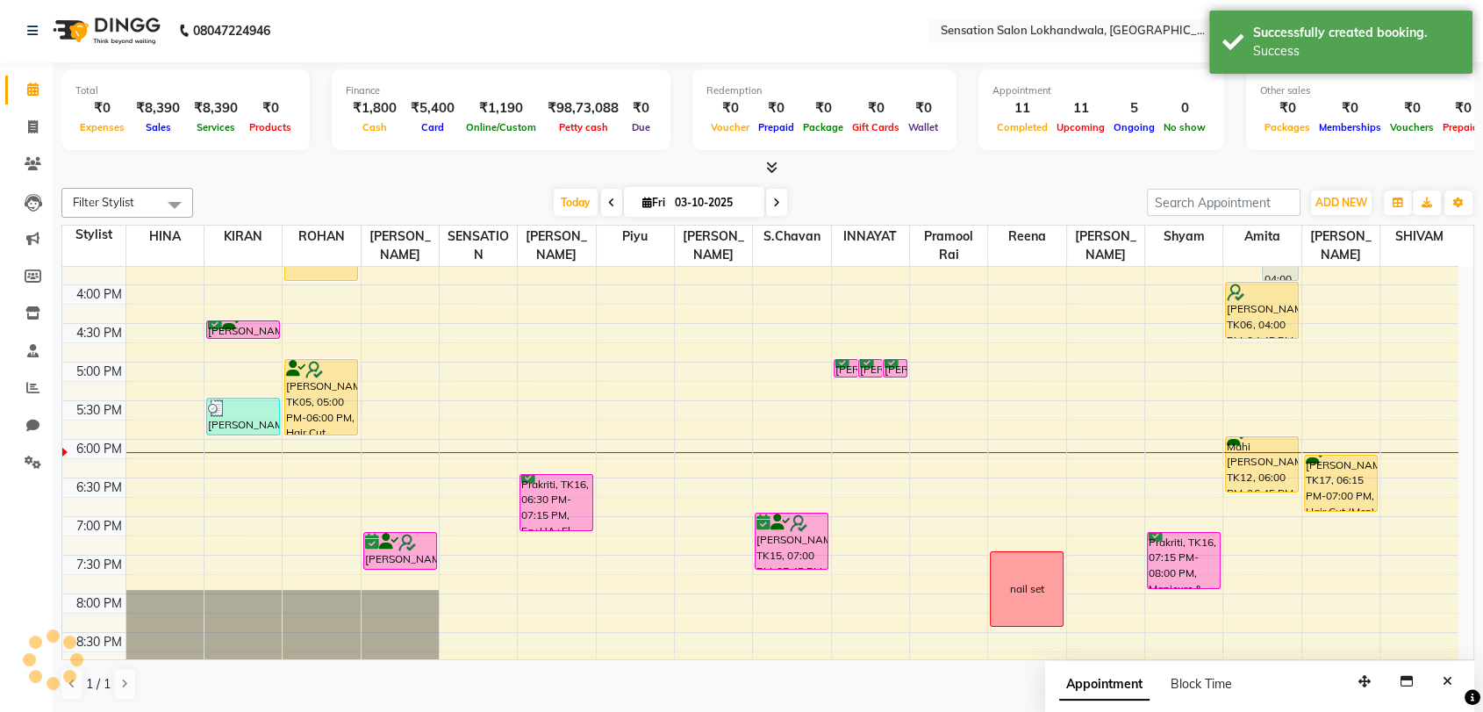
scroll to position [0, 0]
click at [271, 555] on div "Priyanka Tandon, TK04, 02:15 PM-02:45 PM, Hair Wash (Women) - Hair Wash + Blast…" at bounding box center [242, 324] width 77 height 1157
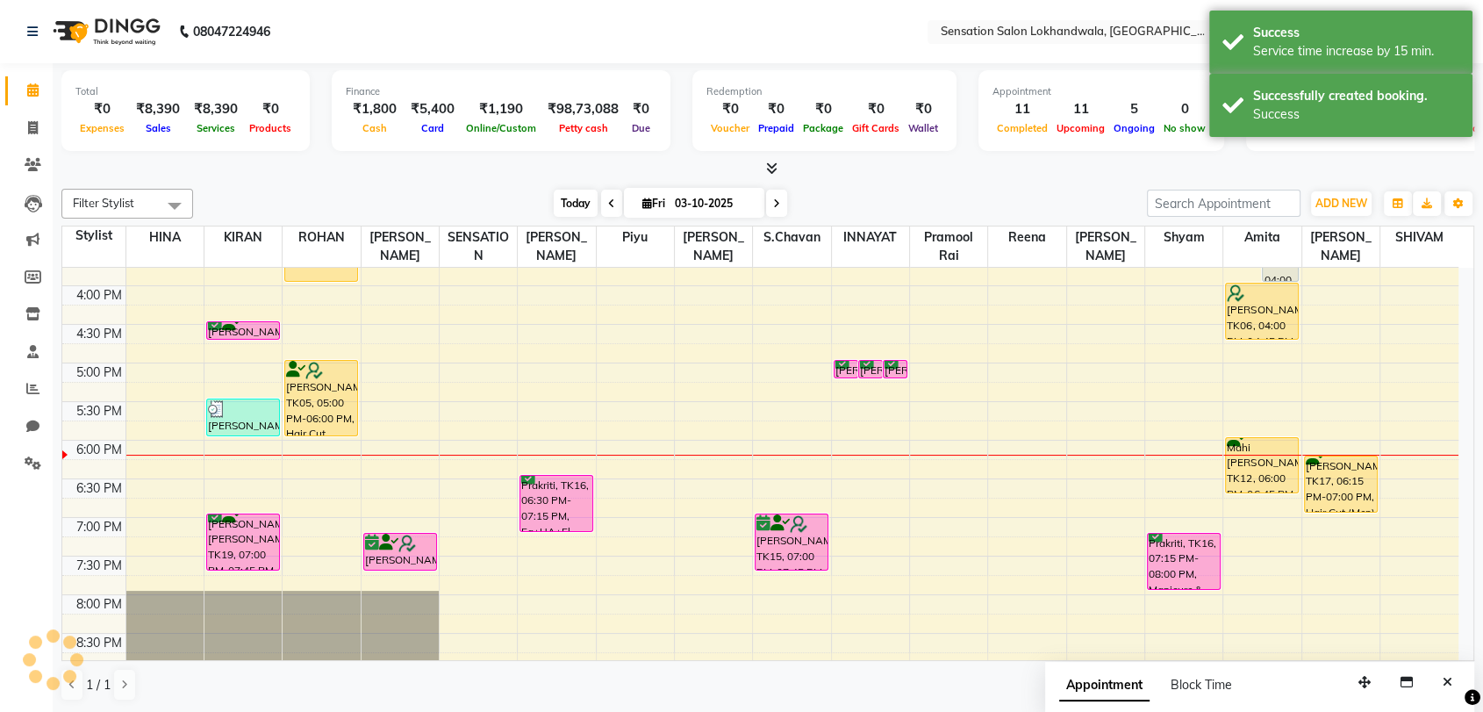
click at [577, 207] on span "Today" at bounding box center [576, 203] width 44 height 27
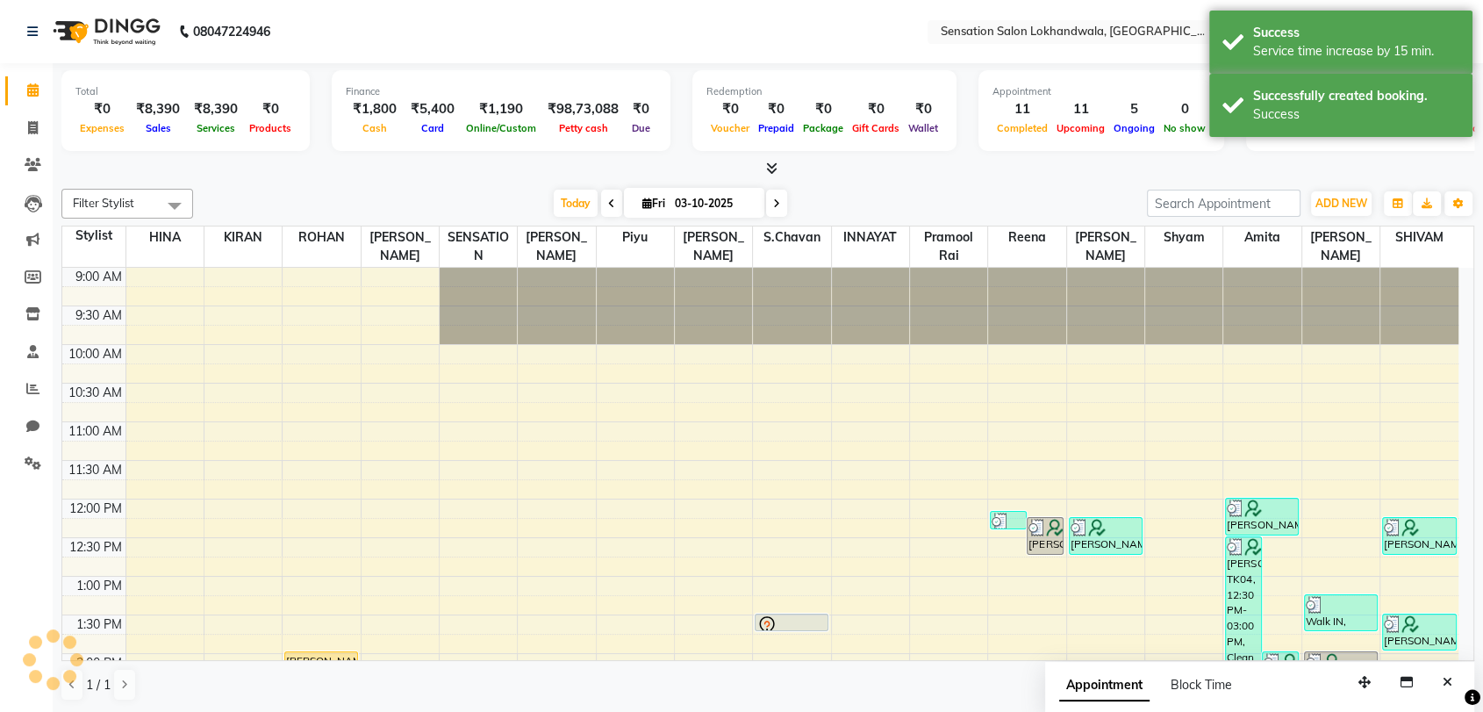
scroll to position [692, 0]
